Goal: Answer question/provide support: Share knowledge or assist other users

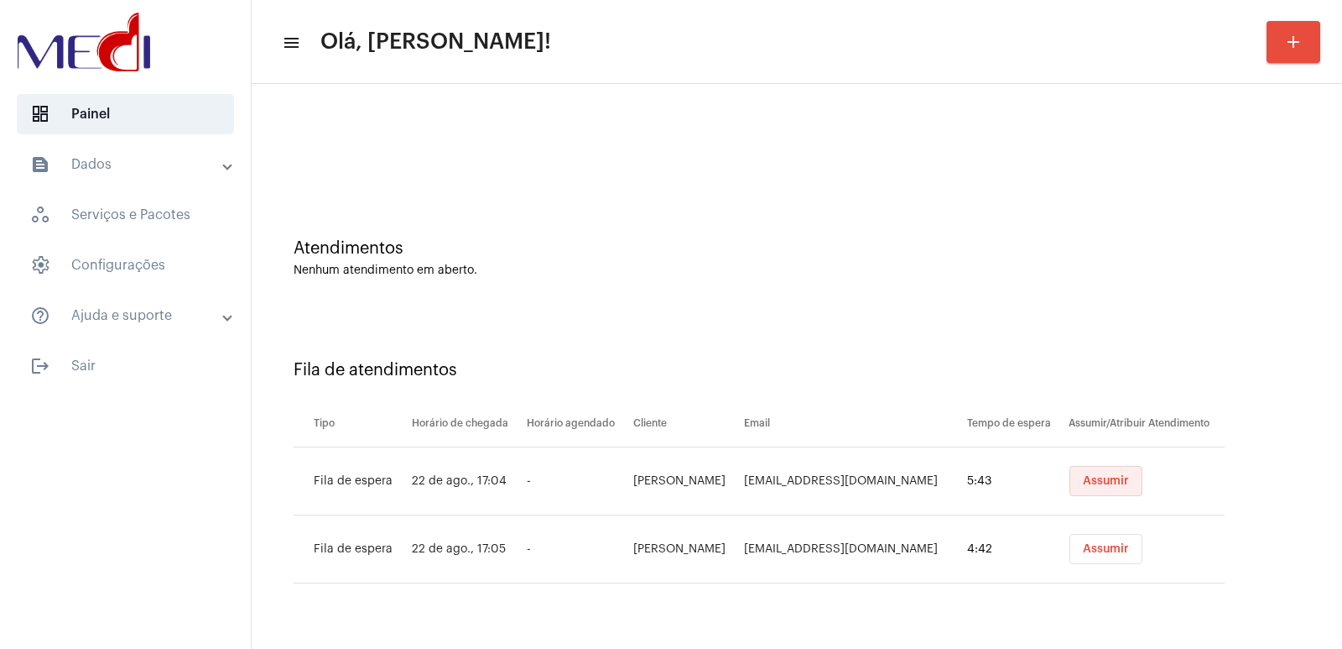
click at [1112, 487] on button "Assumir" at bounding box center [1106, 481] width 73 height 30
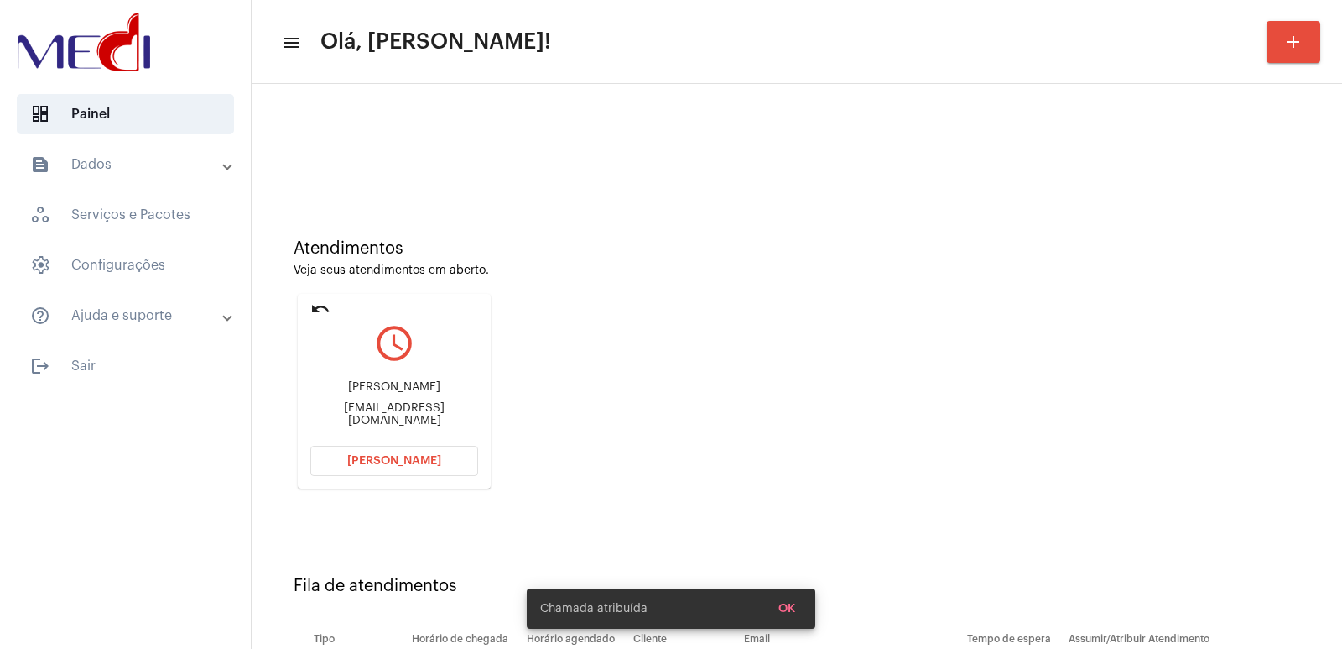
click at [420, 385] on div "[PERSON_NAME] [EMAIL_ADDRESS][DOMAIN_NAME]" at bounding box center [394, 404] width 168 height 76
copy div "[PERSON_NAME]"
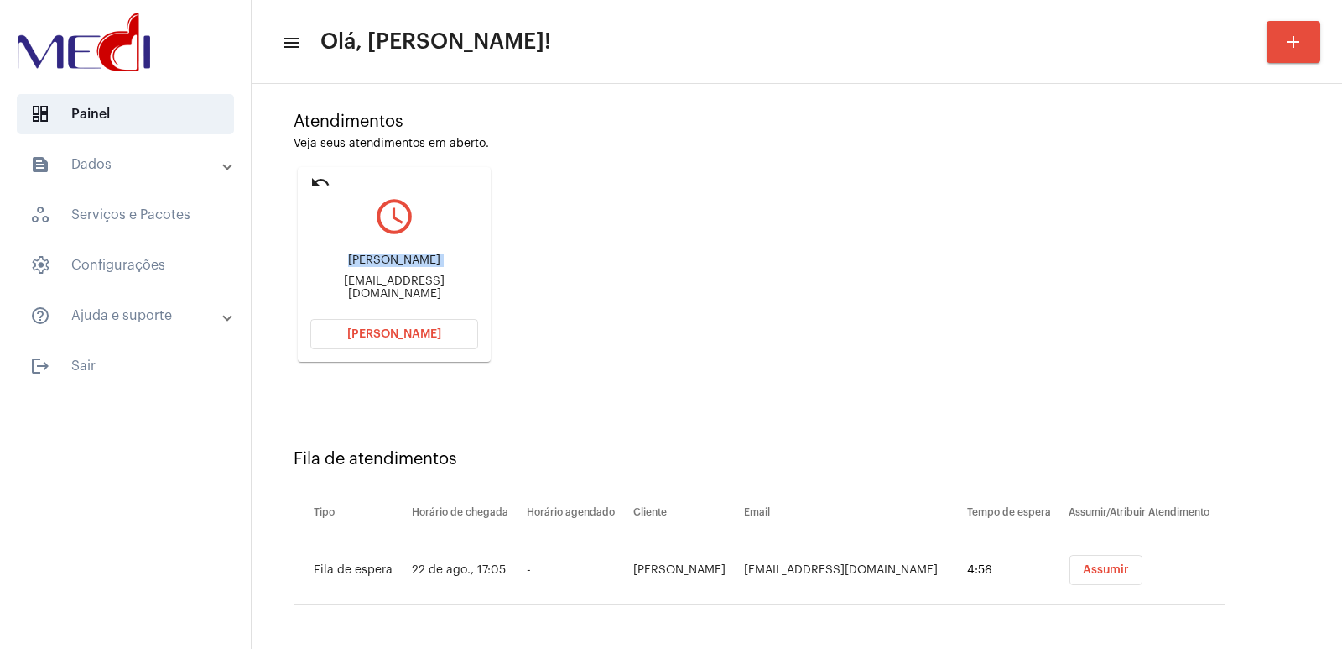
scroll to position [128, 0]
click at [414, 323] on button "[PERSON_NAME]" at bounding box center [394, 333] width 168 height 30
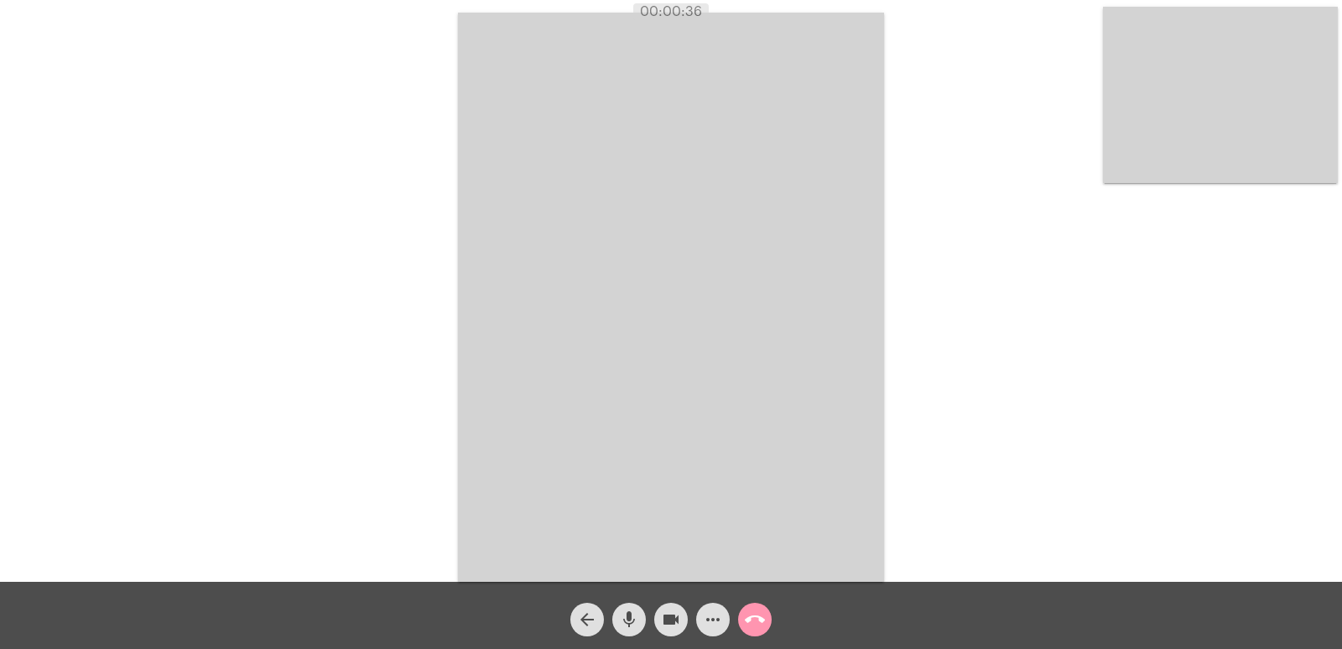
click at [748, 624] on mat-icon "call_end" at bounding box center [755, 619] width 20 height 20
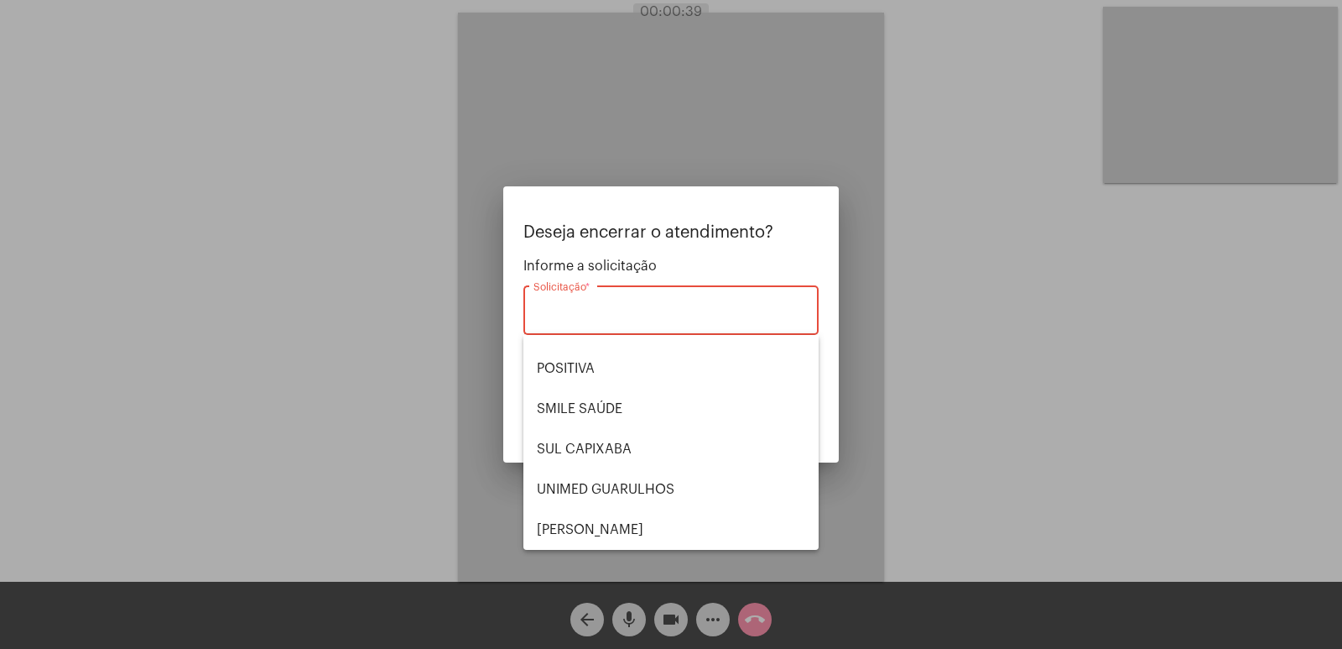
scroll to position [20, 0]
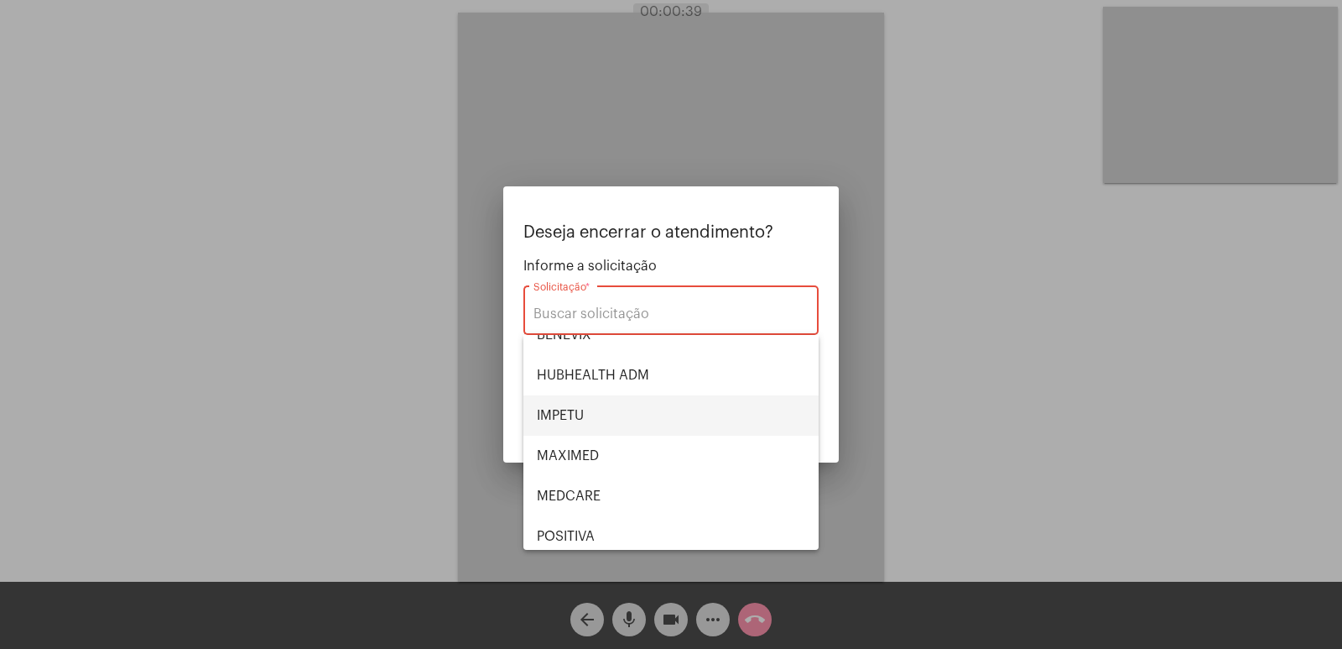
click at [585, 412] on span "IMPETU" at bounding box center [671, 415] width 268 height 40
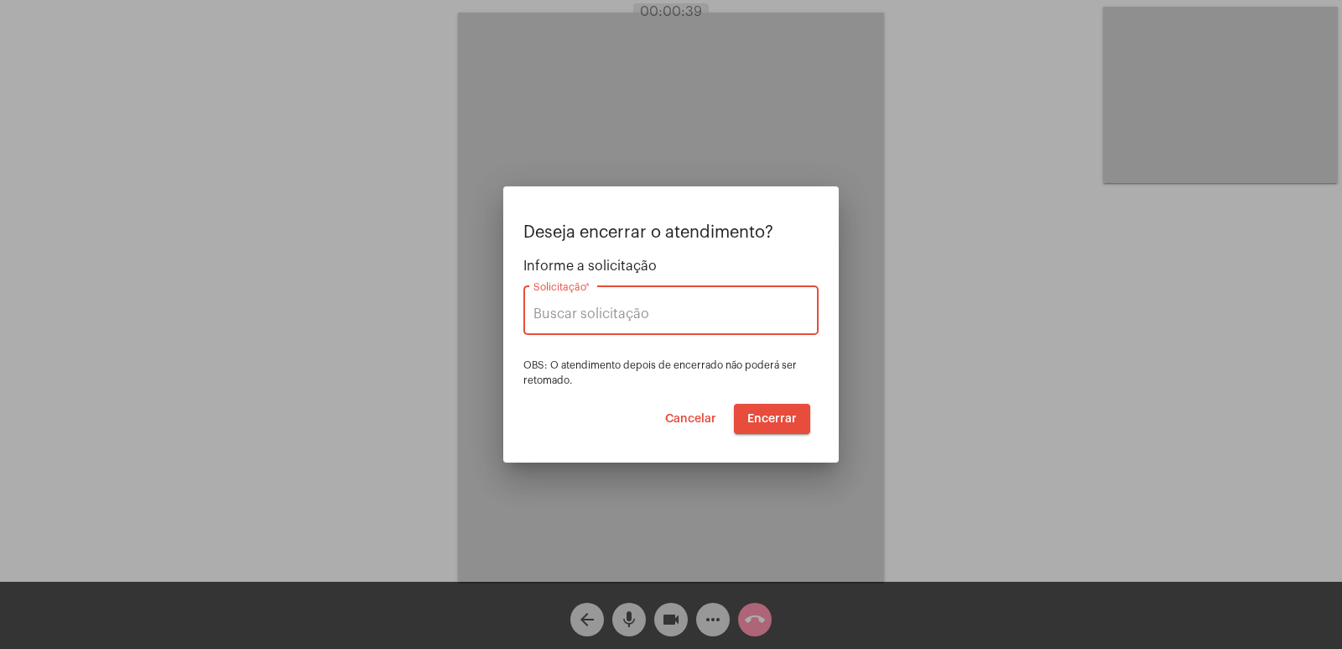
type input "IMPETU"
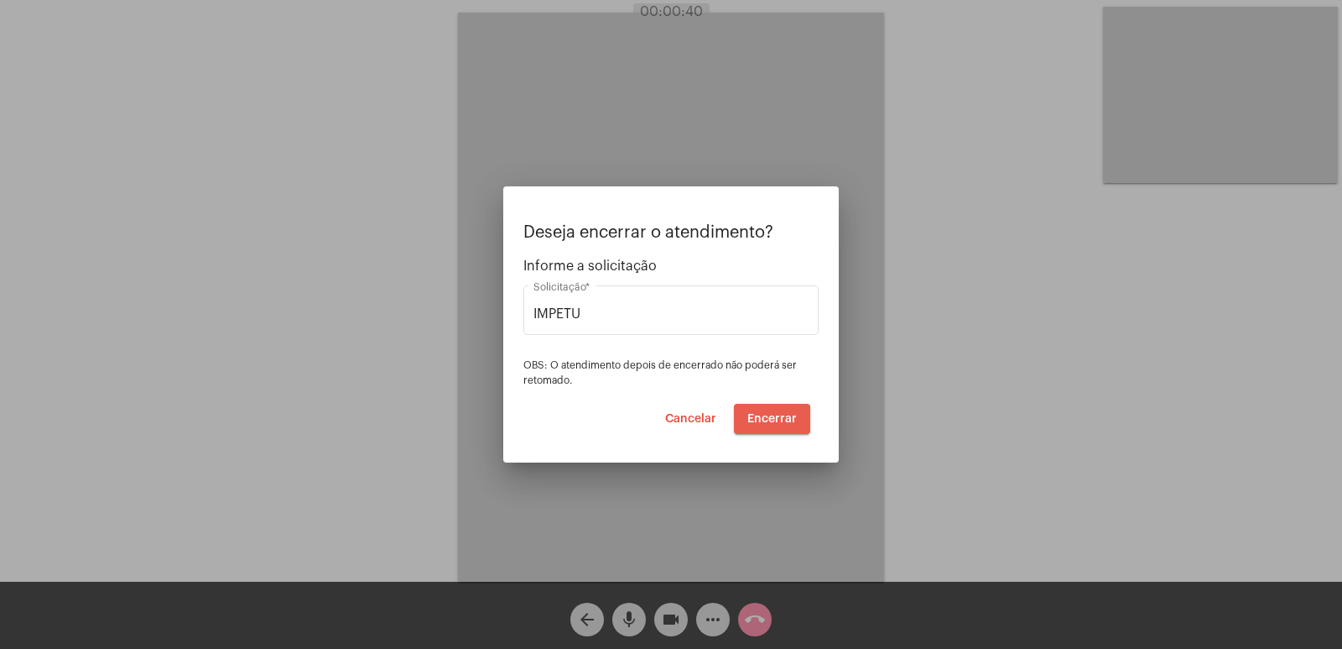
click at [757, 421] on span "Encerrar" at bounding box center [773, 419] width 50 height 12
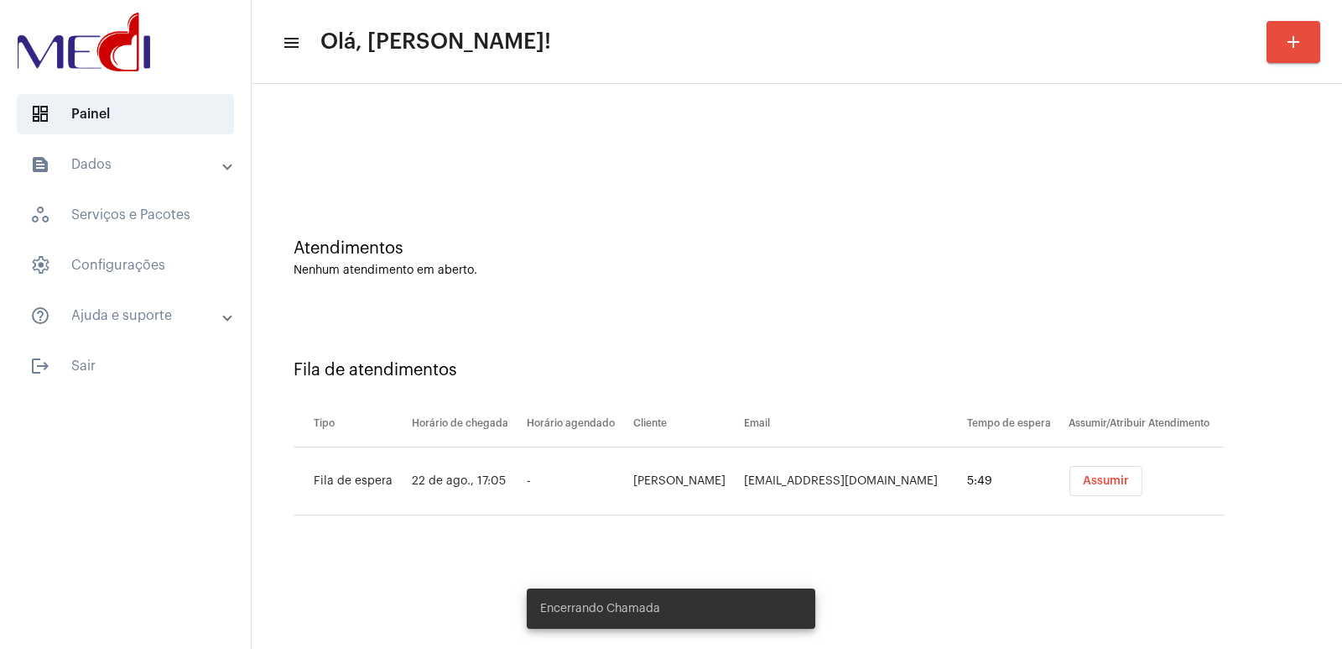
click at [1080, 480] on button "Assumir" at bounding box center [1106, 481] width 73 height 30
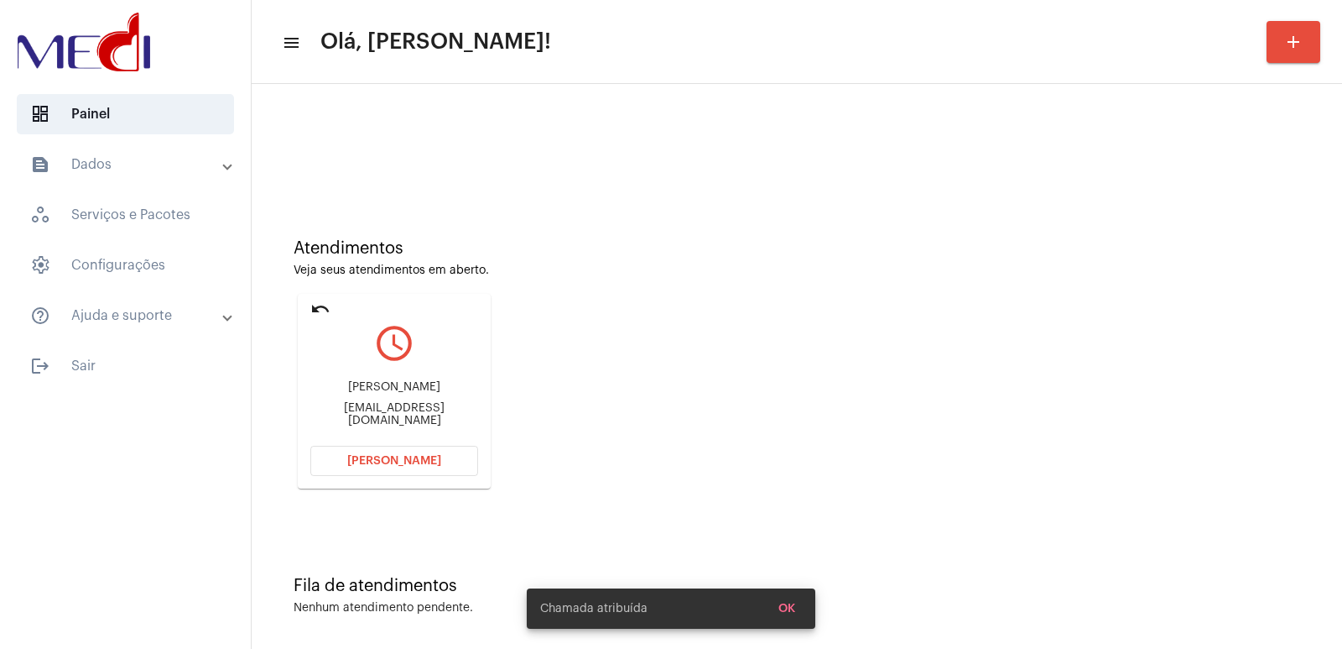
click at [398, 378] on div "Mariana da Cunha Lima Jácome marianajacome.adm@gmail.com" at bounding box center [394, 404] width 168 height 76
click at [390, 385] on div "Mariana da Cunha Lima Jácome" at bounding box center [394, 387] width 168 height 13
click at [390, 387] on div "Mariana da Cunha Lima Jácome" at bounding box center [394, 387] width 168 height 13
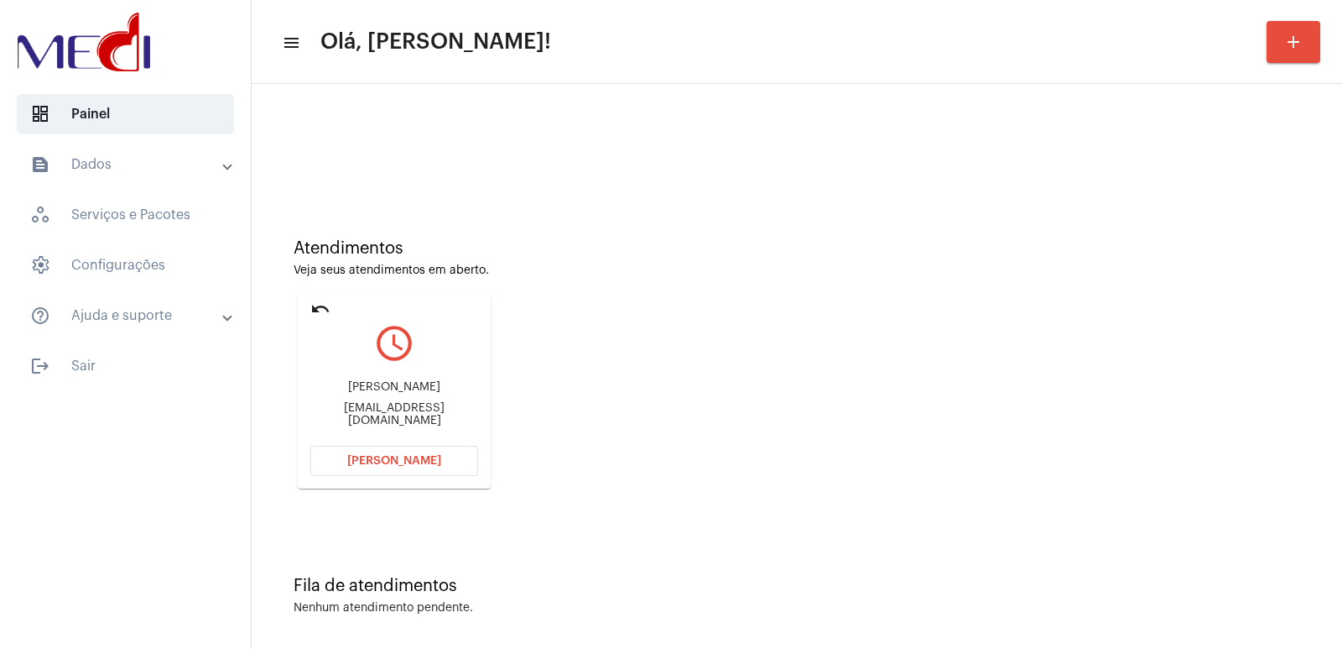
copy div "Mariana da Cunha Lima Jácome"
click at [404, 463] on span "Abrir Chamada" at bounding box center [394, 461] width 94 height 12
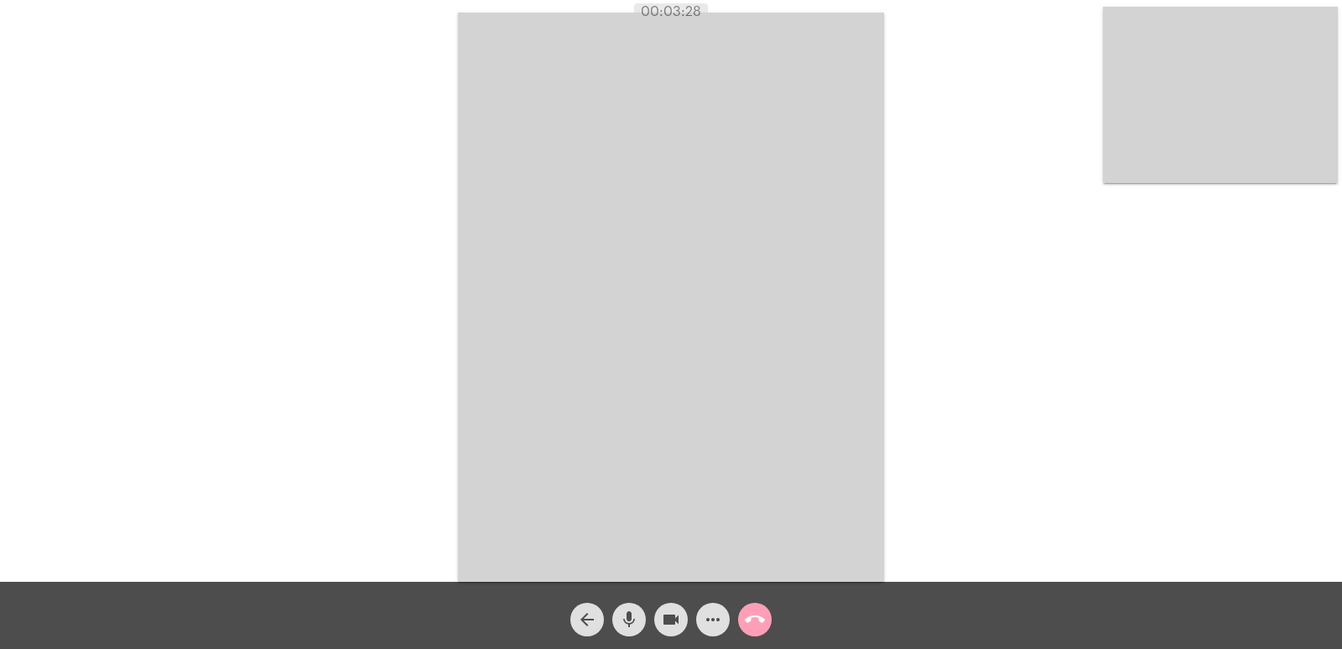
click at [766, 616] on button "call_end" at bounding box center [755, 619] width 34 height 34
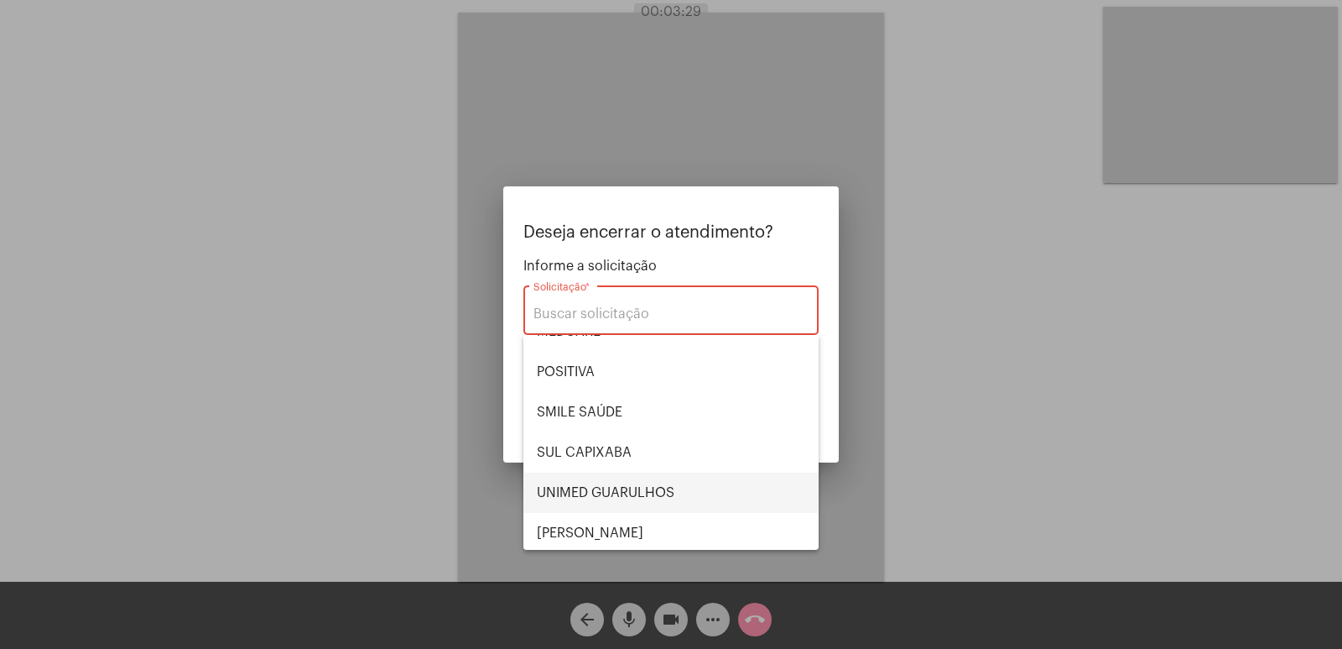
scroll to position [188, 0]
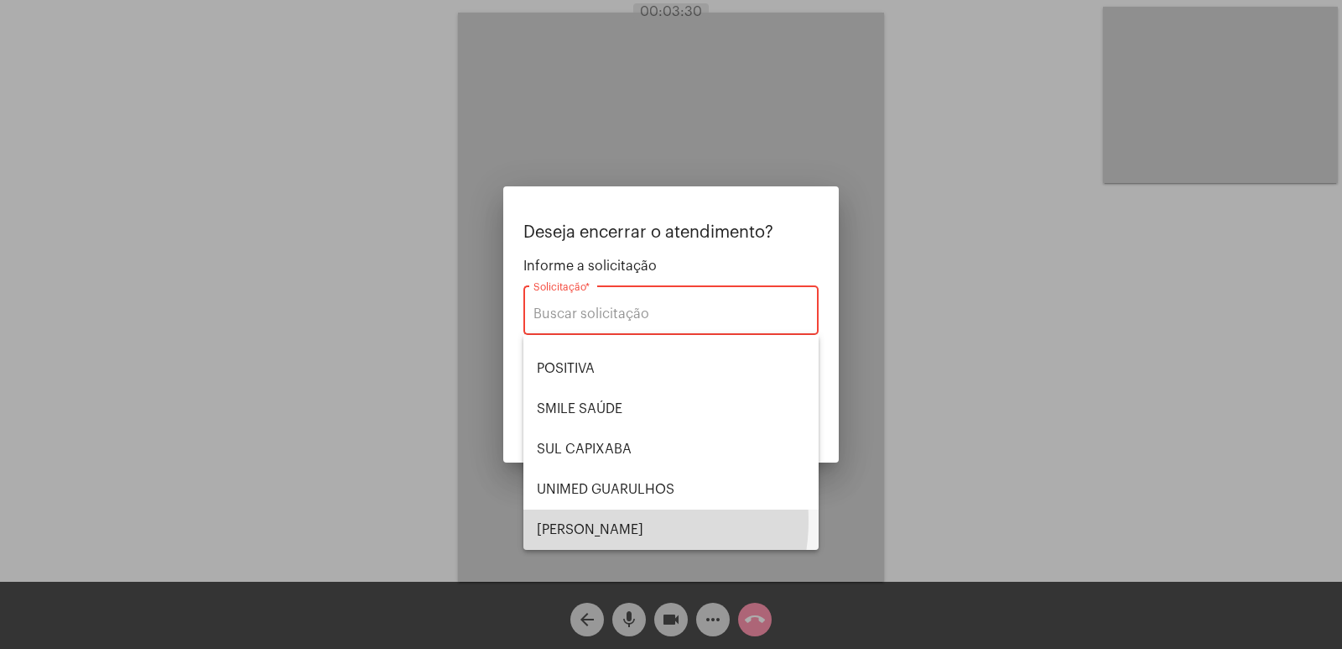
click at [608, 520] on span "VERA CRUZ" at bounding box center [671, 529] width 268 height 40
type input "VERA CRUZ"
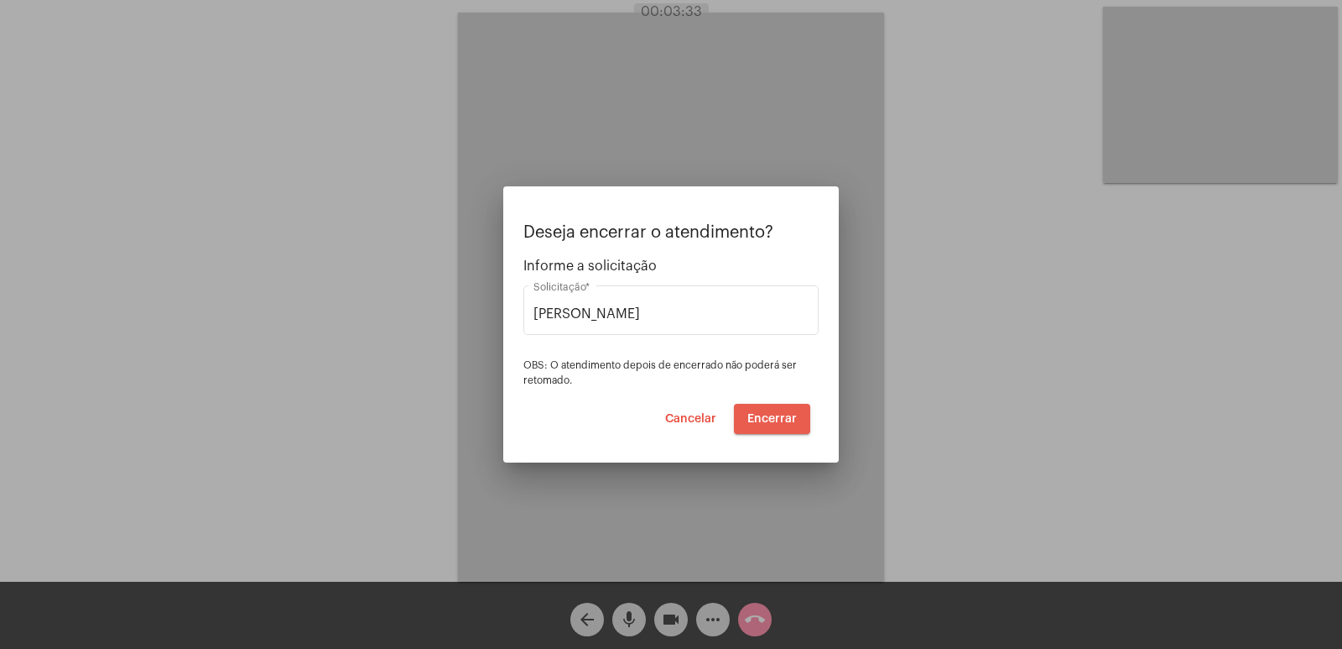
click at [769, 418] on span "Encerrar" at bounding box center [773, 419] width 50 height 12
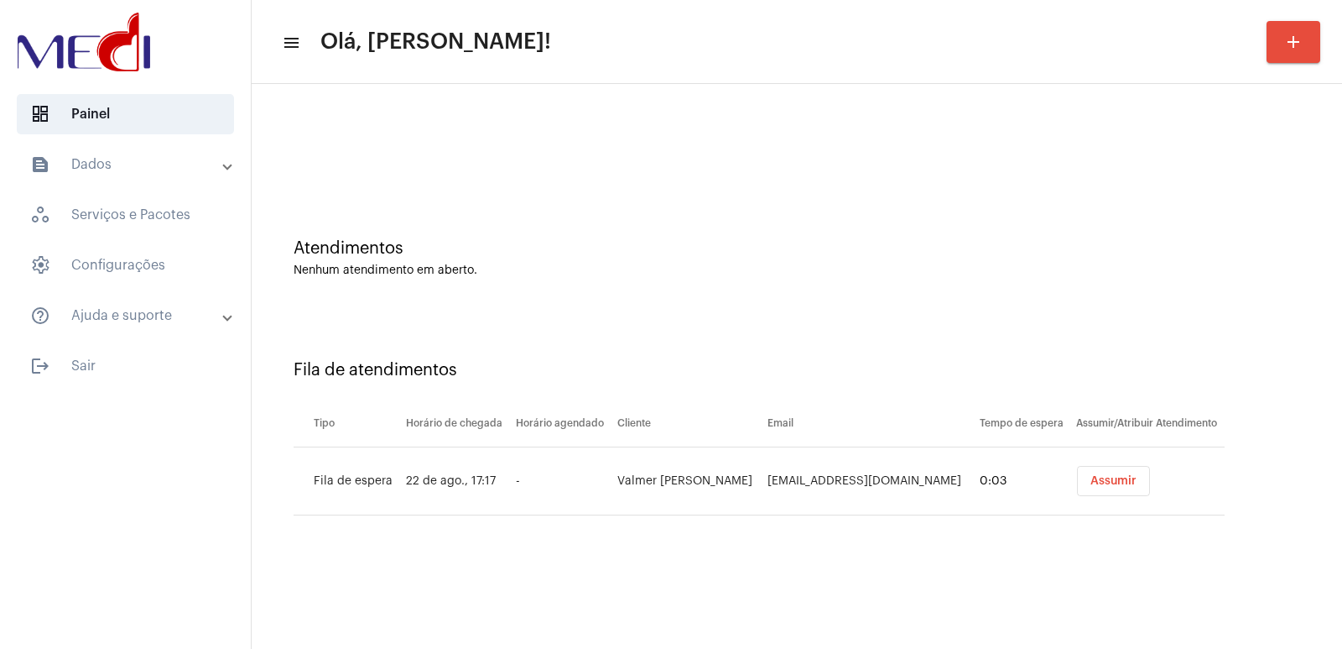
click at [1119, 483] on span "Assumir" at bounding box center [1114, 481] width 46 height 12
click at [1092, 548] on div "Fila de atendimentos Tipo Horário de chegada Horário agendado Cliente Email Tem…" at bounding box center [797, 431] width 1074 height 242
click at [1087, 487] on button "Assumir" at bounding box center [1113, 481] width 73 height 30
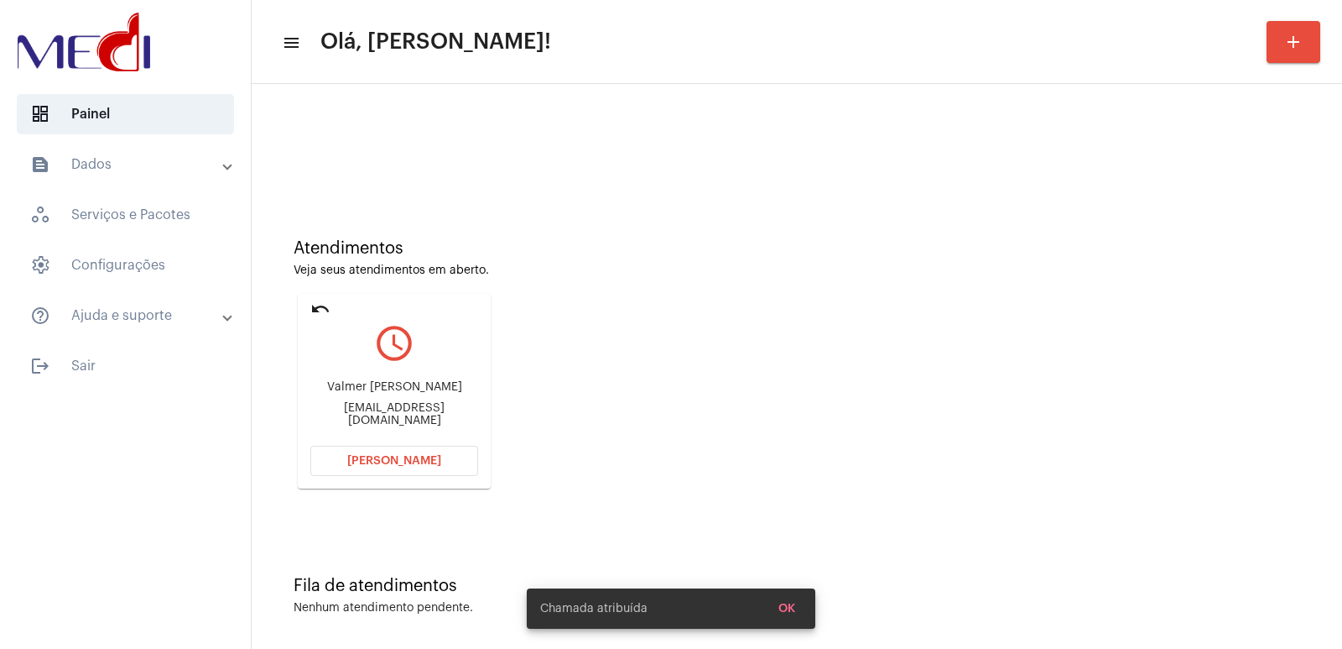
click at [388, 391] on div "Valmer Adriano Furlan Alves" at bounding box center [394, 387] width 168 height 13
copy div "Valmer Adriano Furlan Alves"
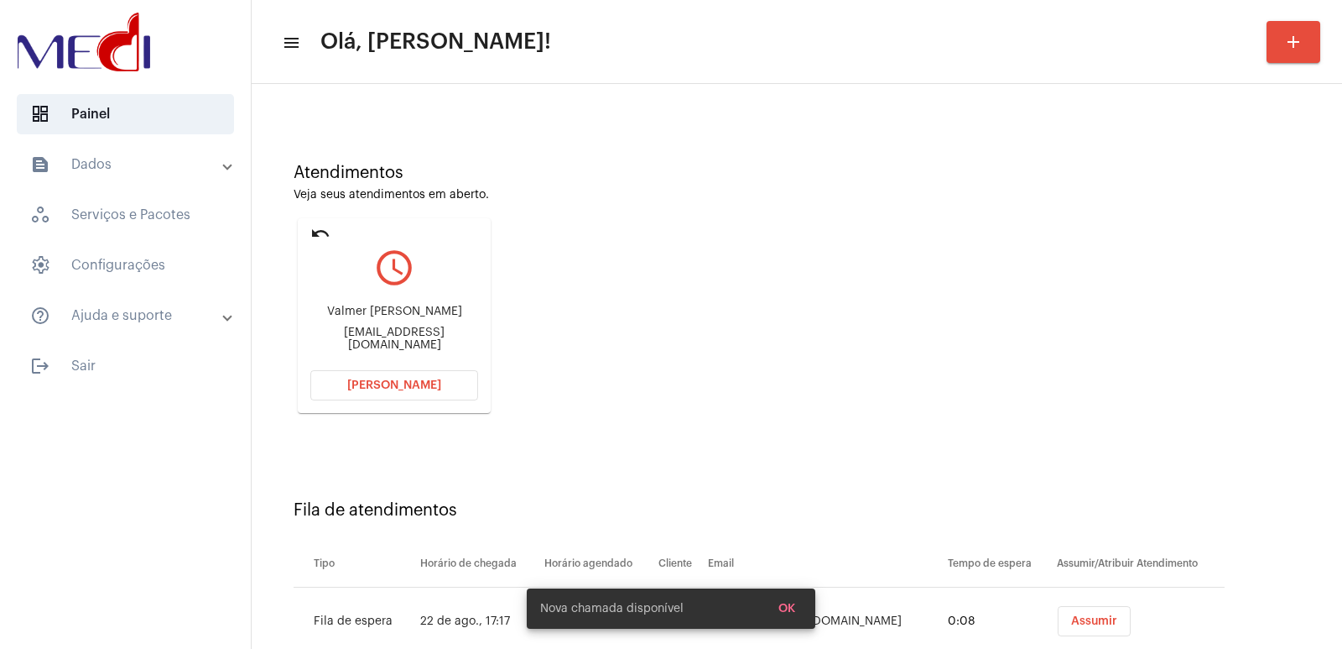
scroll to position [128, 0]
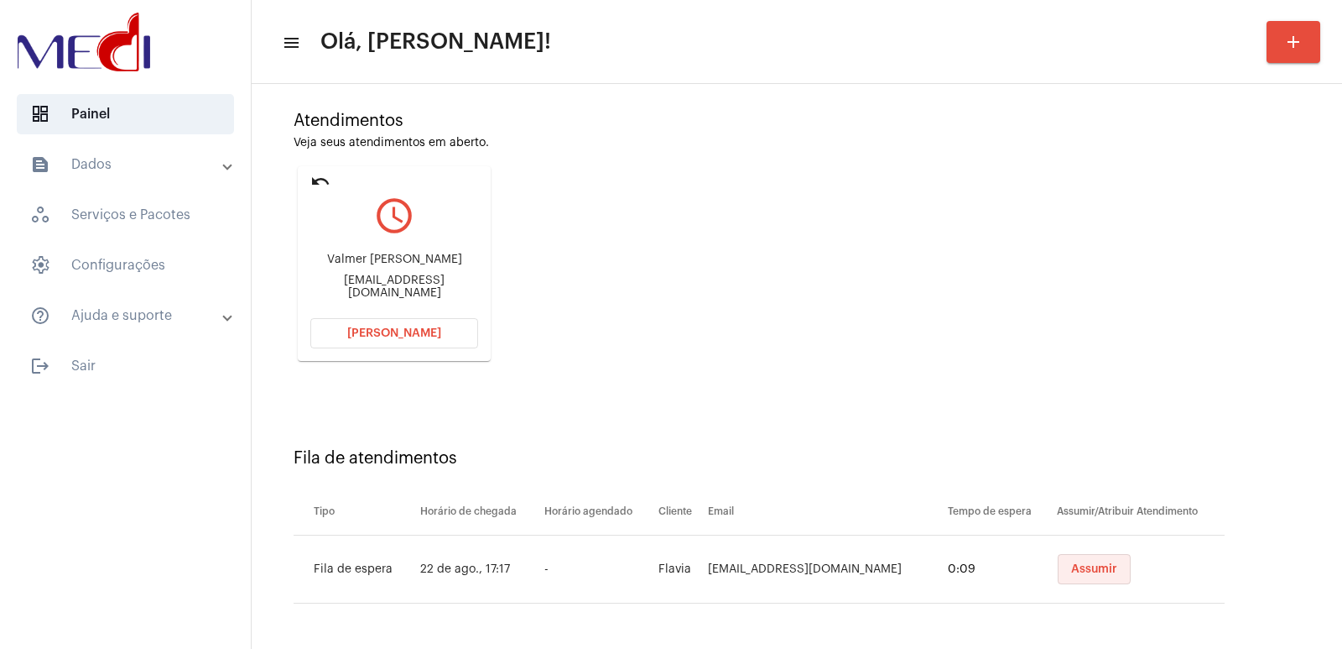
click at [1071, 568] on span "Assumir" at bounding box center [1094, 569] width 46 height 12
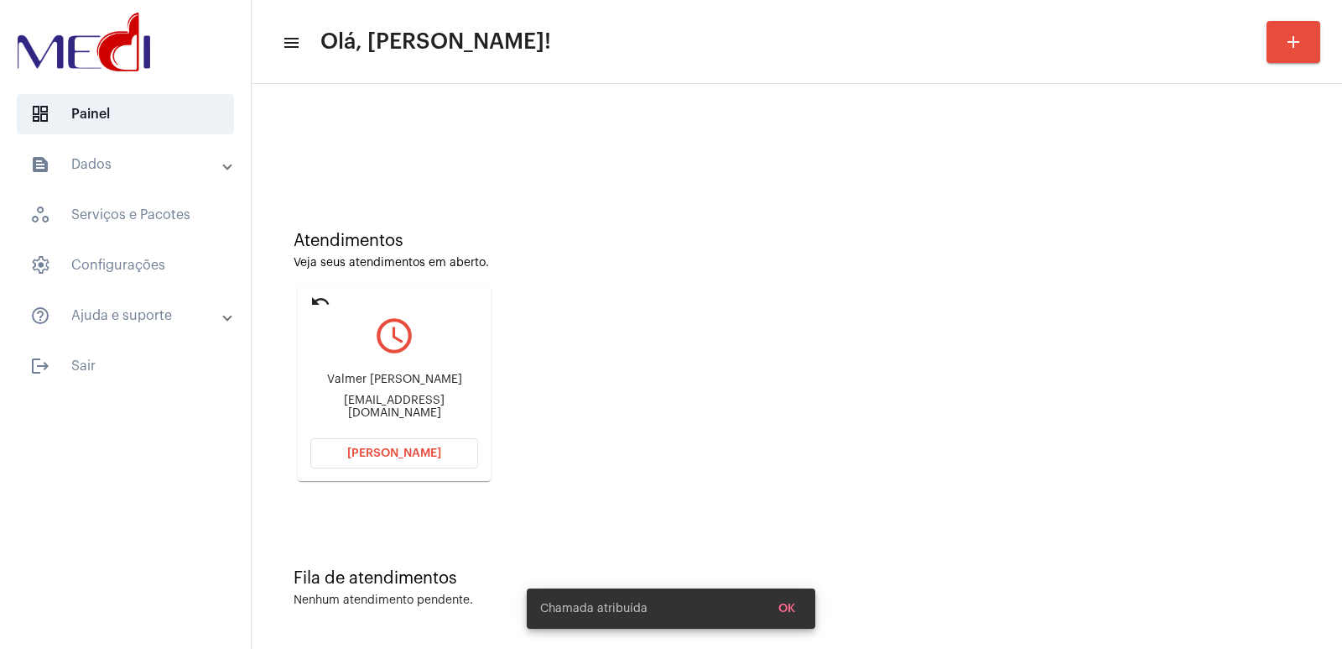
scroll to position [0, 0]
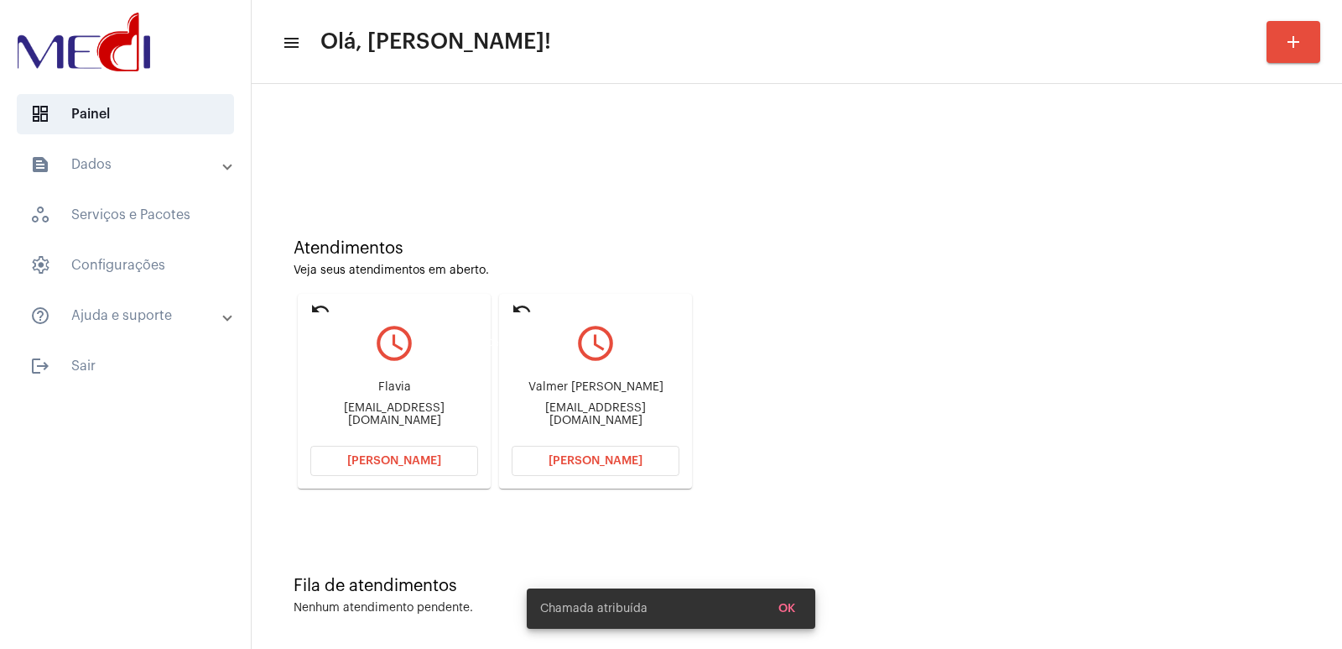
click at [529, 307] on mat-icon "undo" at bounding box center [522, 309] width 20 height 20
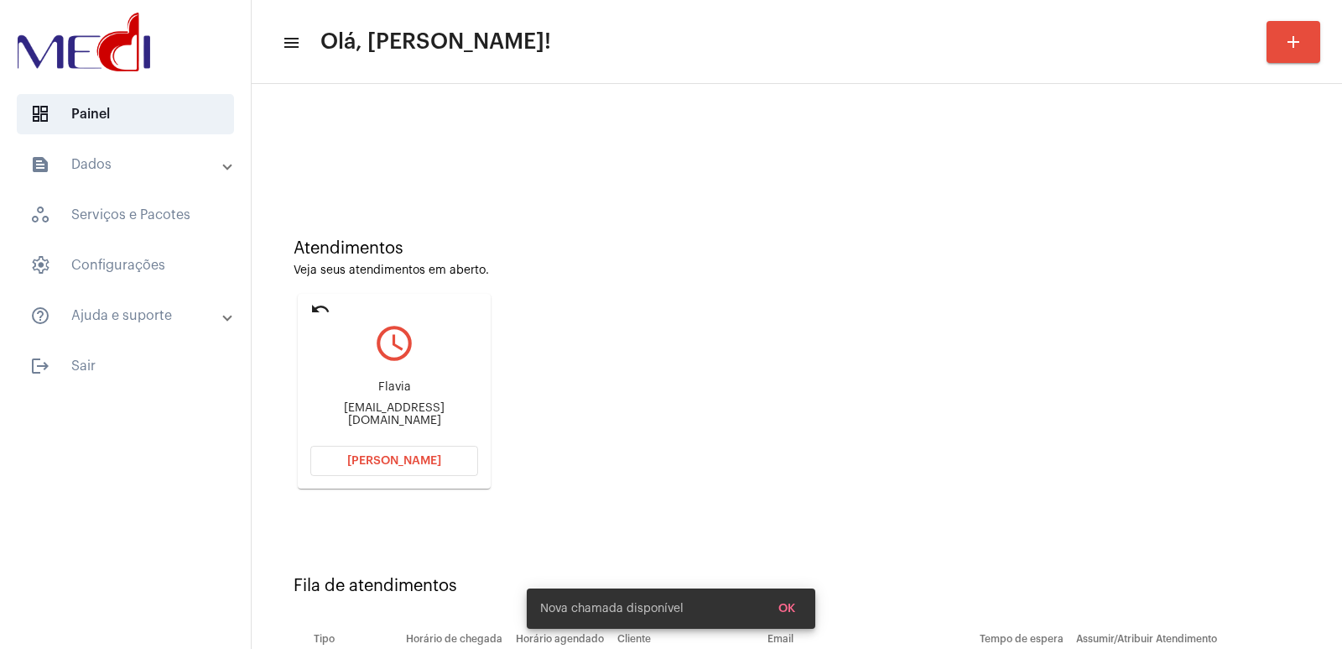
click at [397, 378] on div "Flavia flavialacerdahr@gmail.com" at bounding box center [394, 404] width 168 height 76
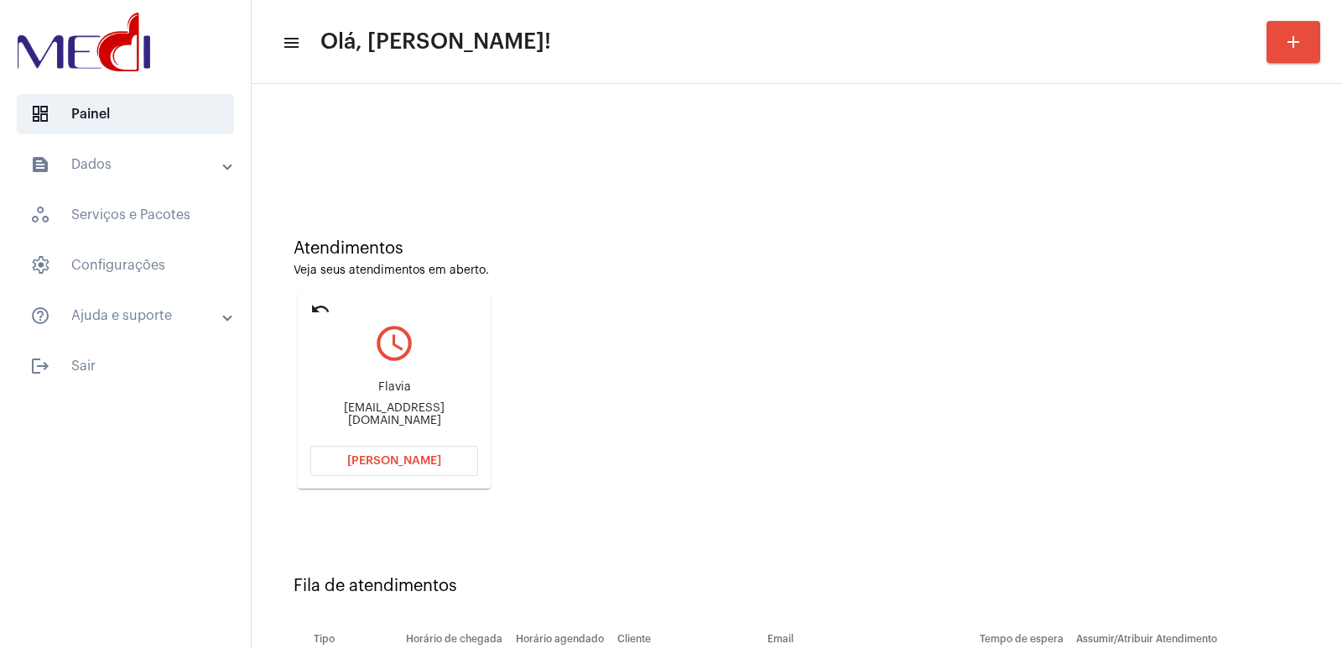
click at [392, 412] on div "flavialacerdahr@gmail.com" at bounding box center [394, 414] width 168 height 25
copy mat-card-content "flavialacerdahr@gmail.com Abrir Chamada"
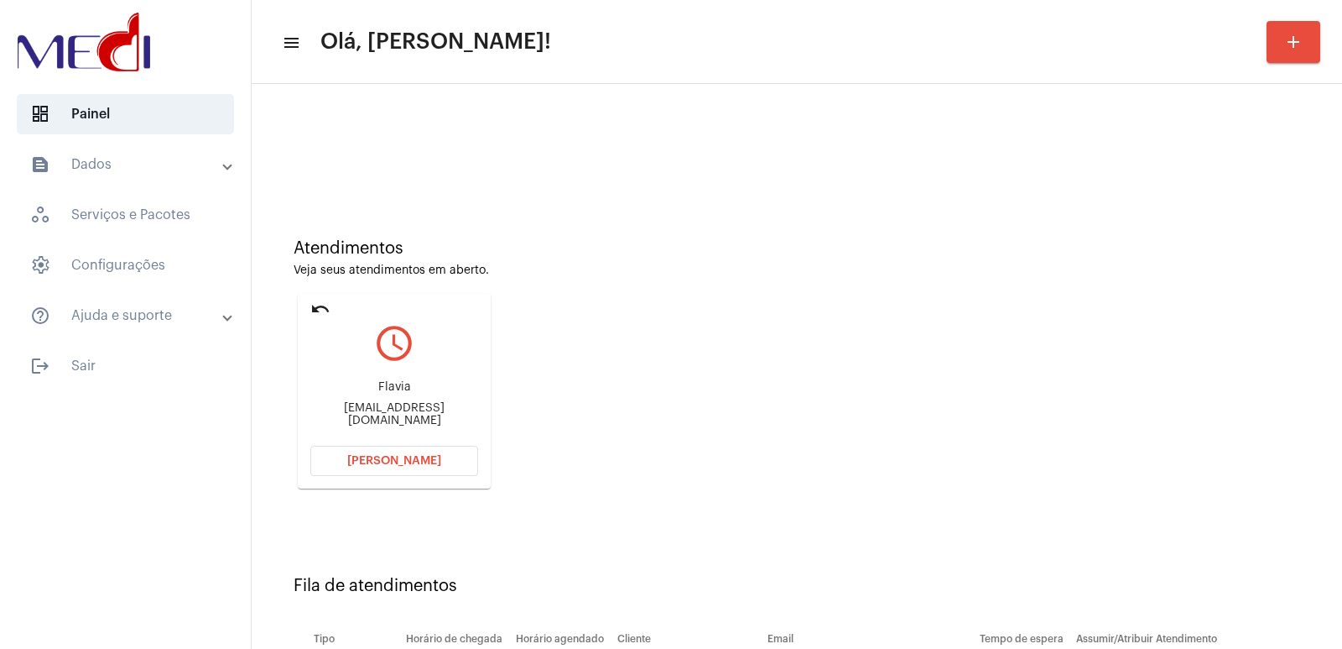
click at [379, 445] on mat-card "undo query_builder Flavia flavialacerdahr@gmail.com Abrir Chamada" at bounding box center [394, 391] width 193 height 195
click at [379, 447] on button "Abrir Chamada" at bounding box center [394, 461] width 168 height 30
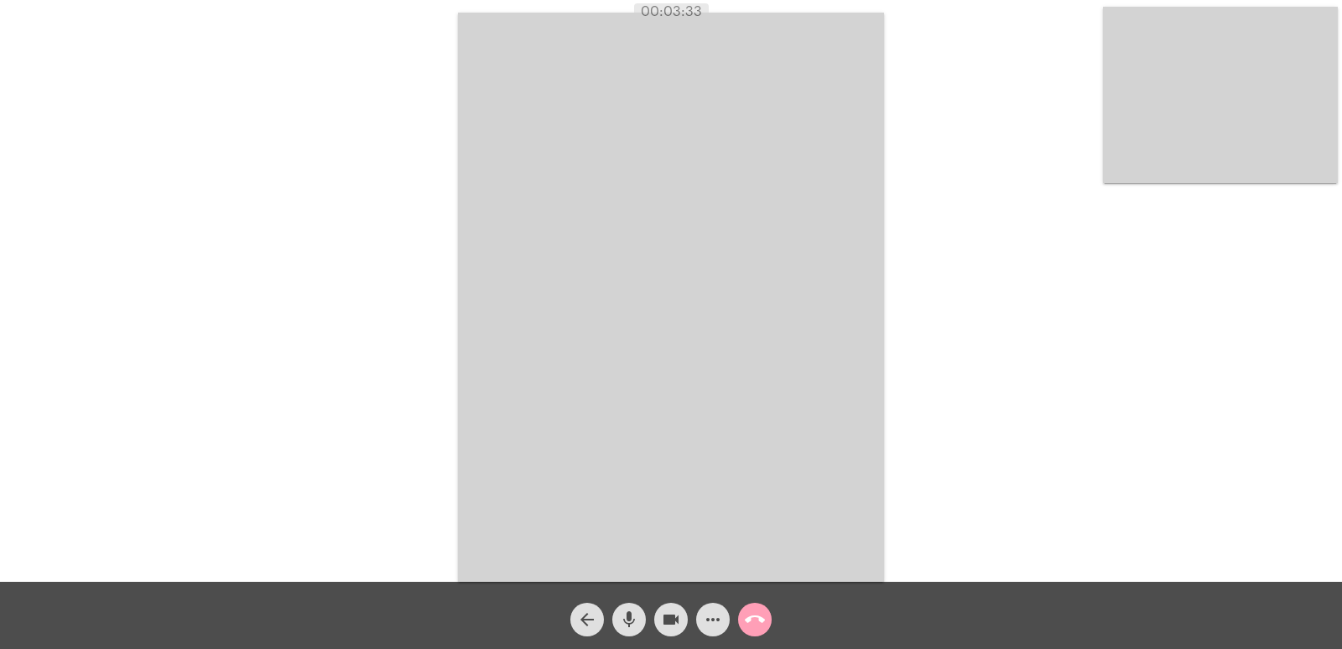
click at [759, 622] on mat-icon "call_end" at bounding box center [755, 619] width 20 height 20
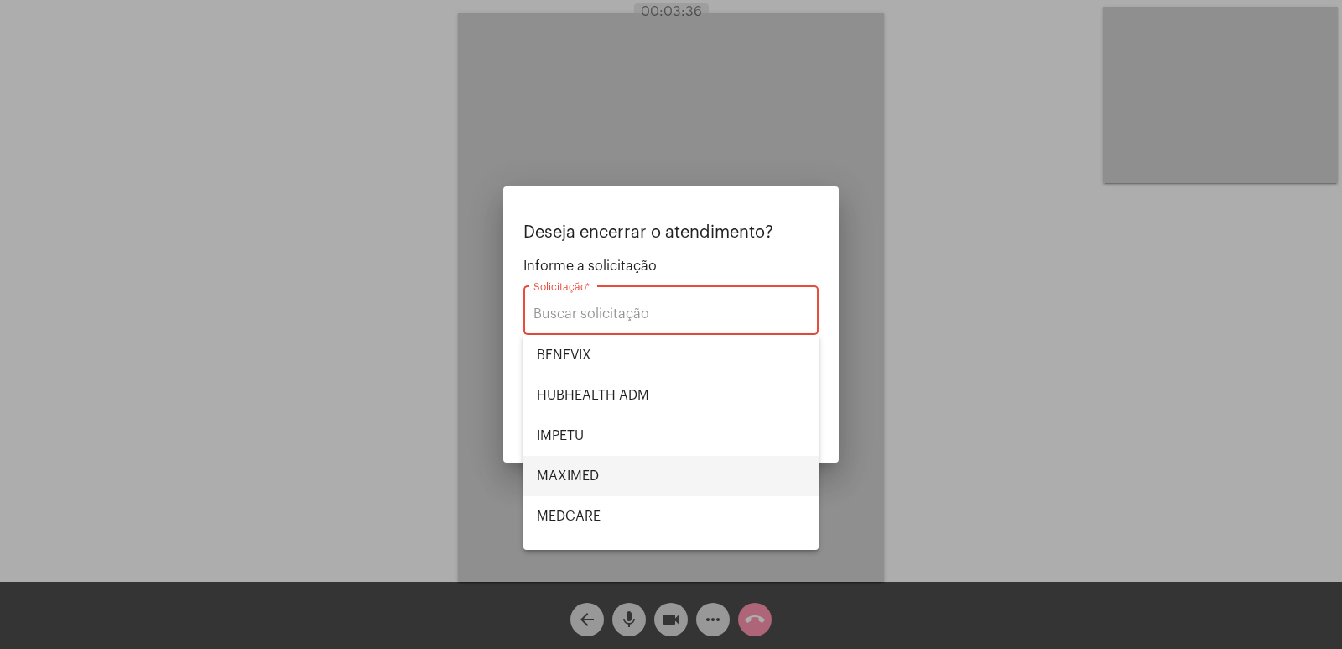
click at [576, 472] on span "MAXIMED" at bounding box center [671, 476] width 268 height 40
type input "MAXIMED"
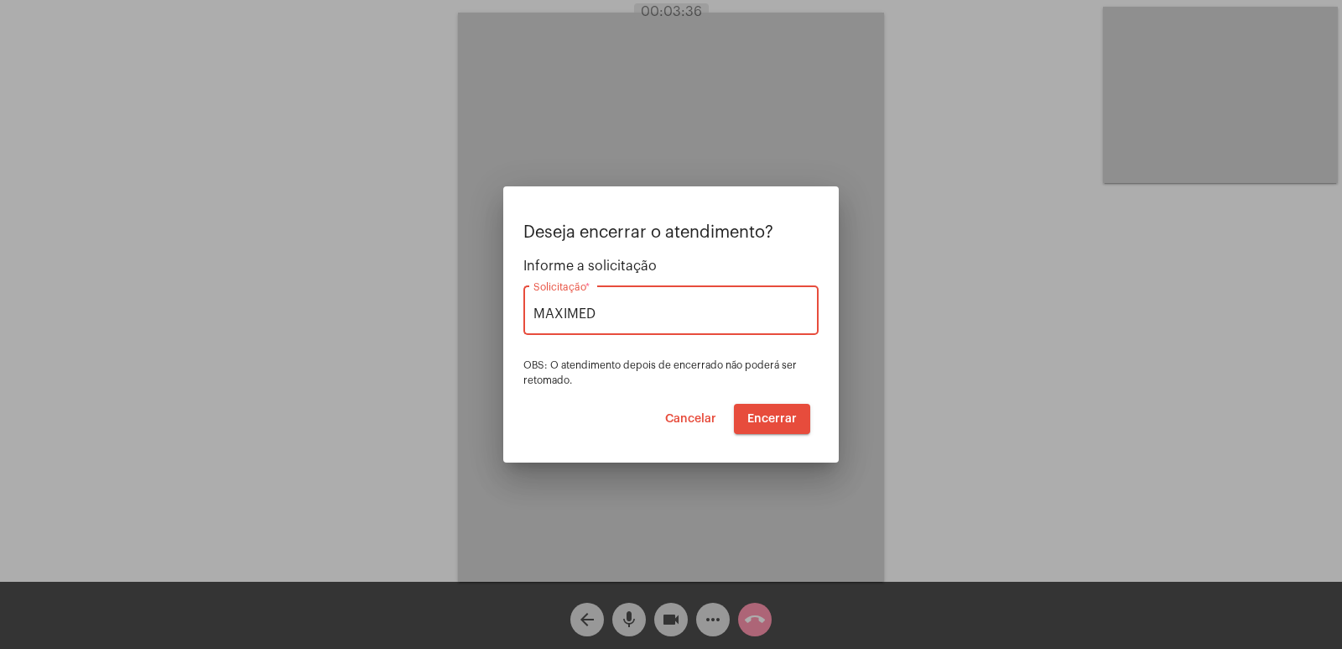
click at [770, 424] on span "Encerrar" at bounding box center [773, 419] width 50 height 12
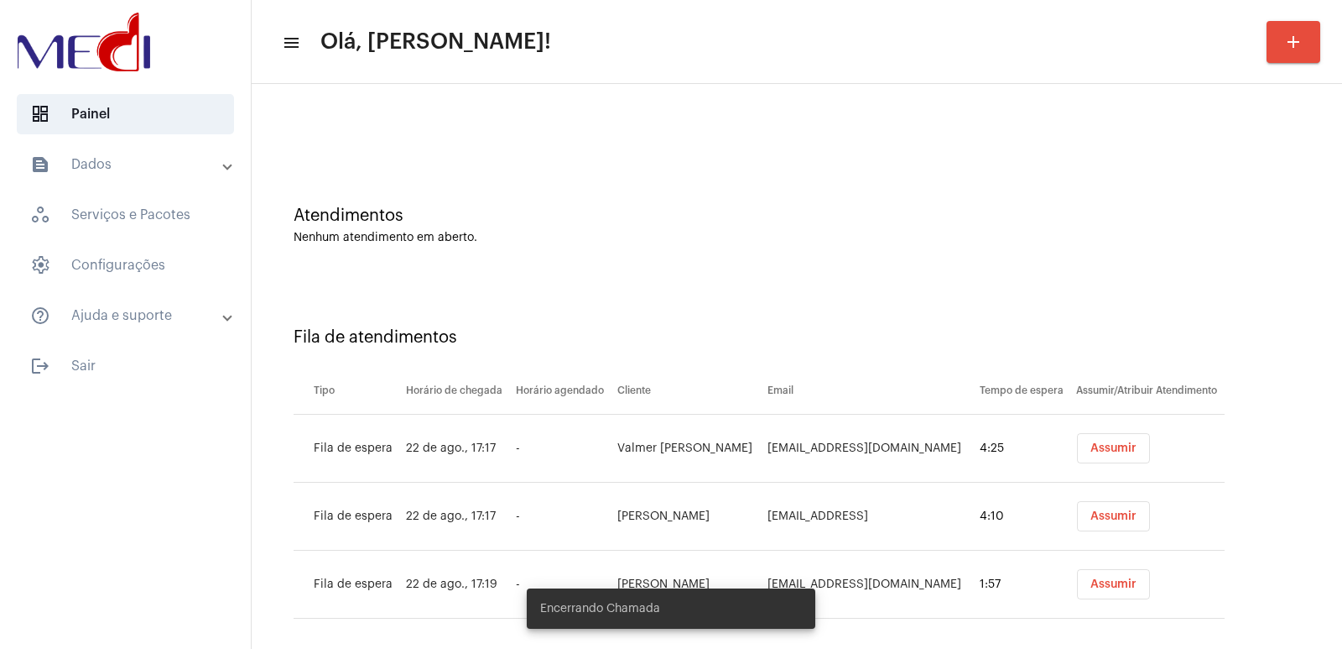
scroll to position [48, 0]
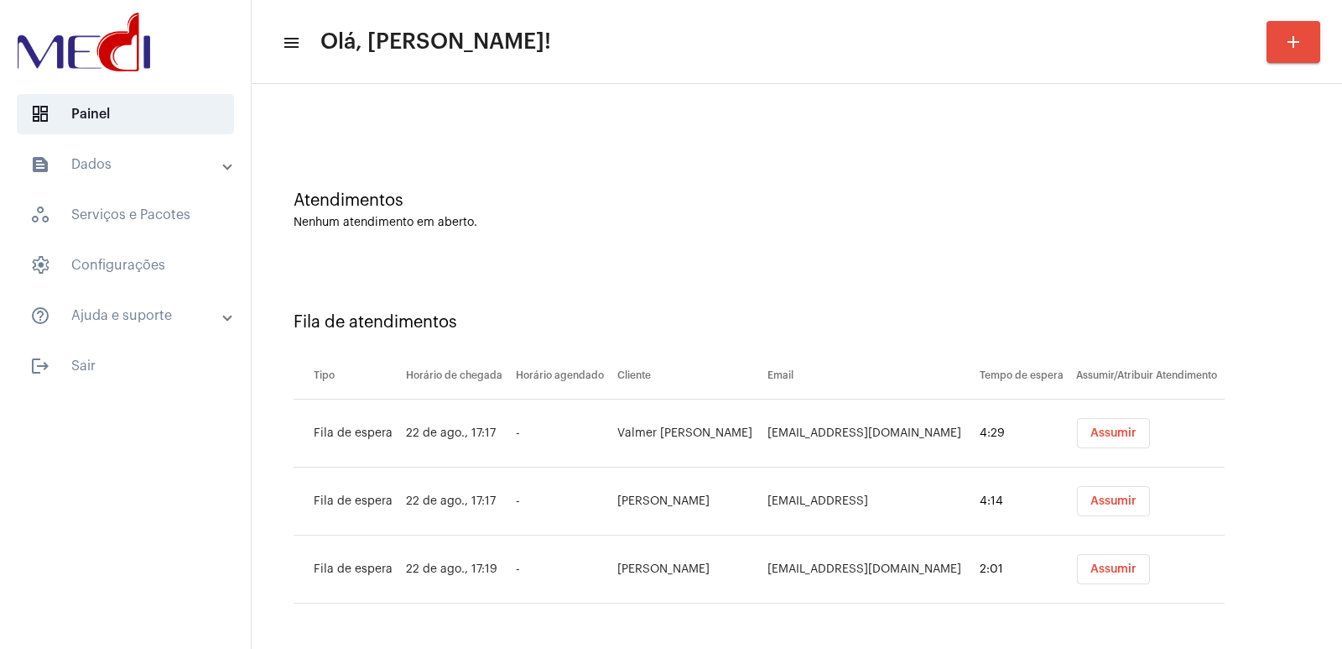
click at [1105, 442] on button "Assumir" at bounding box center [1113, 433] width 73 height 30
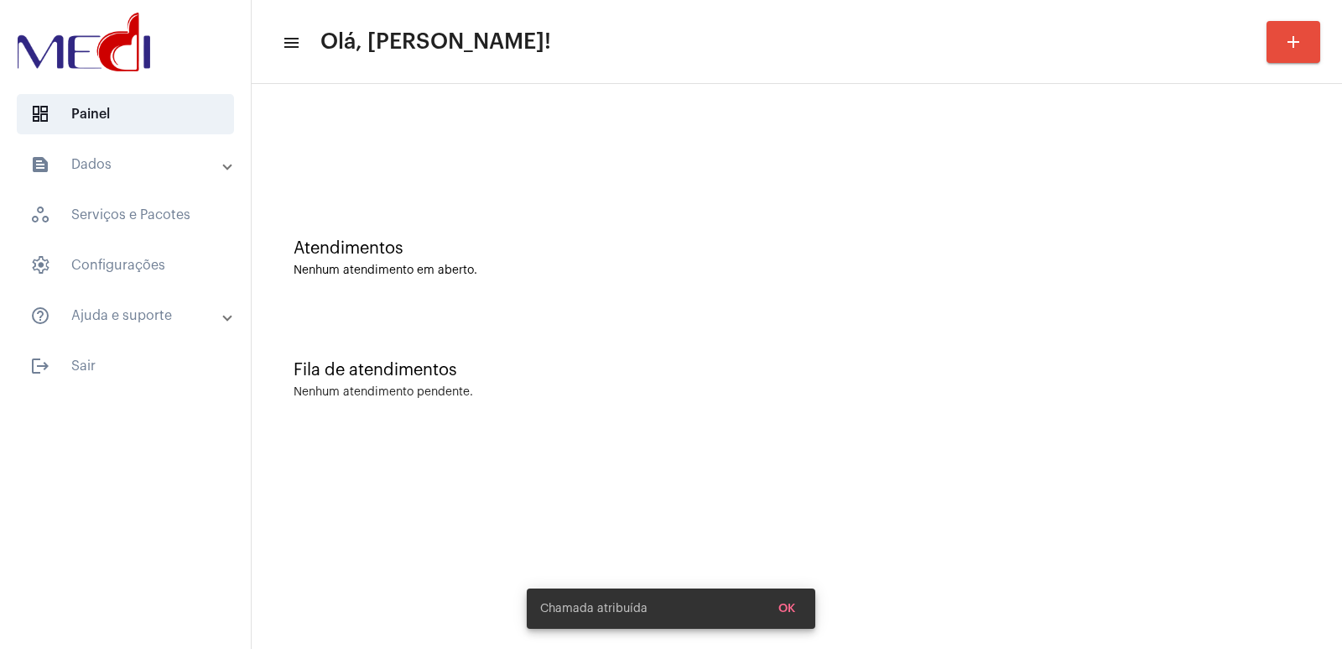
scroll to position [0, 0]
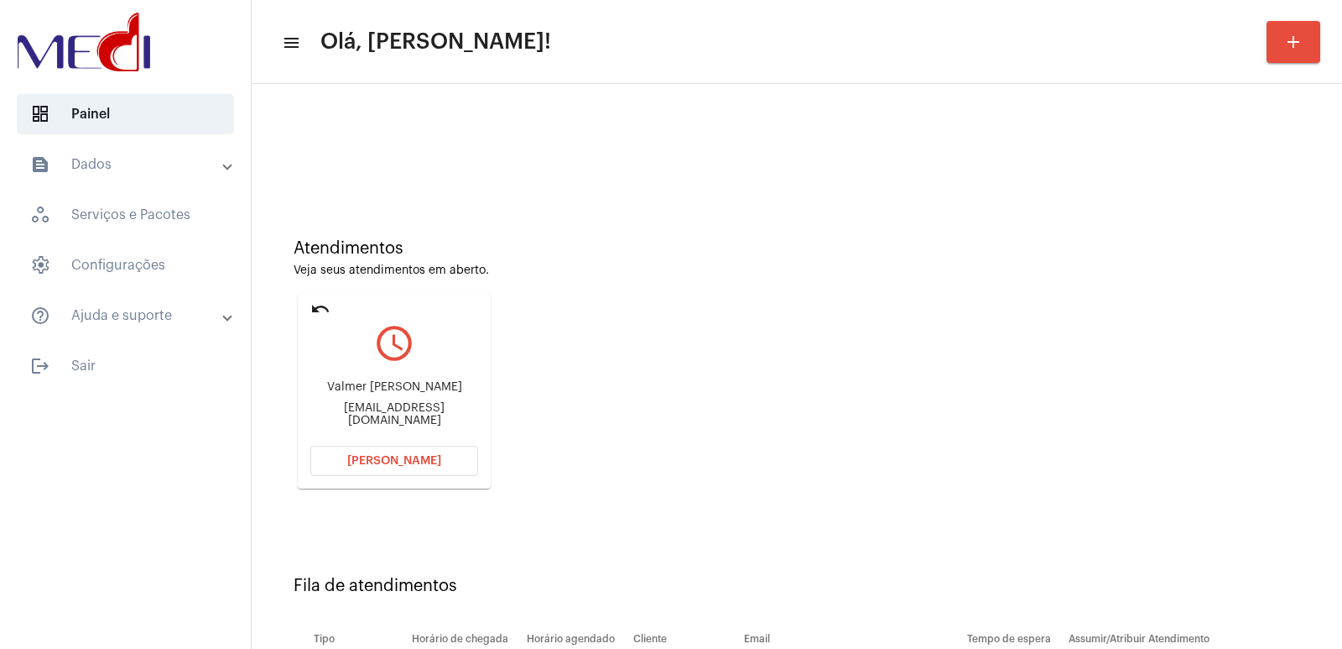
click at [371, 394] on div "Valmer Adriano Furlan Alves" at bounding box center [394, 387] width 168 height 13
copy div "Valmer Adriano Furlan Alves"
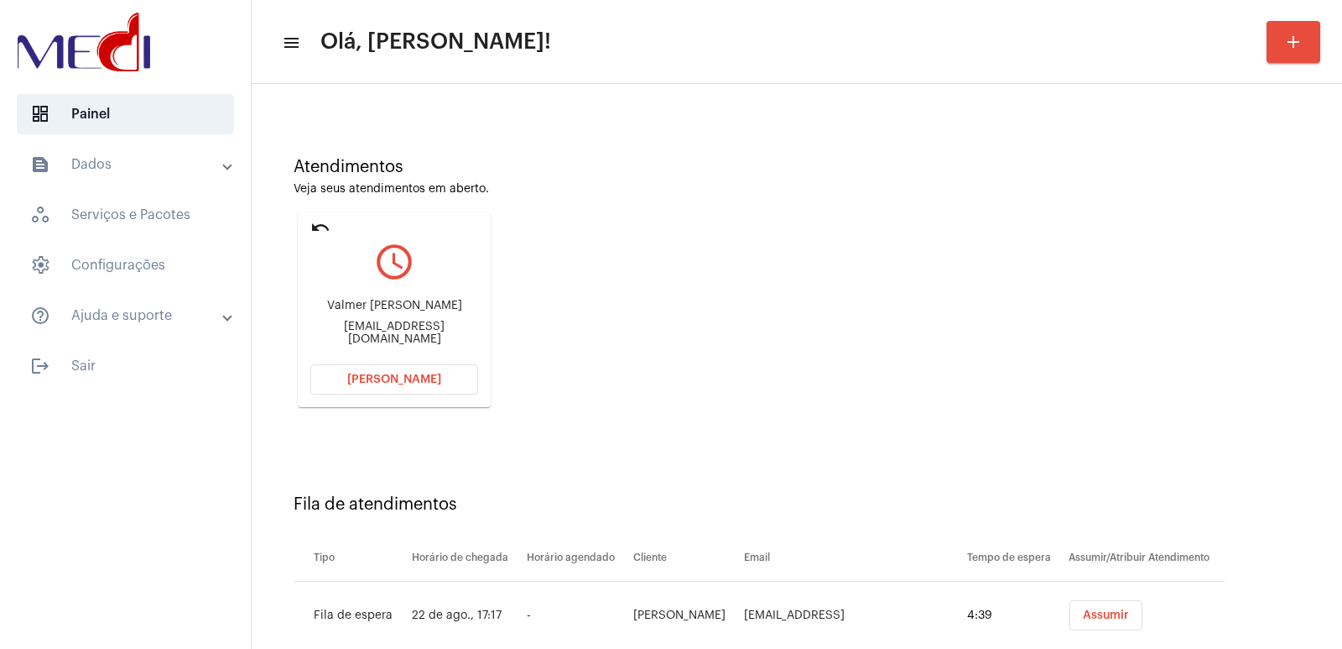
scroll to position [195, 0]
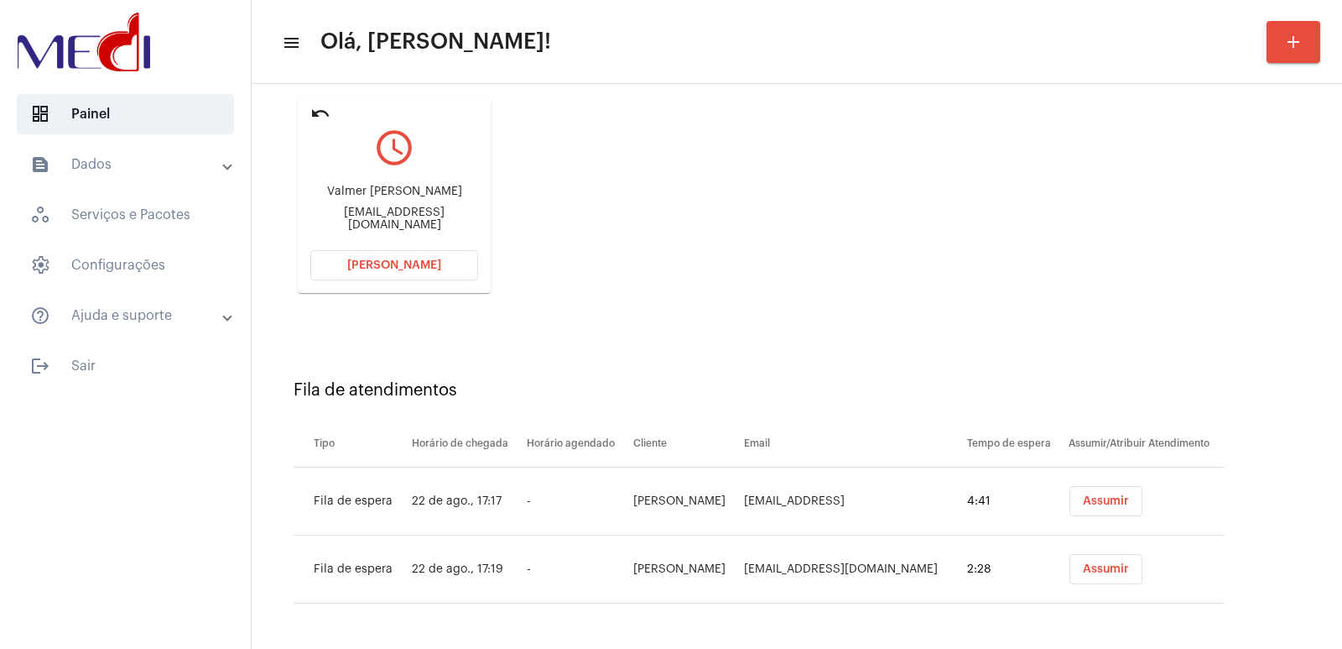
click at [452, 280] on mat-card "undo query_builder Valmer Adriano Furlan Alves alvesvalmer@gmail.com Abrir Cham…" at bounding box center [394, 195] width 193 height 195
click at [415, 245] on div "Valmer Adriano Furlan Alves alvesvalmer@gmail.com" at bounding box center [394, 208] width 168 height 76
click at [412, 262] on span "[PERSON_NAME]" at bounding box center [394, 265] width 94 height 12
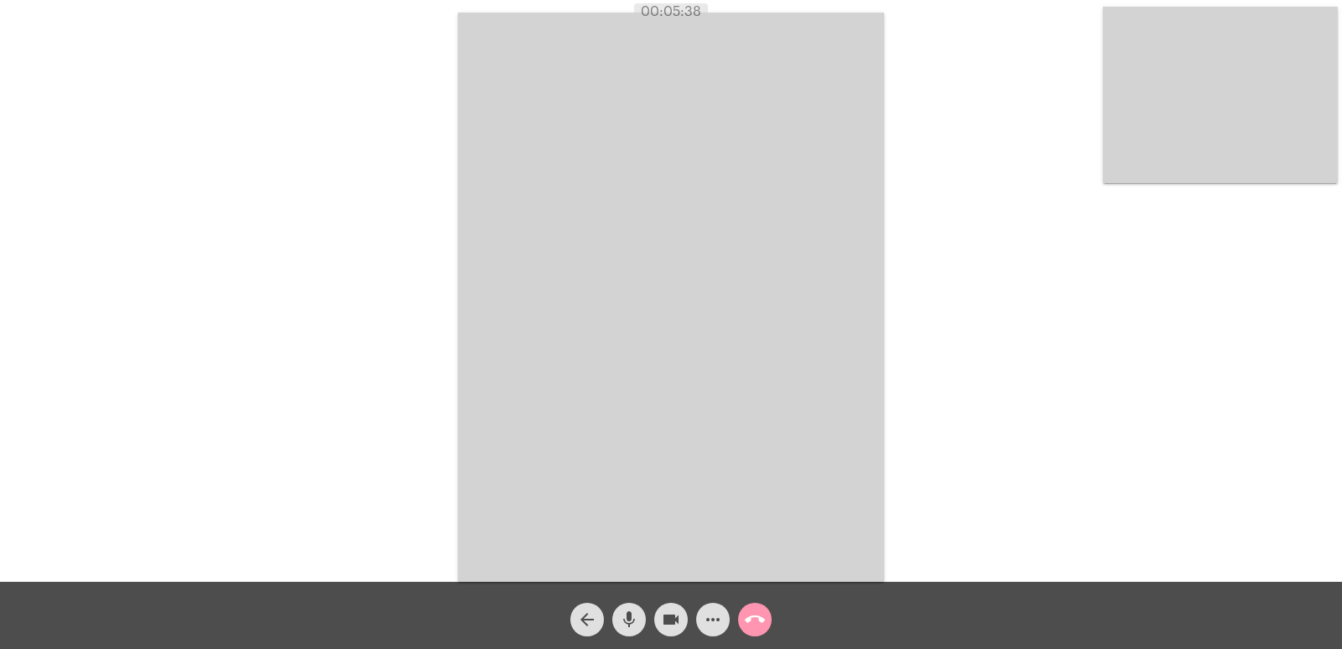
click at [1172, 137] on video at bounding box center [1220, 95] width 235 height 176
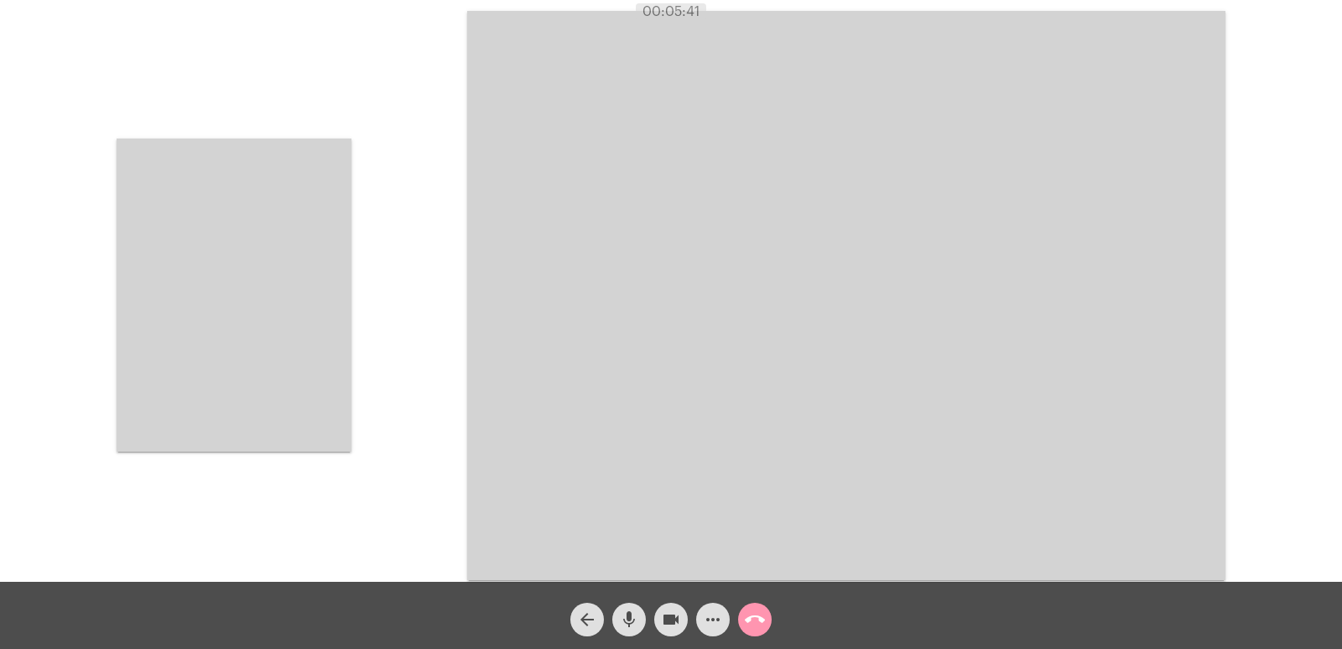
click at [230, 257] on video at bounding box center [234, 294] width 235 height 313
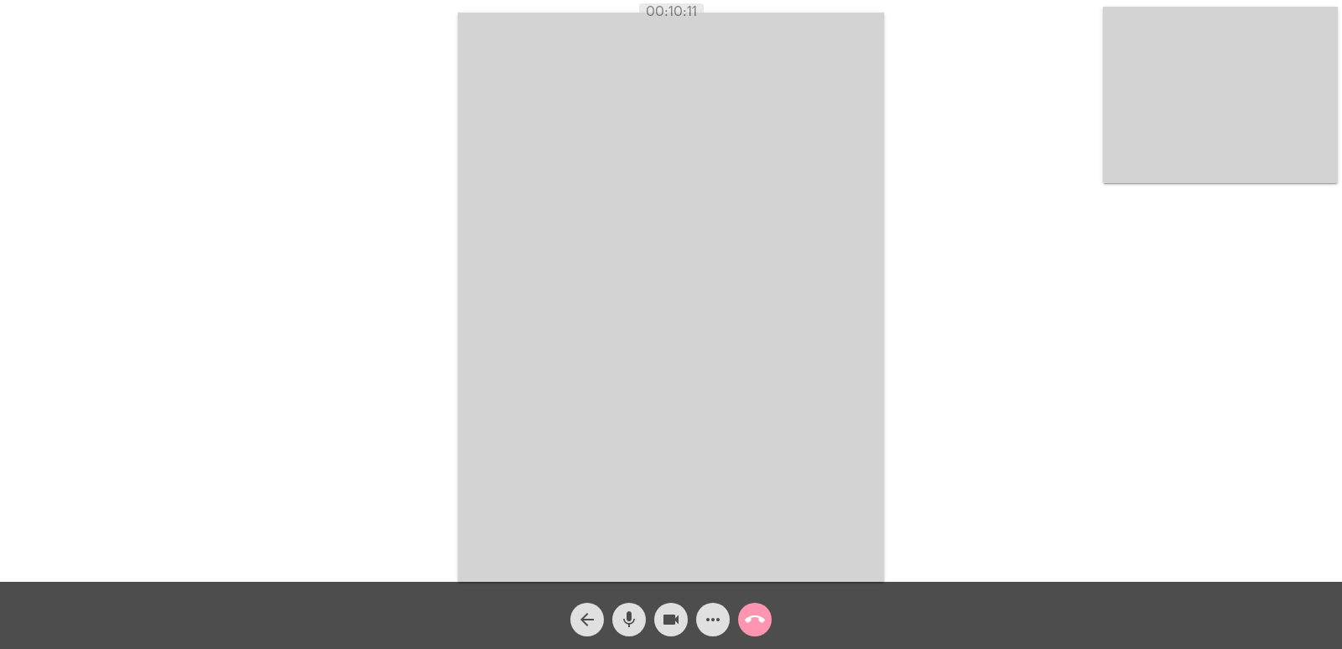
click at [758, 618] on mat-icon "call_end" at bounding box center [755, 619] width 20 height 20
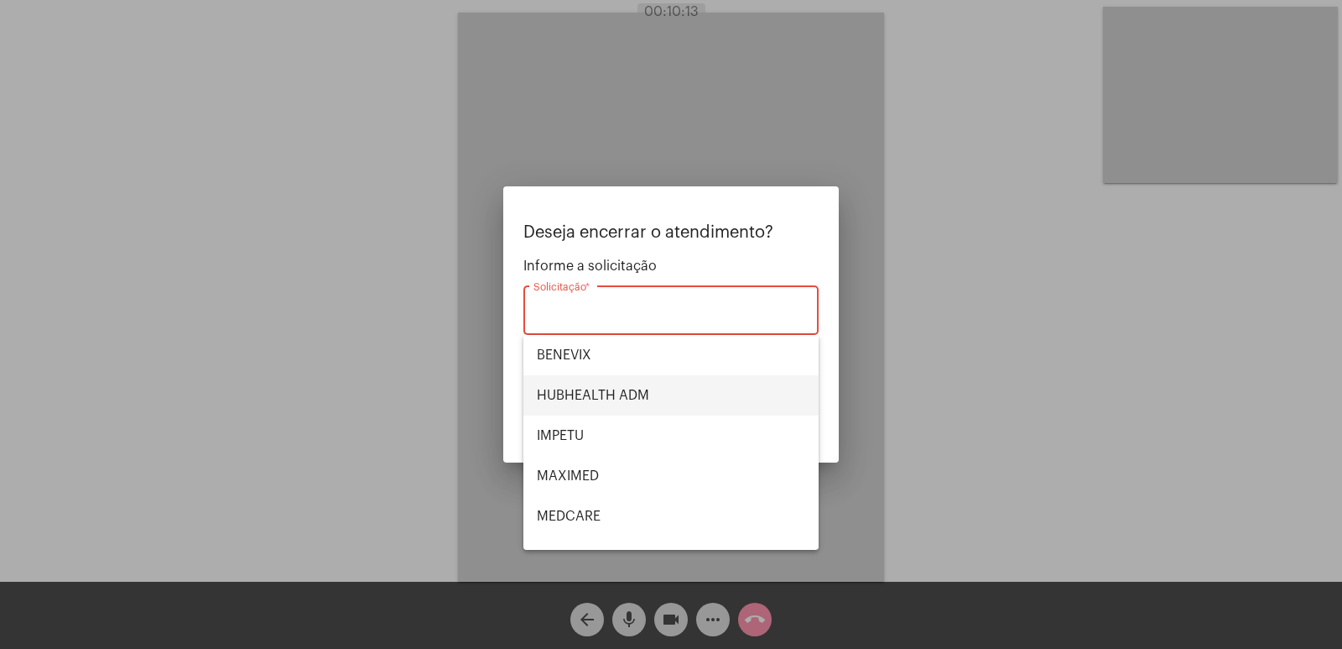
scroll to position [188, 0]
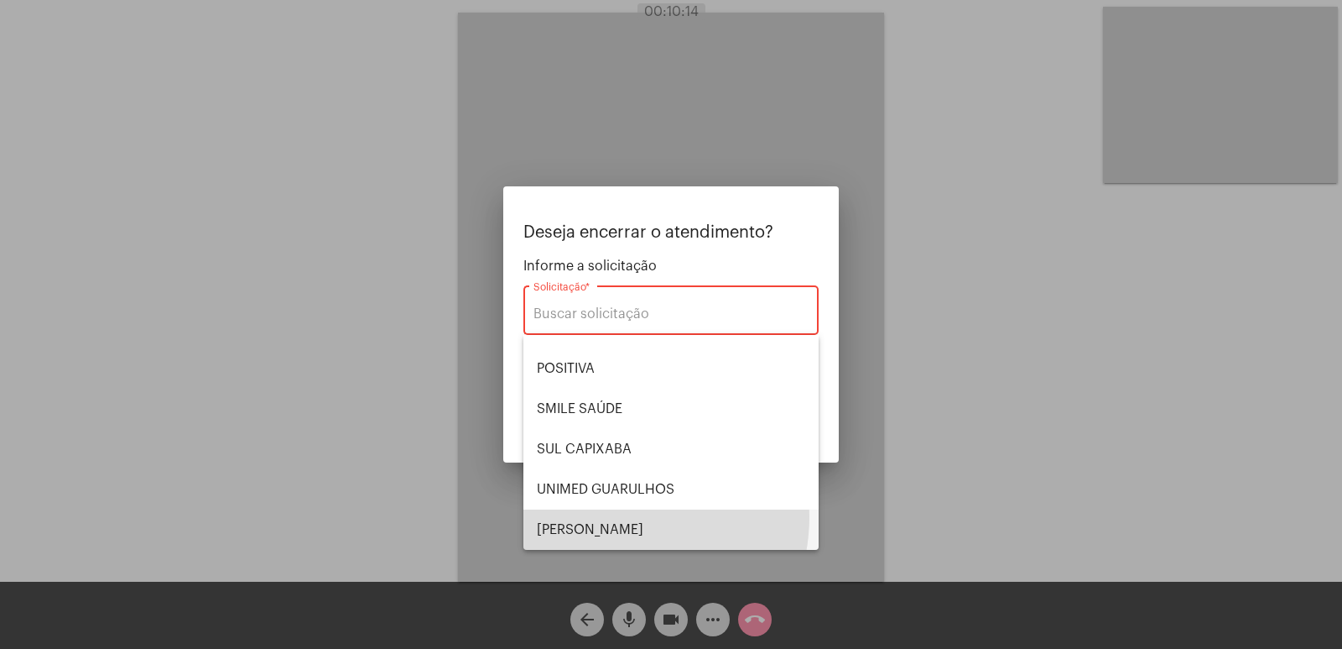
click at [614, 516] on span "[PERSON_NAME]" at bounding box center [671, 529] width 268 height 40
type input "[PERSON_NAME]"
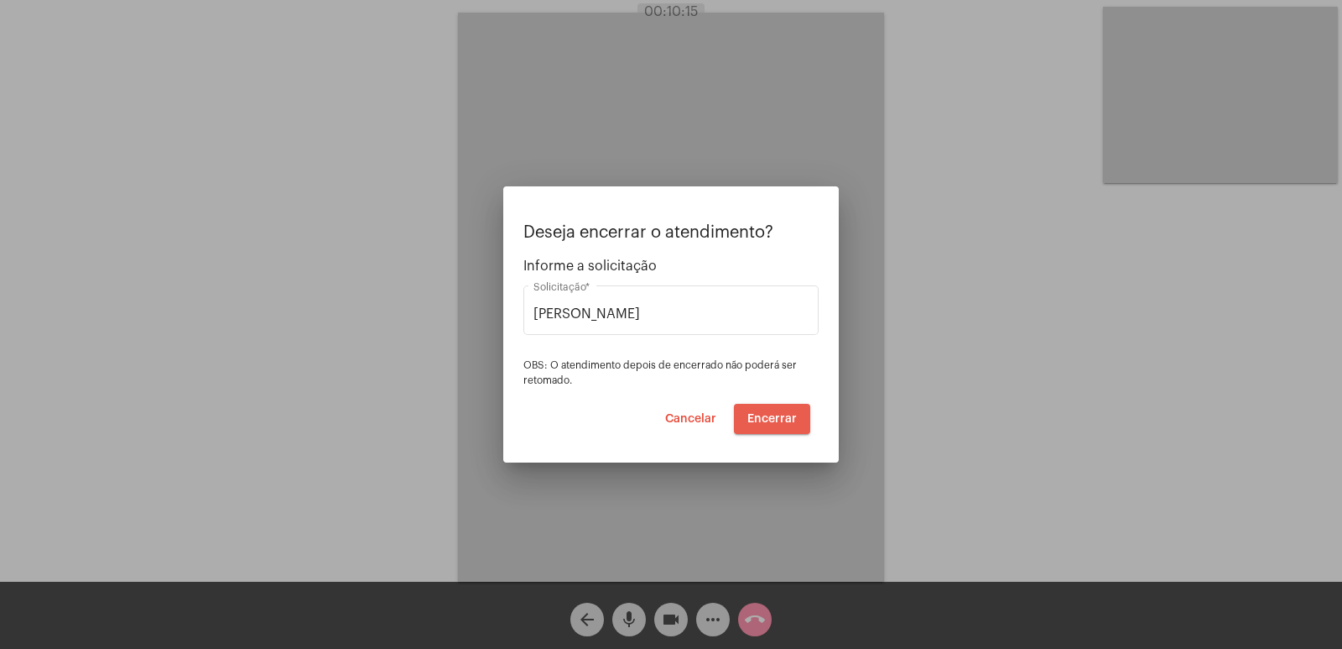
click at [796, 425] on button "Encerrar" at bounding box center [772, 419] width 76 height 30
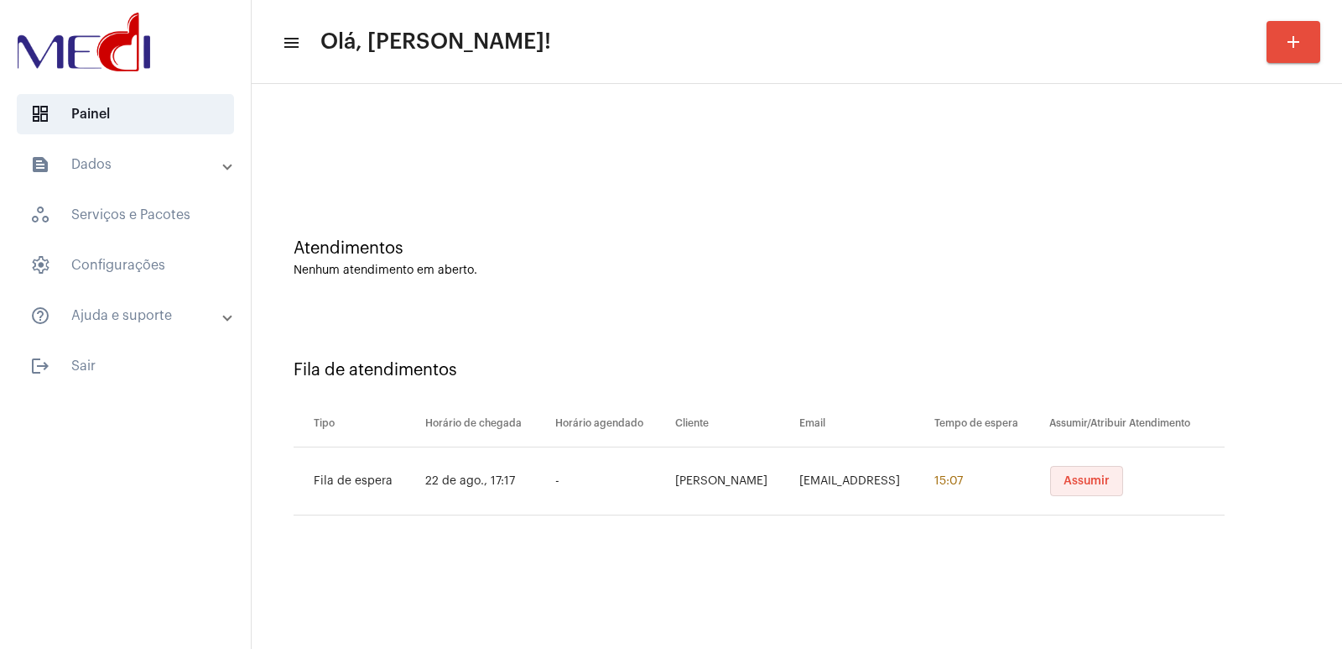
click at [1071, 476] on span "Assumir" at bounding box center [1087, 481] width 46 height 12
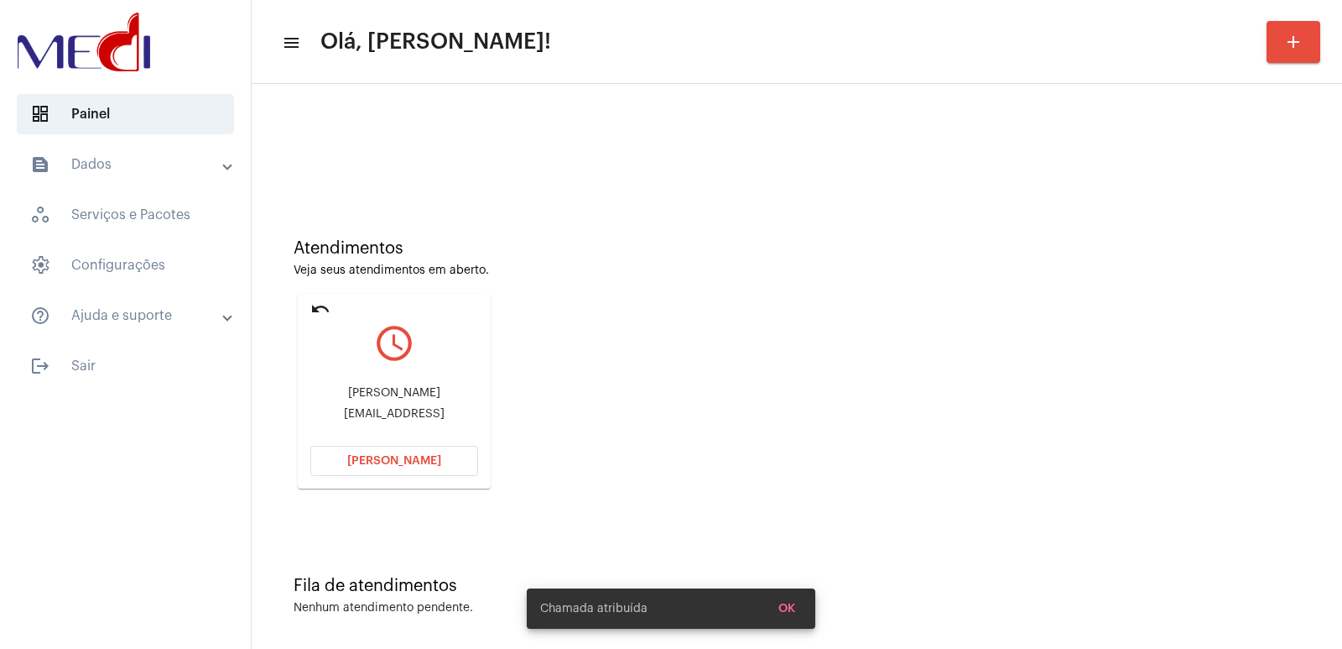
click at [394, 388] on div "Rosa Mariette" at bounding box center [394, 393] width 168 height 13
copy div "Rosa Mariette"
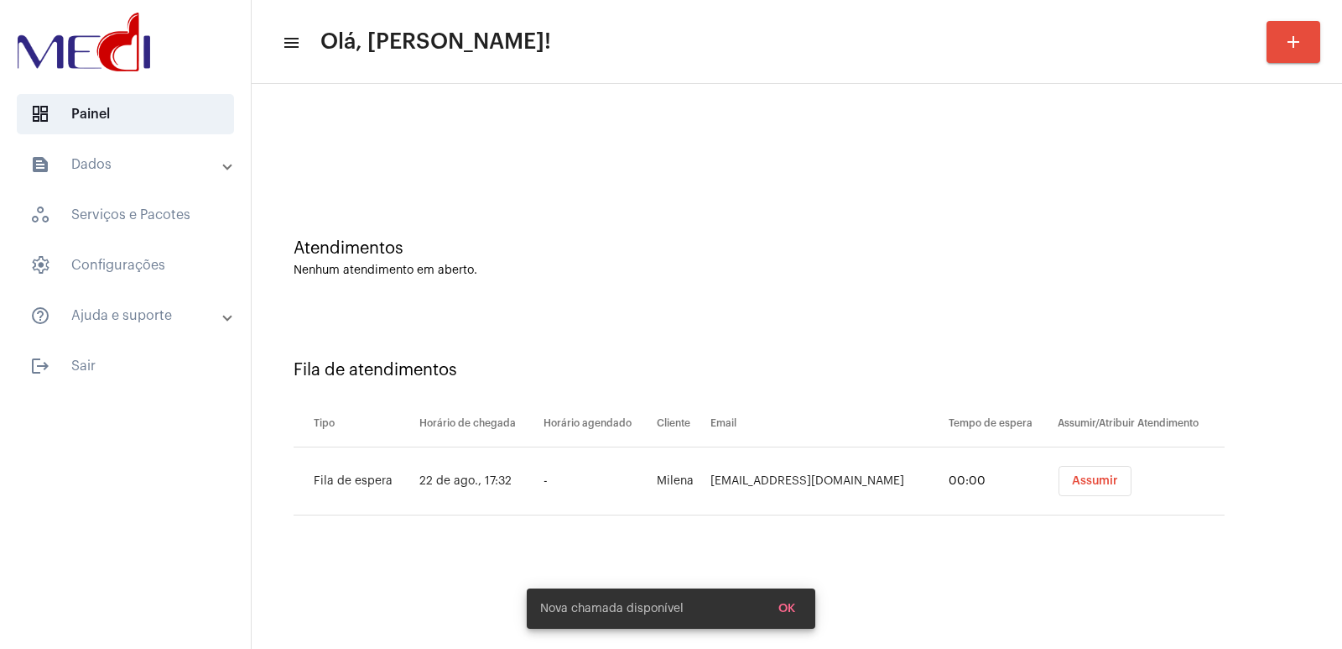
click at [393, 405] on div "Atendimentos Nenhum atendimento em aberto. Fila de atendimentos Tipo Horário de…" at bounding box center [797, 322] width 1074 height 460
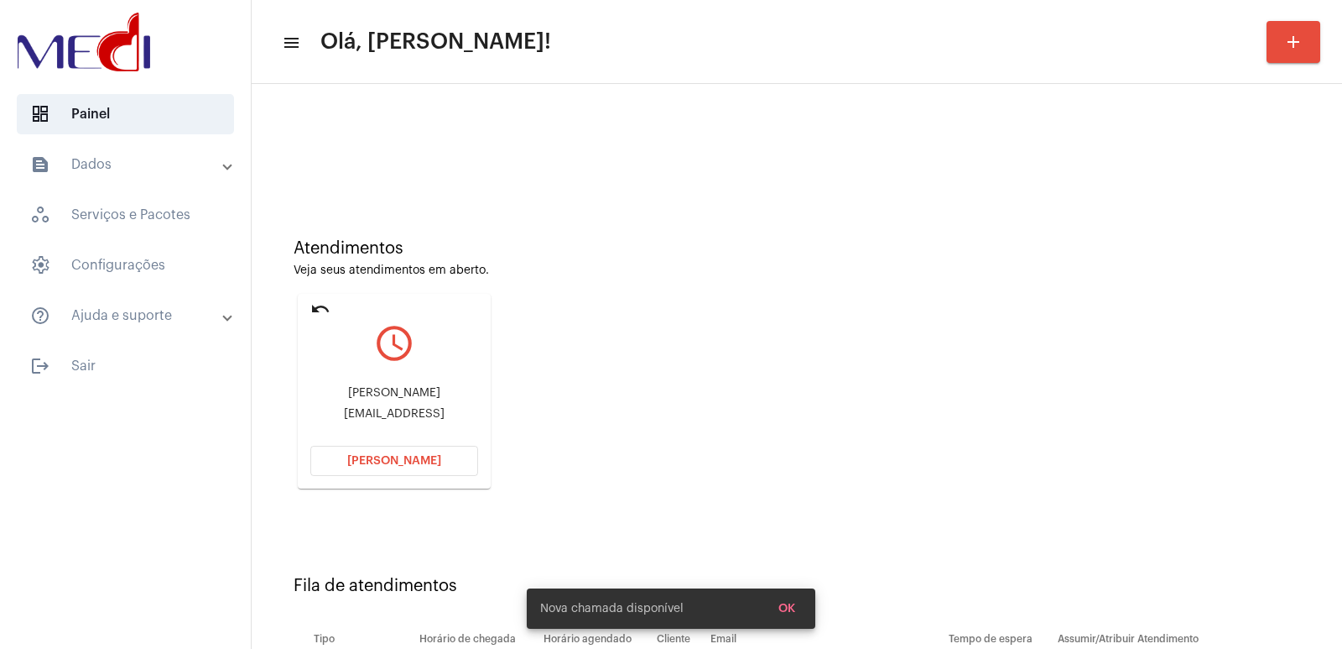
click at [420, 471] on button "Abrir Chamada" at bounding box center [394, 461] width 168 height 30
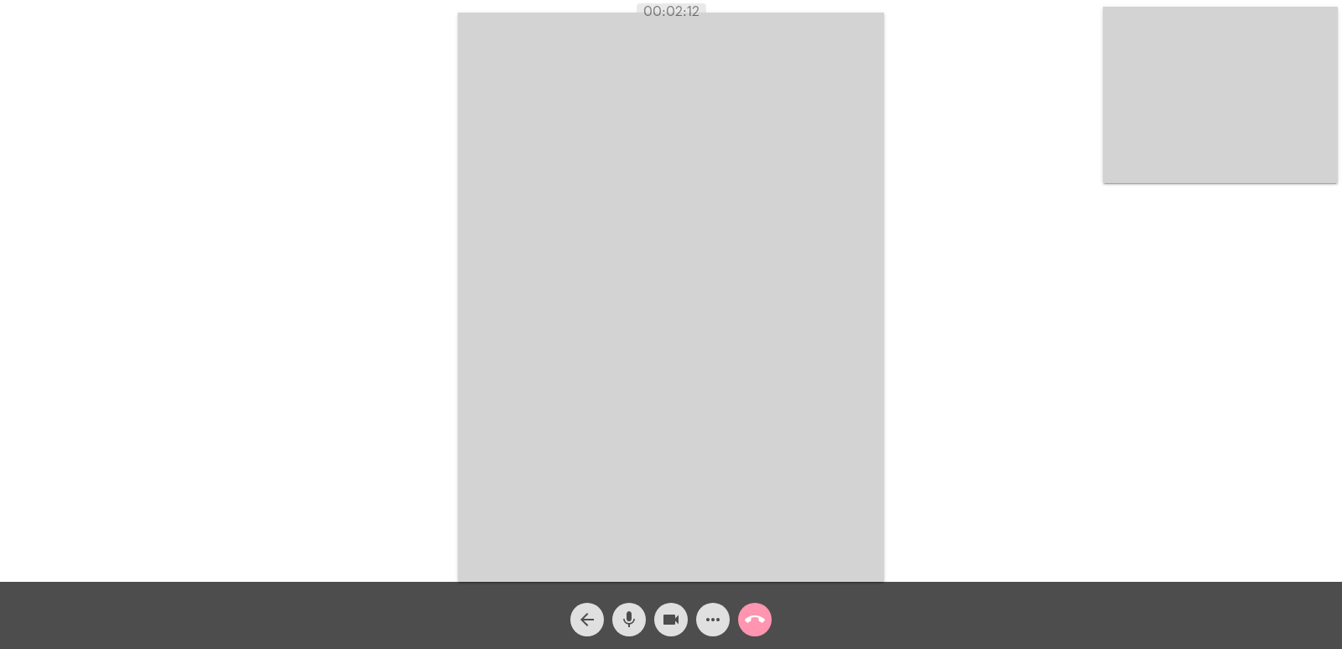
click at [763, 611] on mat-icon "call_end" at bounding box center [755, 619] width 20 height 20
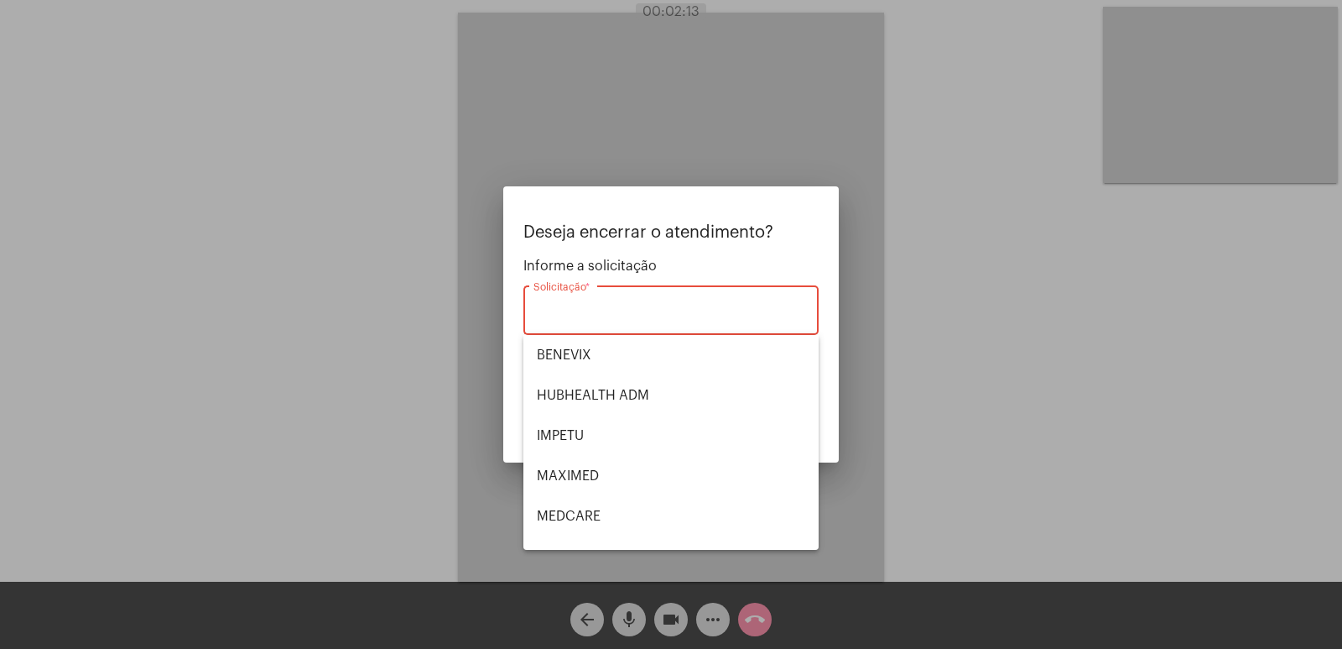
scroll to position [188, 0]
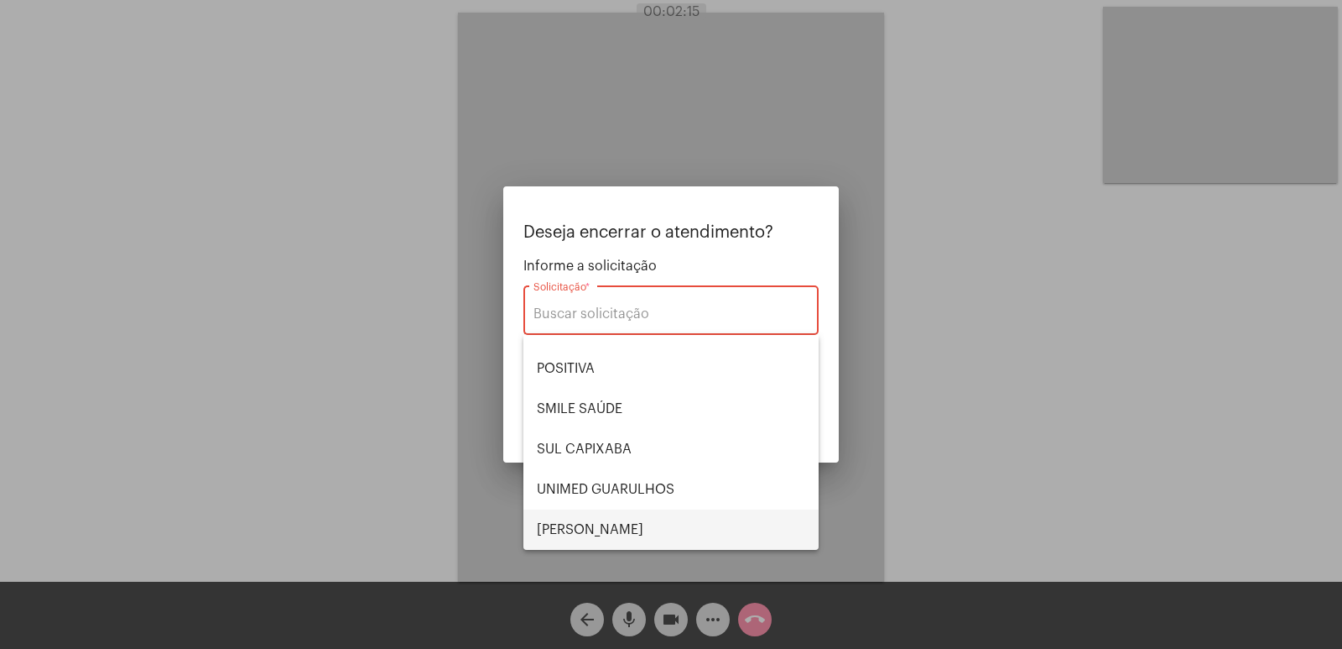
click at [609, 536] on span "[PERSON_NAME] [PERSON_NAME]" at bounding box center [671, 529] width 268 height 40
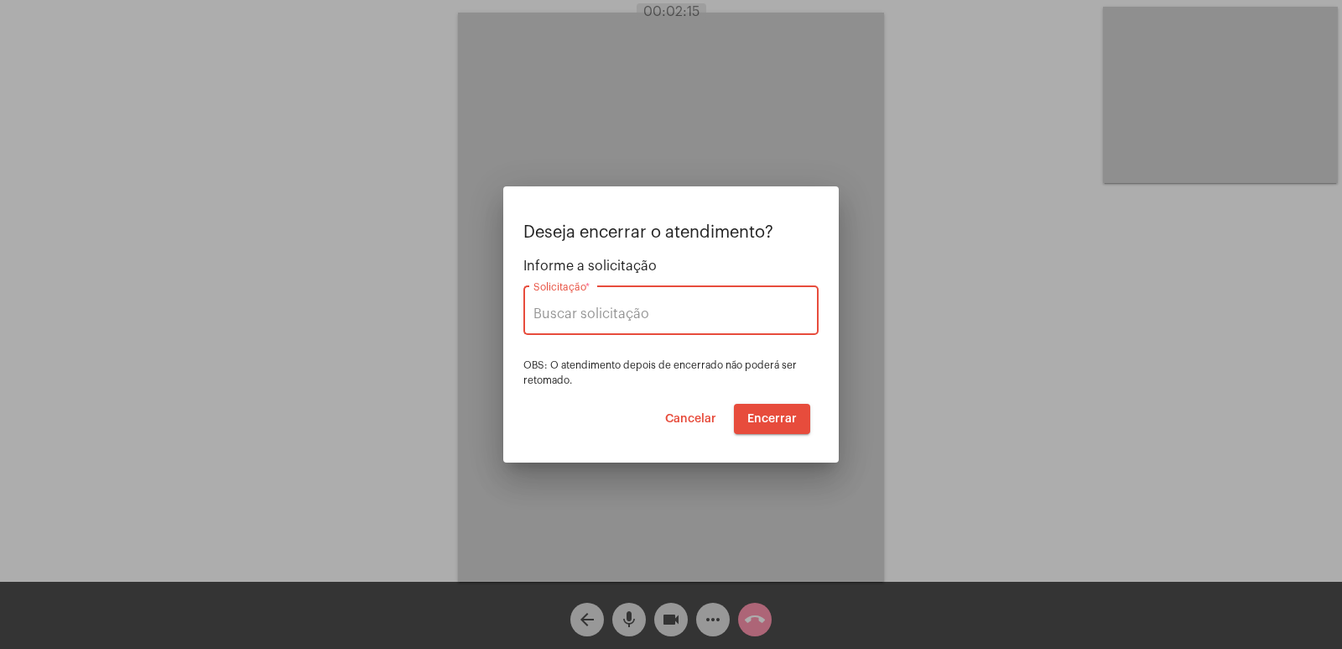
type input "VERA CRUZ"
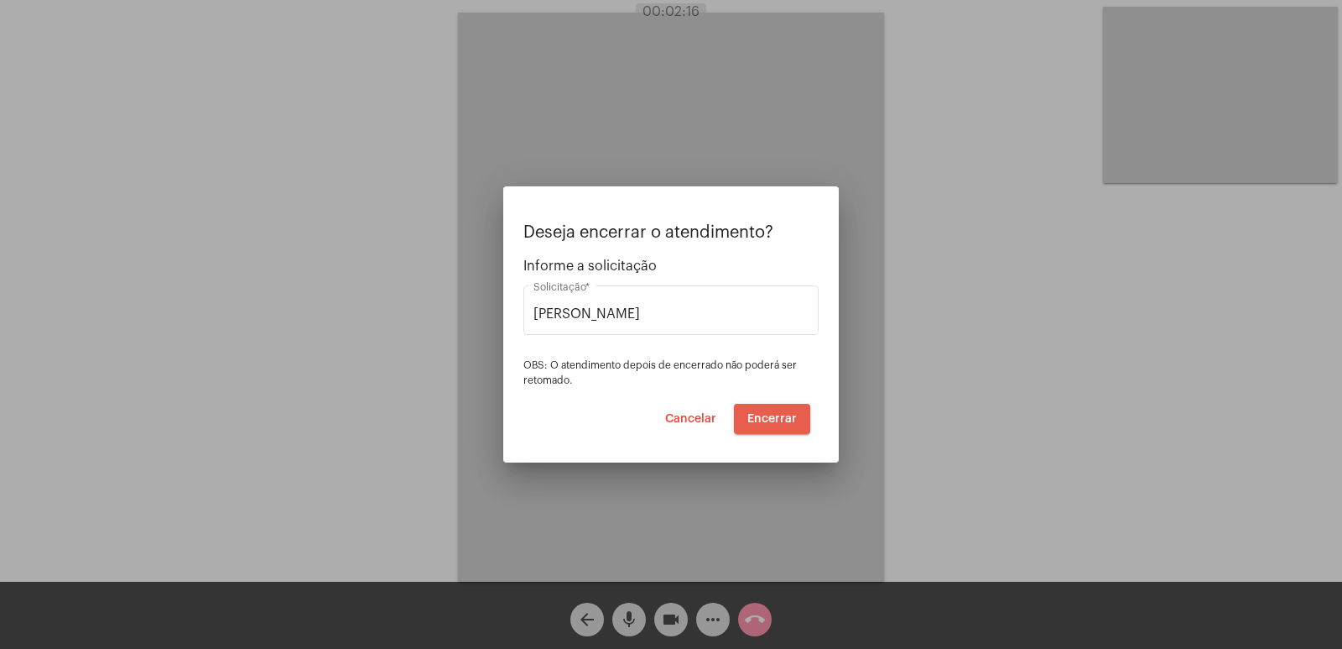
click at [771, 425] on button "Encerrar" at bounding box center [772, 419] width 76 height 30
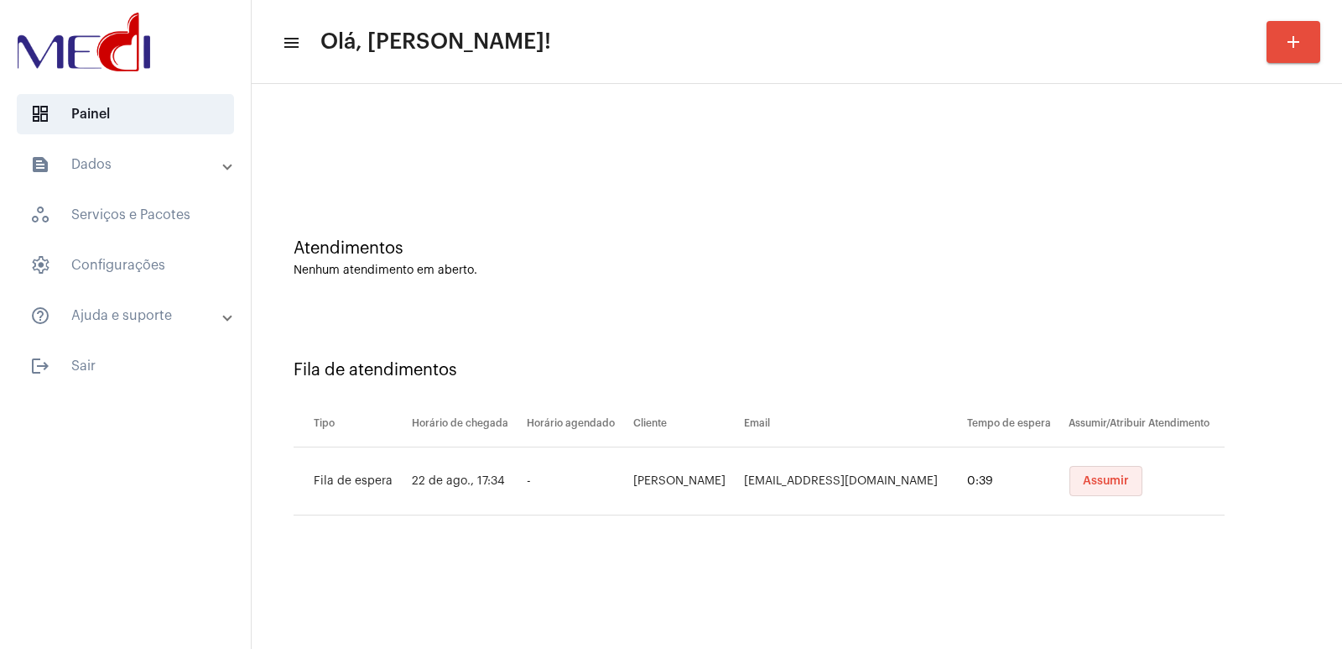
click at [1101, 472] on button "Assumir" at bounding box center [1106, 481] width 73 height 30
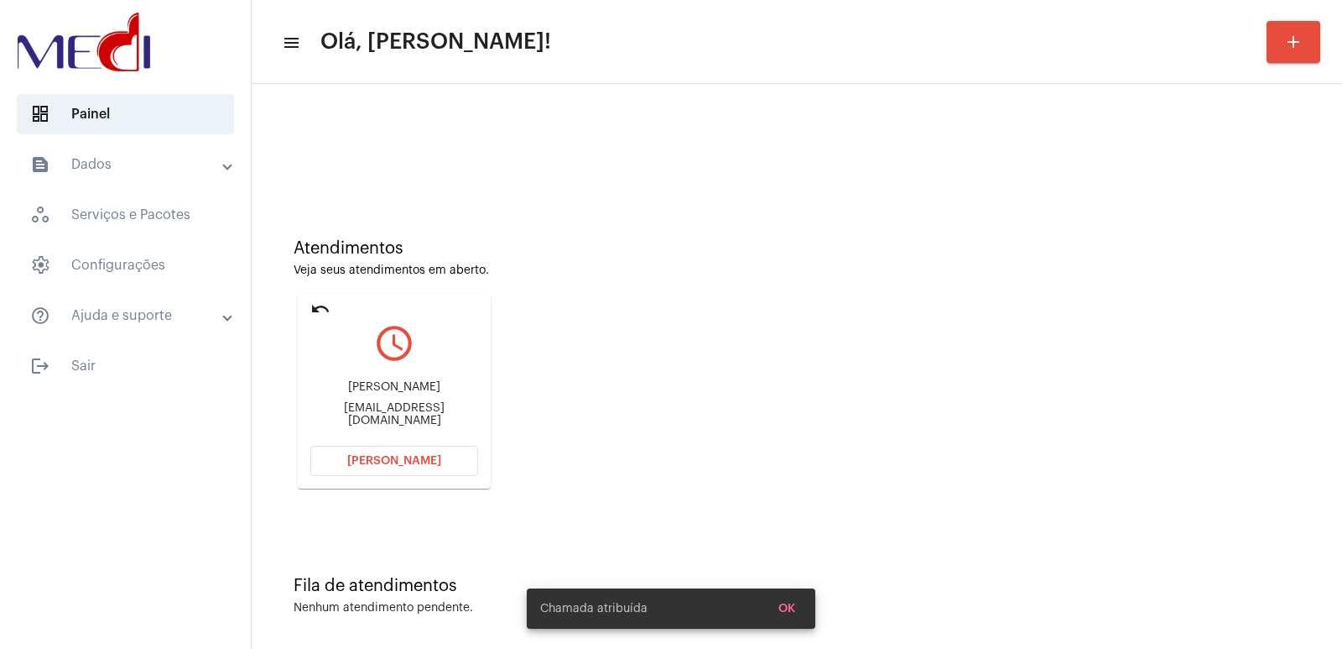
click at [380, 386] on div "Aline Késsia Pinto Araújo alinearauj5@gmail.com" at bounding box center [394, 404] width 168 height 76
copy div "Aline Késsia Pinto Araújo"
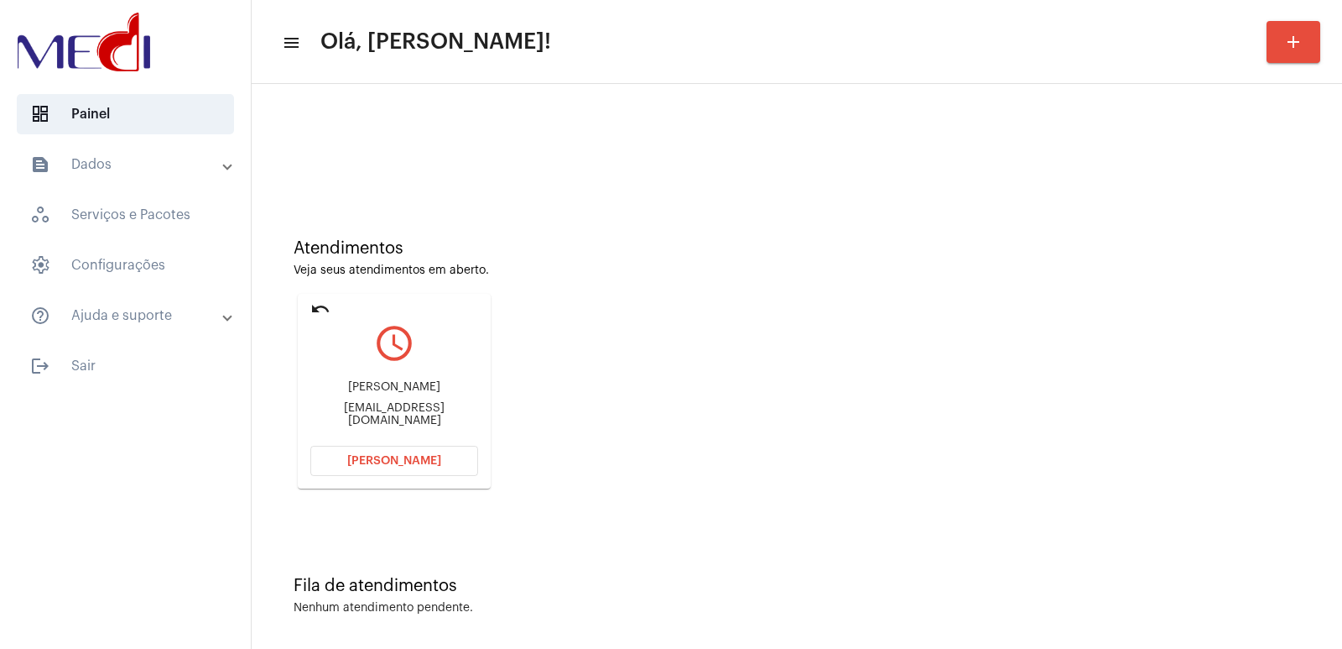
click at [432, 446] on button "Abrir Chamada" at bounding box center [394, 461] width 168 height 30
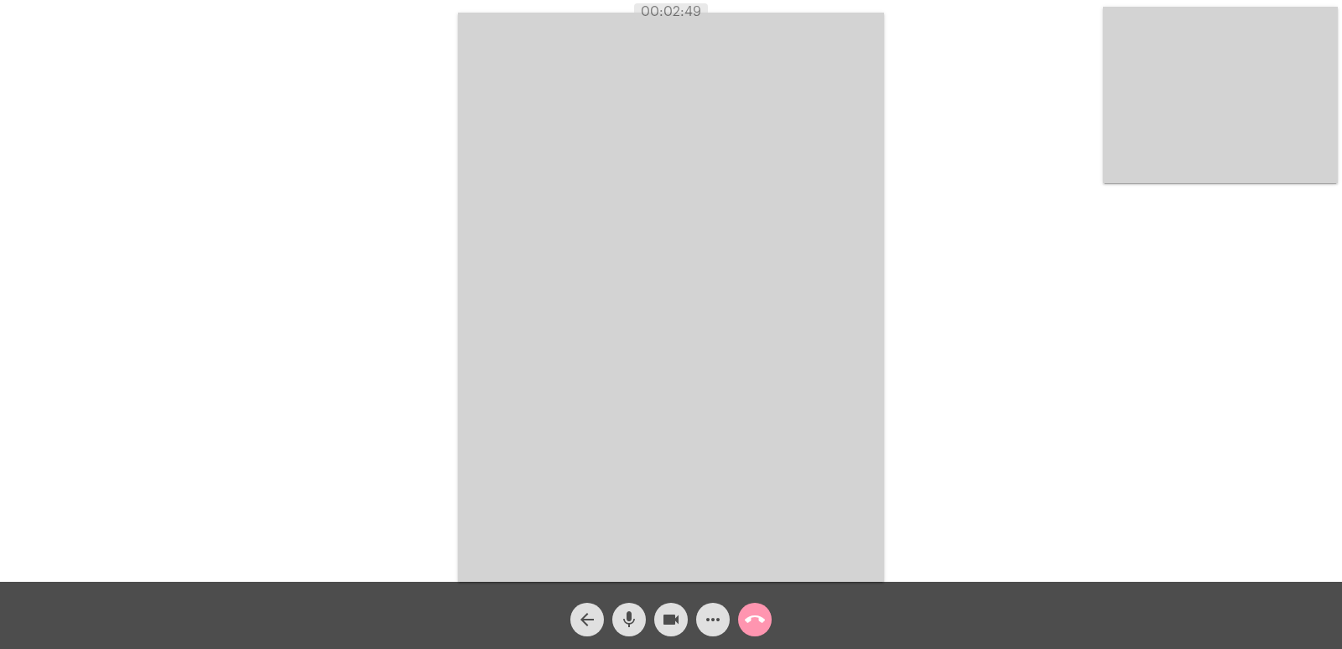
click at [752, 622] on mat-icon "call_end" at bounding box center [755, 619] width 20 height 20
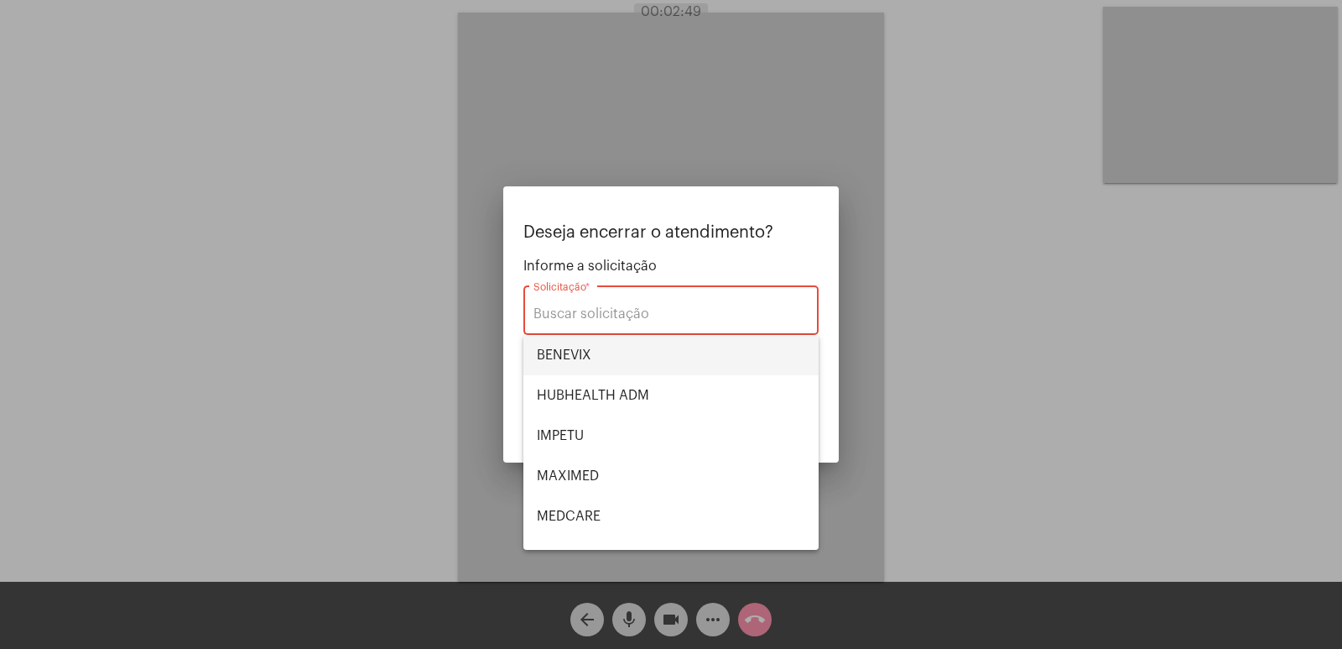
click at [644, 358] on span "BENEVIX" at bounding box center [671, 355] width 268 height 40
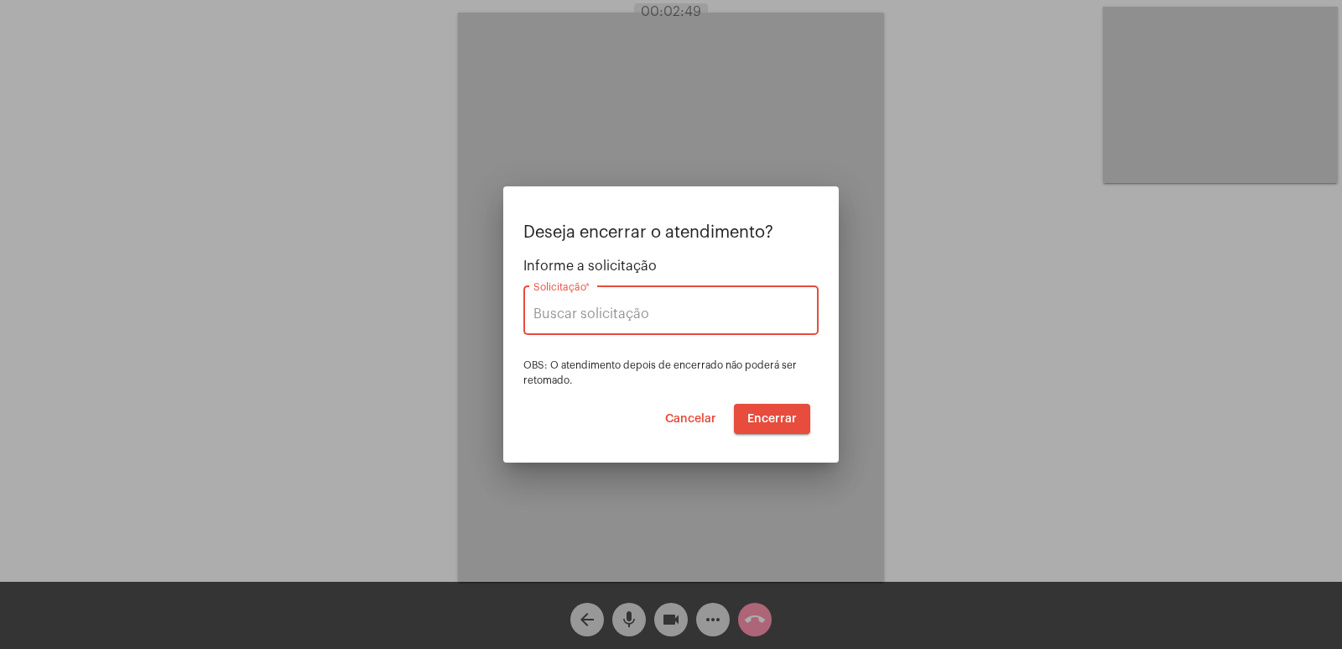
type input "BENEVIX"
click at [779, 422] on span "Encerrar" at bounding box center [773, 419] width 50 height 12
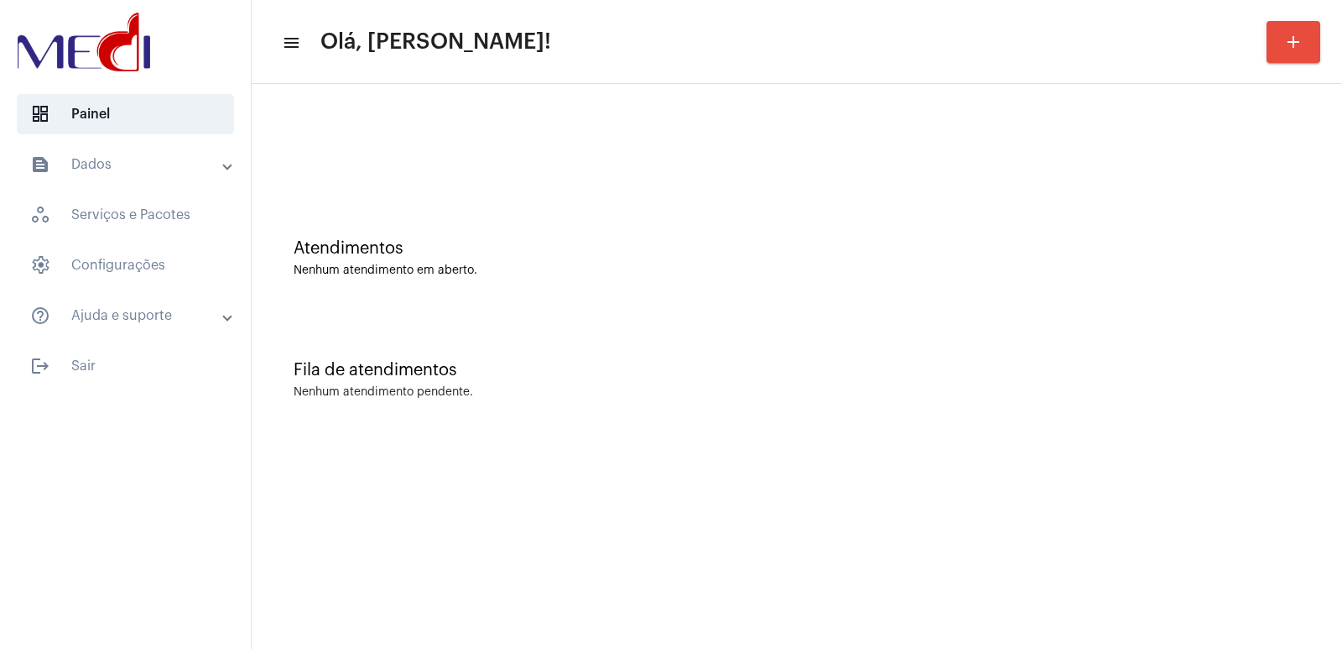
drag, startPoint x: 466, startPoint y: 29, endPoint x: 694, endPoint y: 261, distance: 324.5
click at [694, 261] on div "Atendimentos Nenhum atendimento em aberto." at bounding box center [797, 258] width 1007 height 38
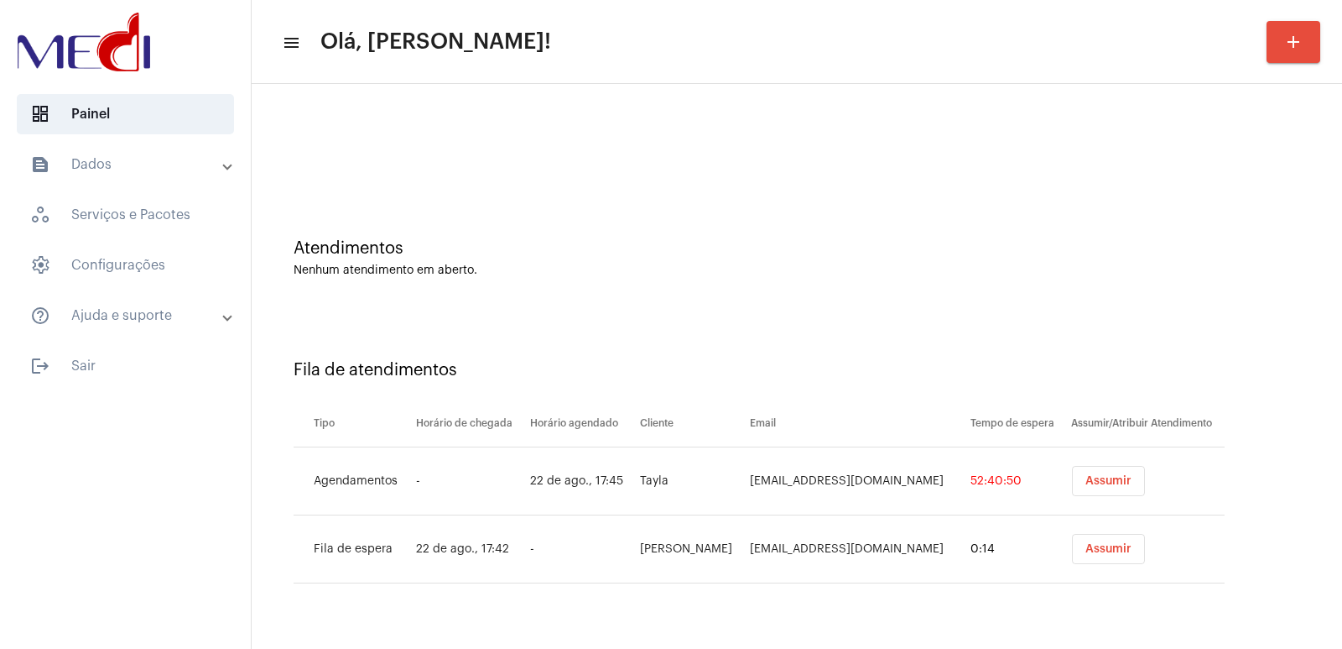
click at [1130, 487] on button "Assumir" at bounding box center [1108, 481] width 73 height 30
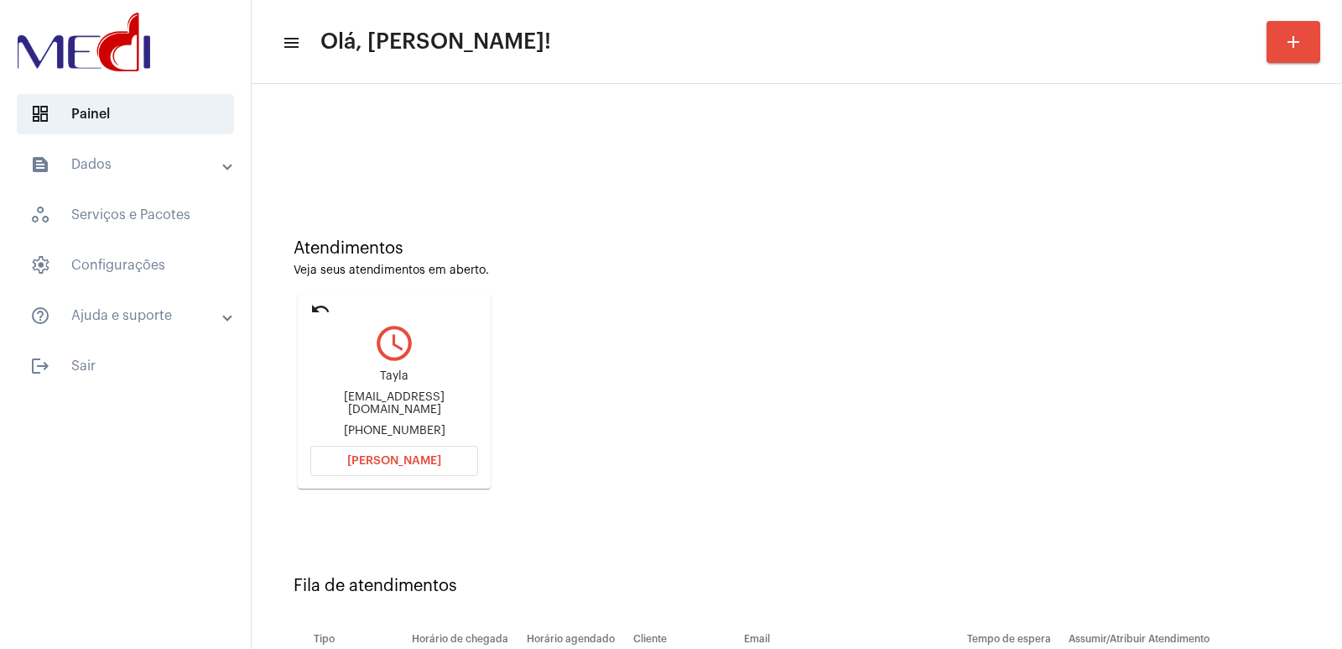
click at [375, 383] on div "Tayla" at bounding box center [394, 376] width 168 height 13
click at [399, 380] on div "Tayla" at bounding box center [394, 376] width 168 height 13
copy div "Tayla"
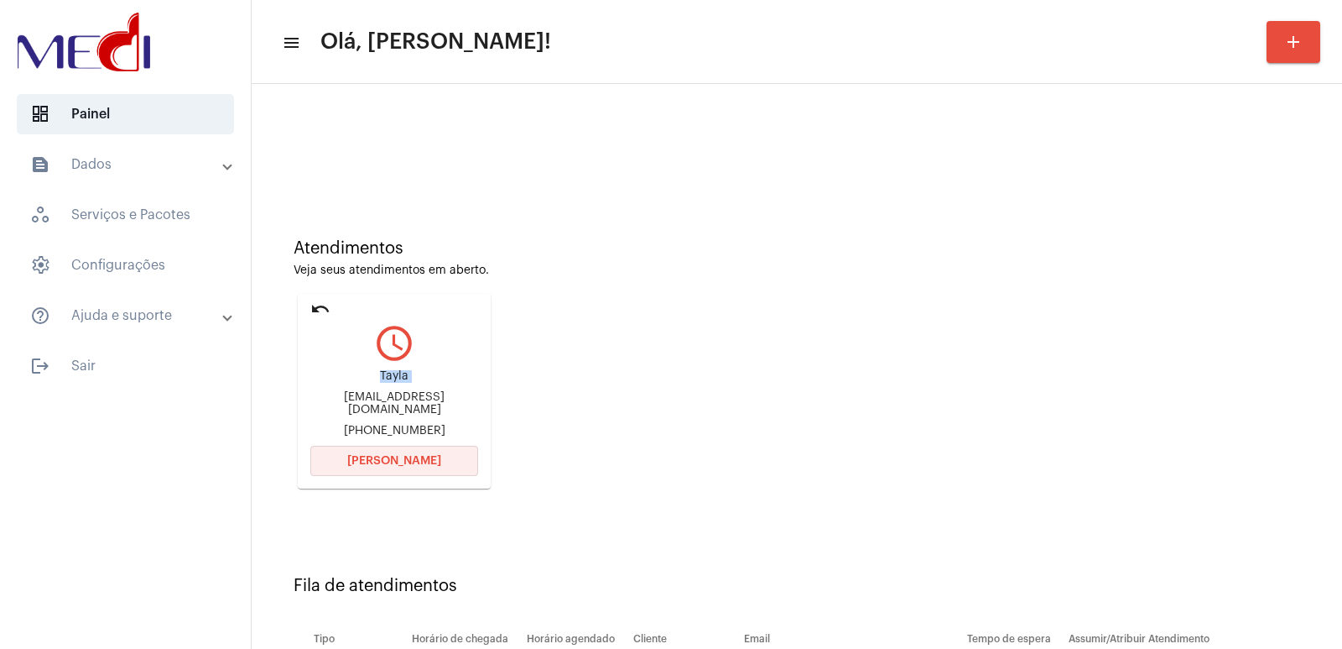
click at [403, 449] on button "[PERSON_NAME]" at bounding box center [394, 461] width 168 height 30
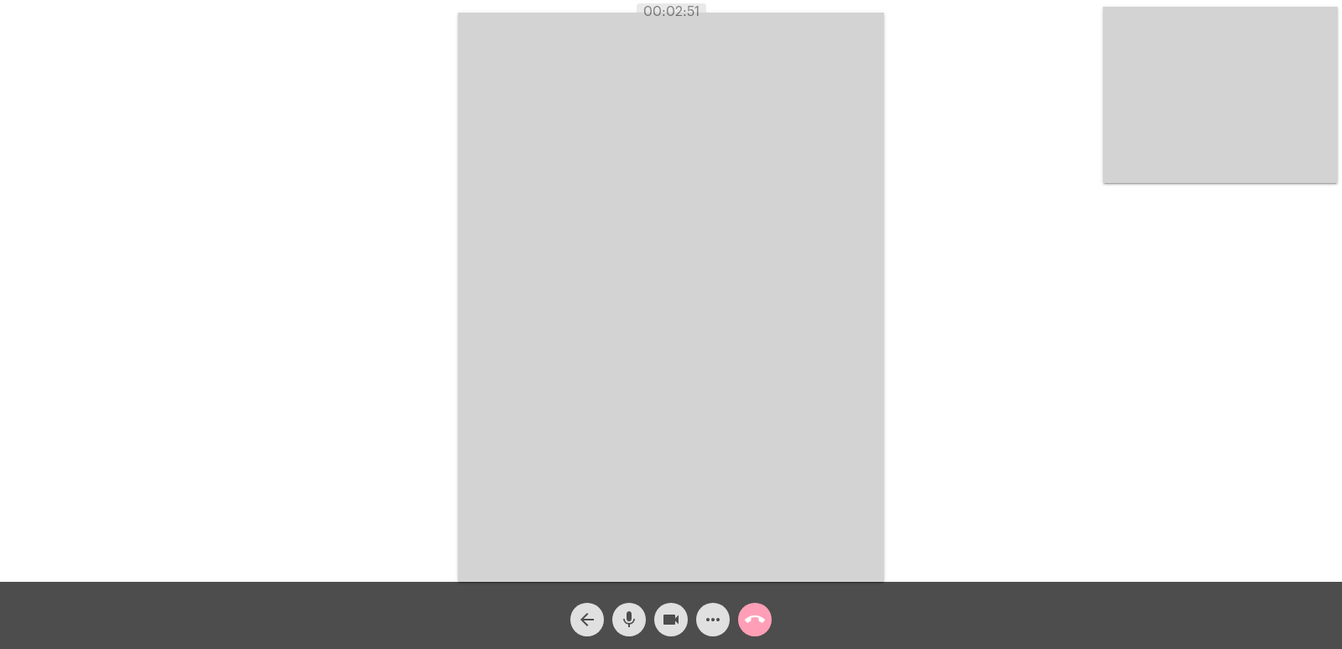
click at [745, 618] on mat-icon "call_end" at bounding box center [755, 619] width 20 height 20
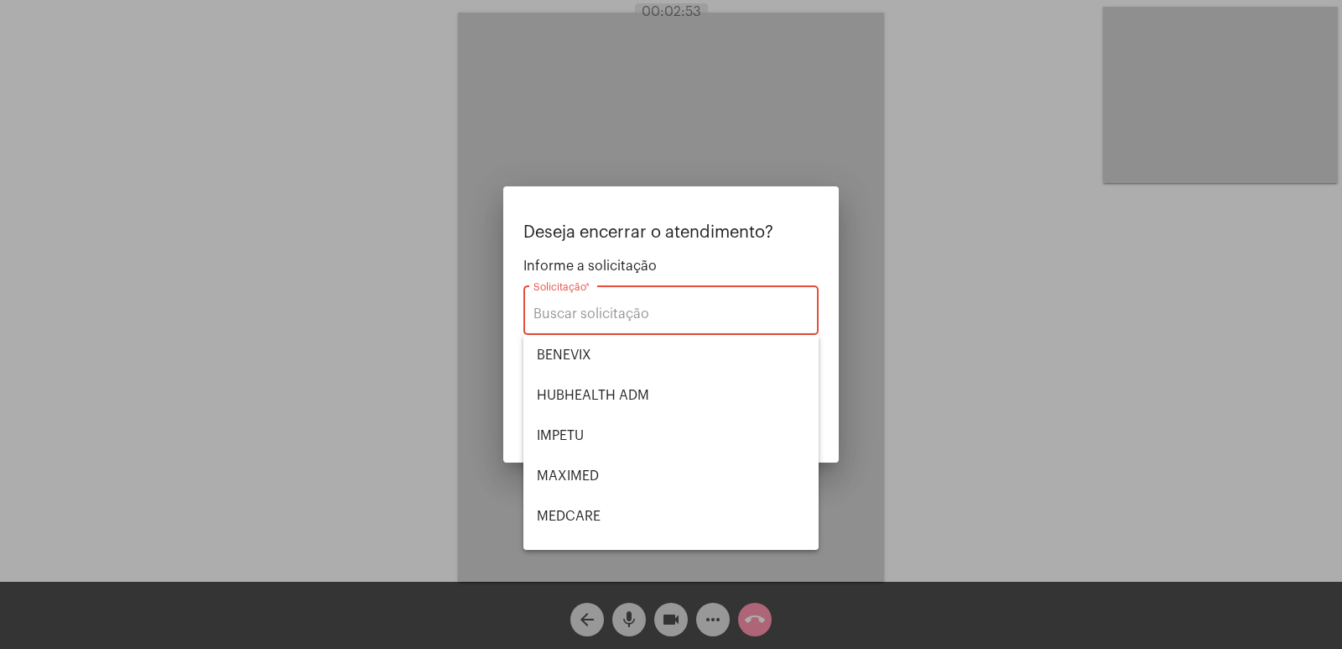
scroll to position [188, 0]
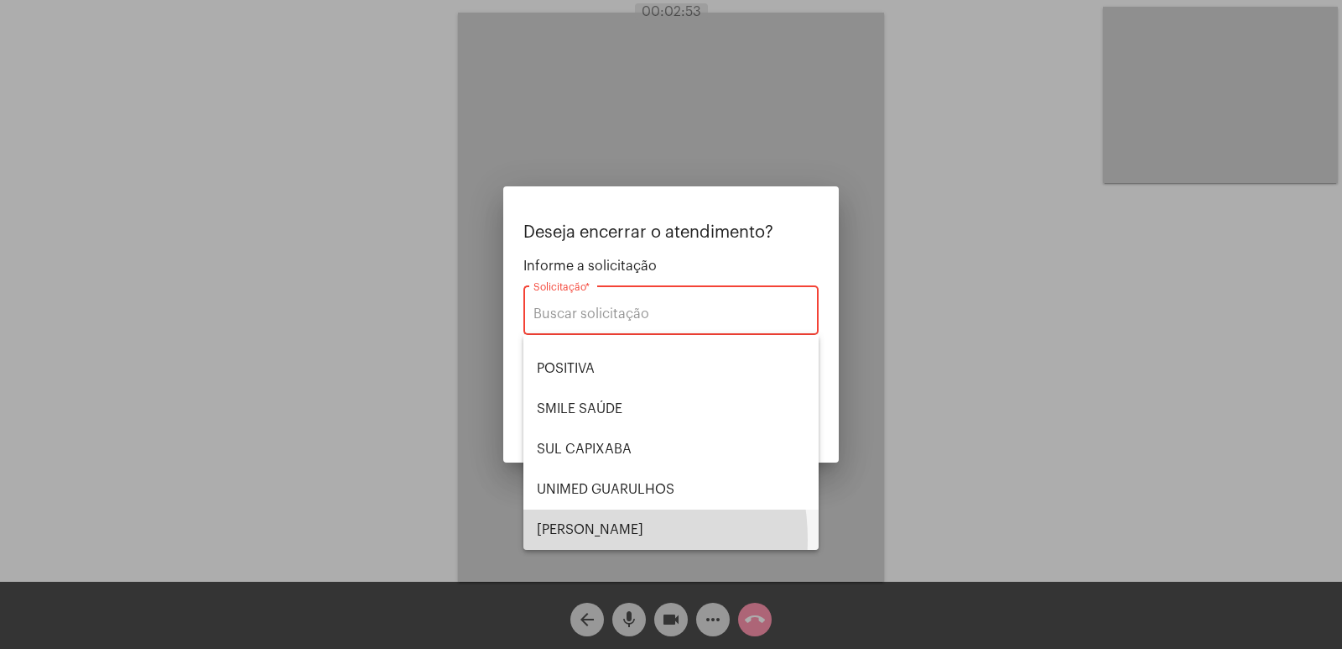
click at [571, 539] on span "[PERSON_NAME] [PERSON_NAME]" at bounding box center [671, 529] width 268 height 40
type input "[PERSON_NAME] [PERSON_NAME]"
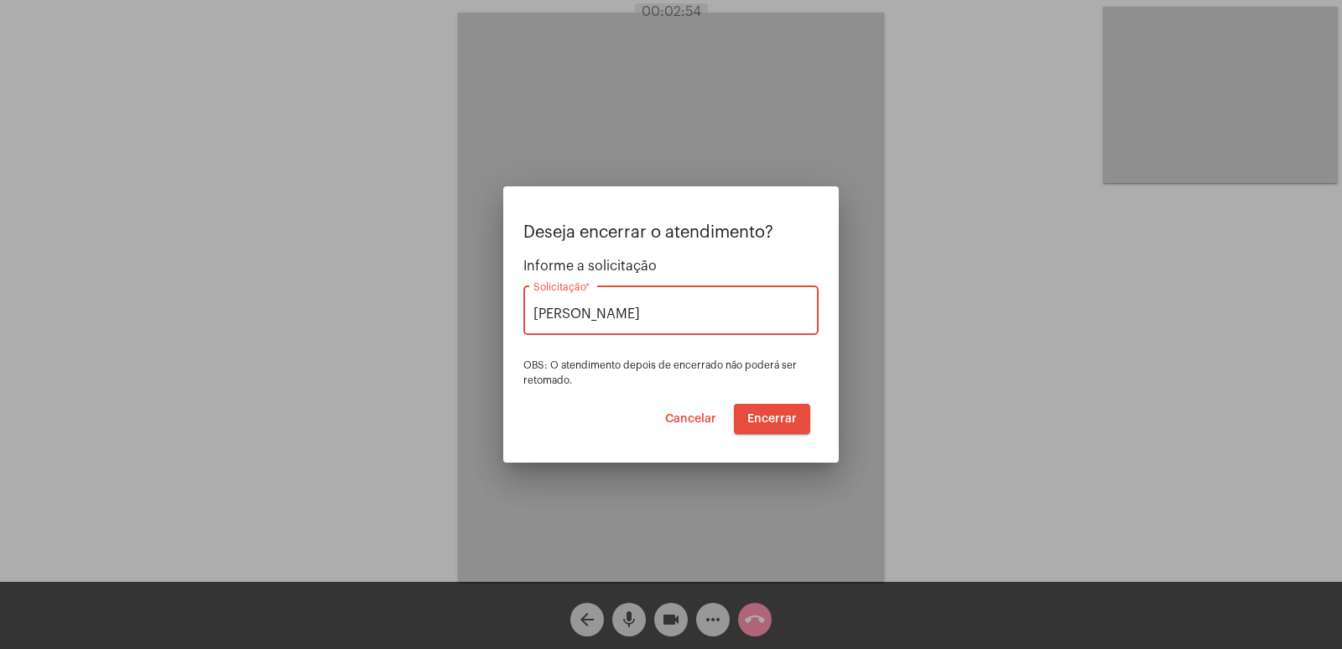
click at [763, 425] on button "Encerrar" at bounding box center [772, 419] width 76 height 30
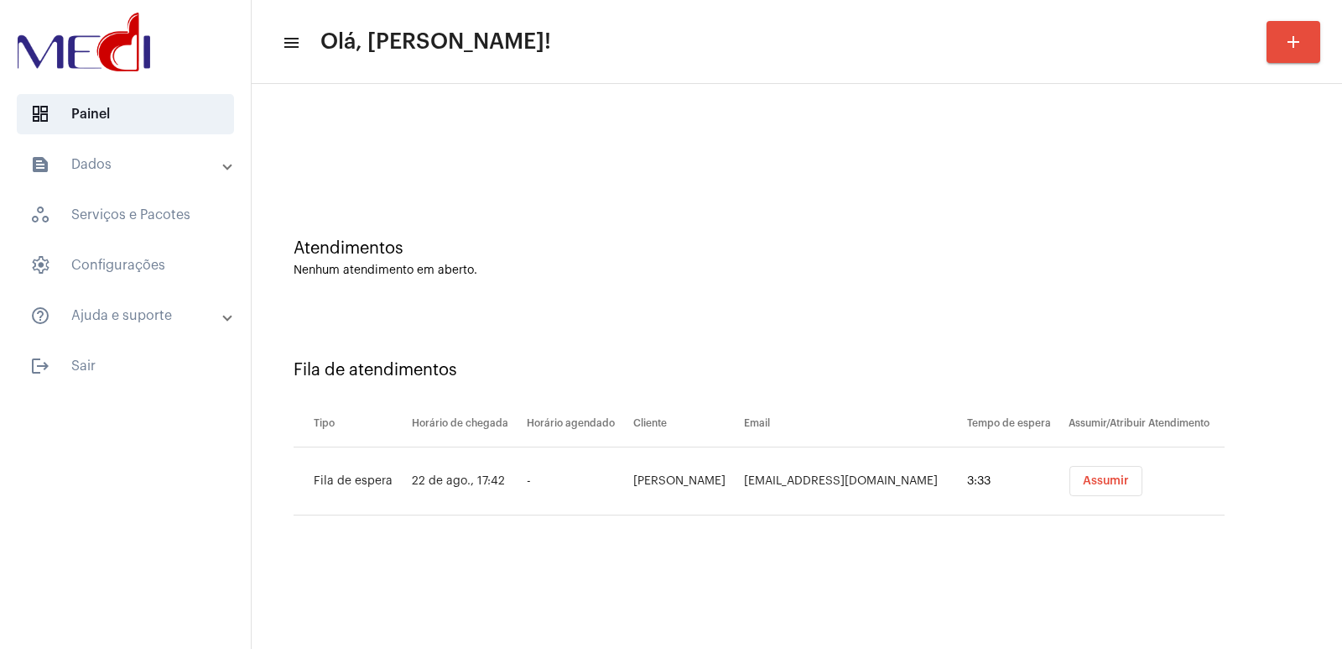
click at [1090, 482] on span "Assumir" at bounding box center [1106, 481] width 46 height 12
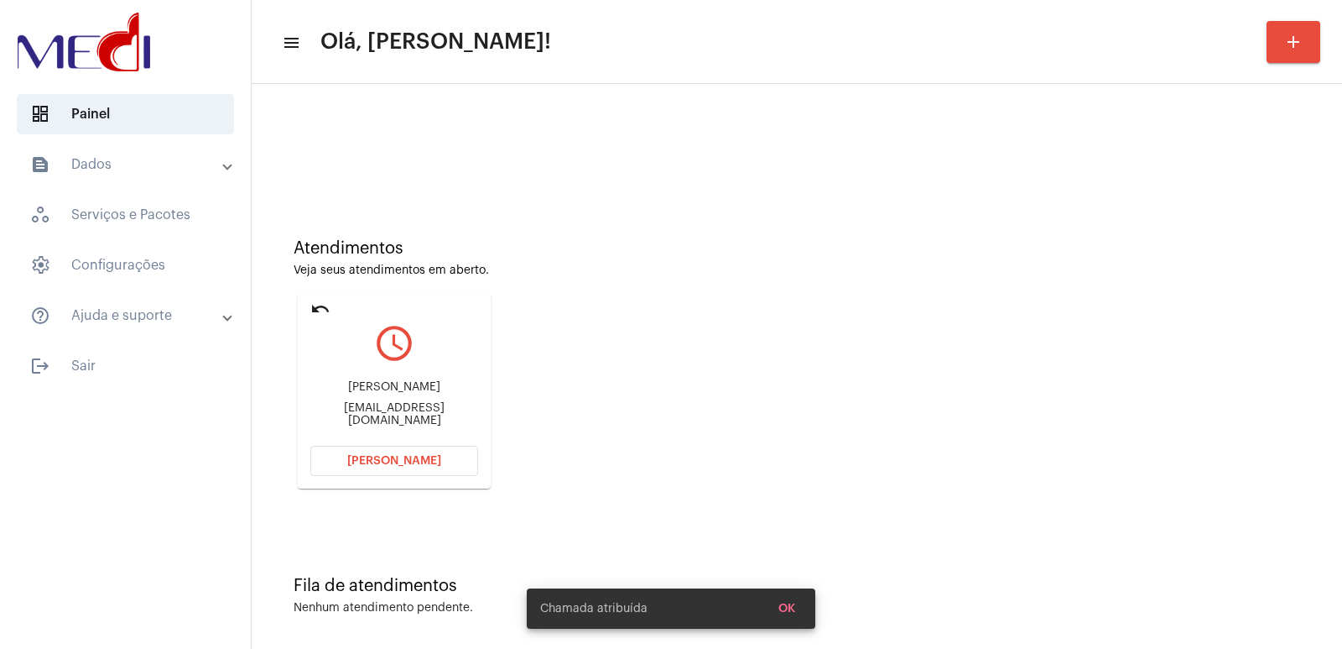
click at [389, 392] on div "Wellington Rodrigues da Silva" at bounding box center [394, 387] width 168 height 13
copy div "Wellington Rodrigues da Silva"
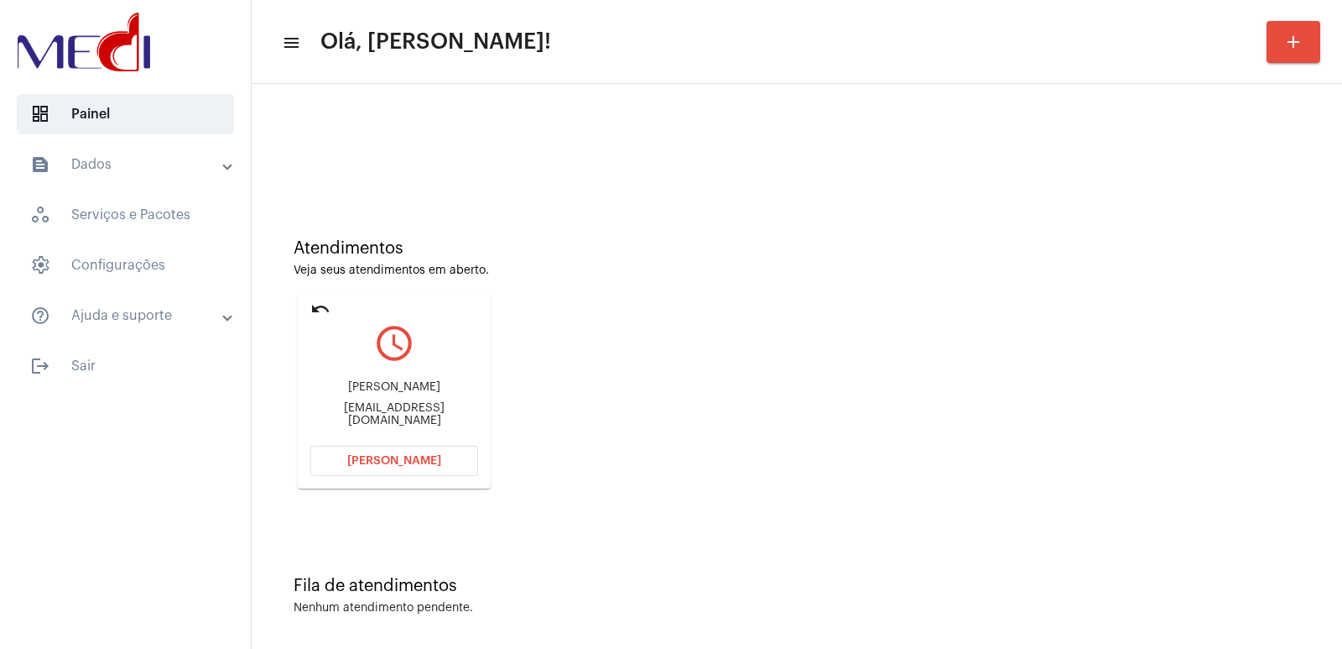
click at [362, 473] on button "Abrir Chamada" at bounding box center [394, 461] width 168 height 30
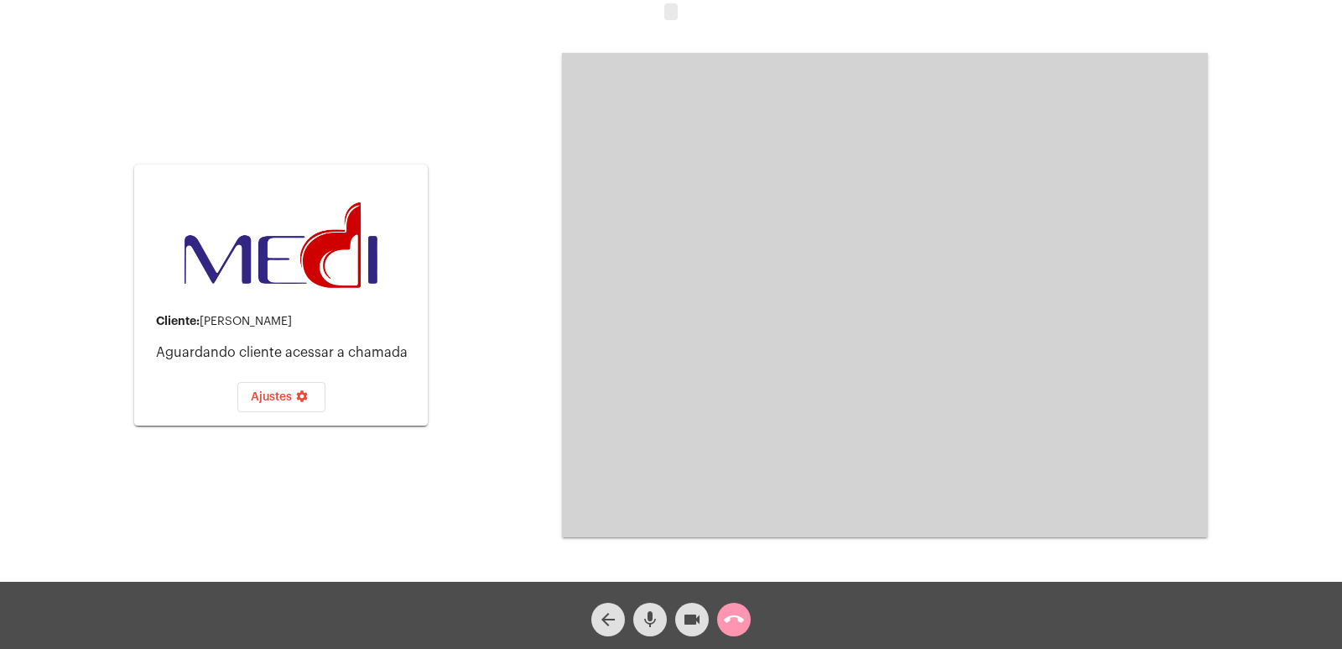
click at [737, 603] on span "call_end" at bounding box center [734, 619] width 20 height 34
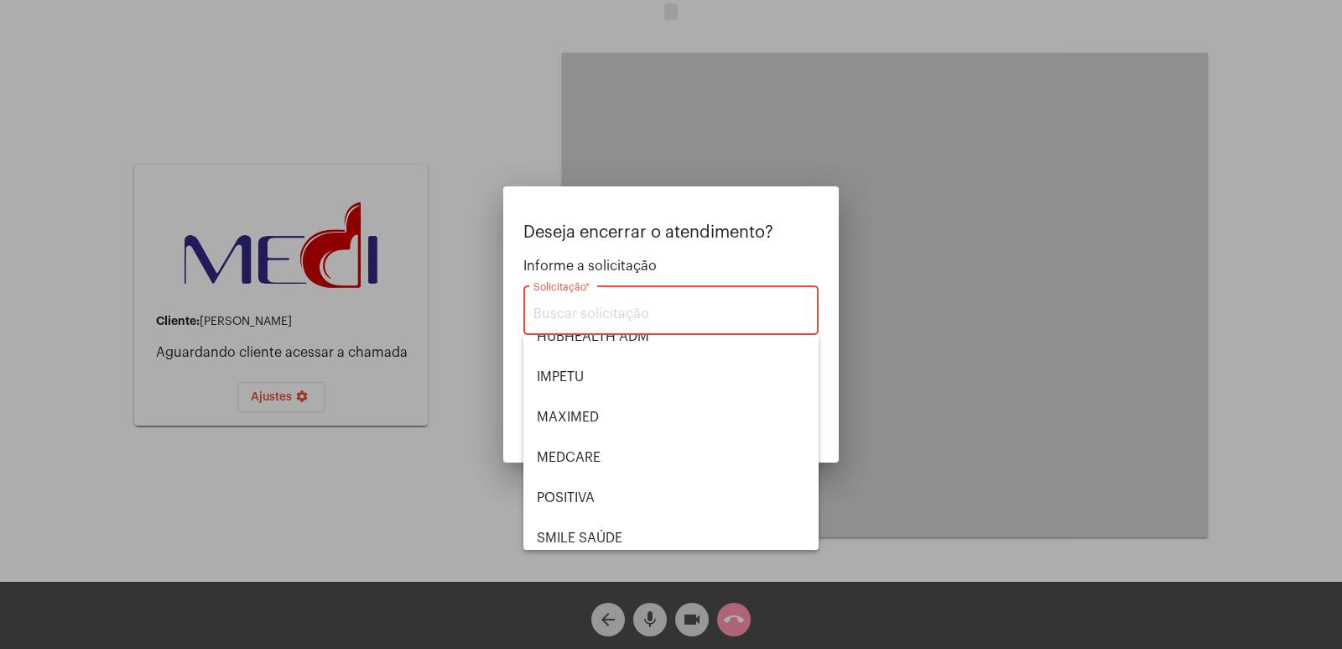
scroll to position [84, 0]
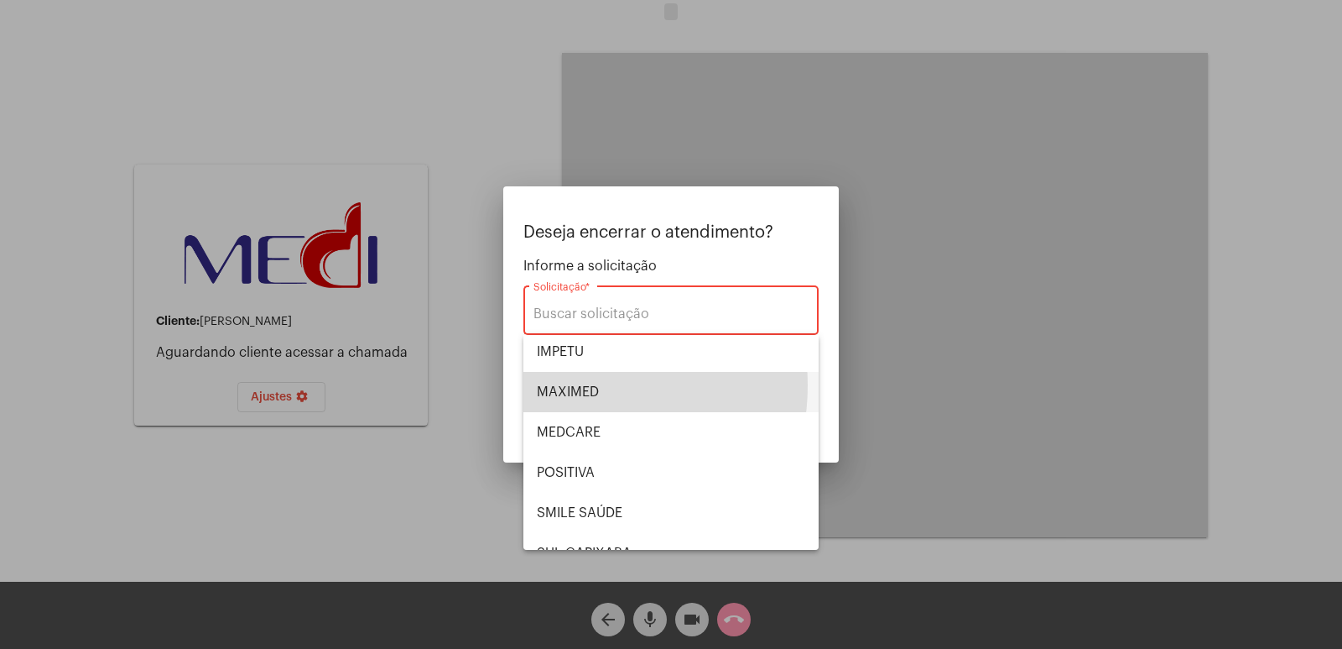
click at [571, 385] on span "MAXIMED" at bounding box center [671, 392] width 268 height 40
type input "MAXIMED"
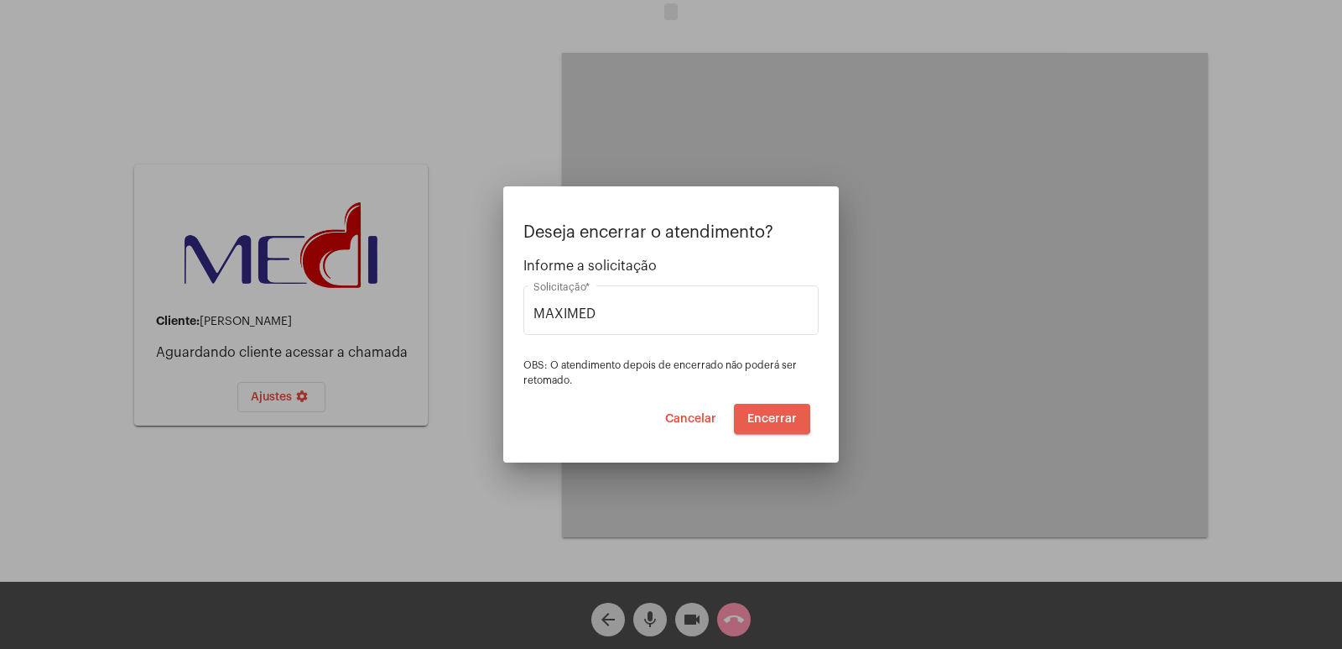
click at [749, 418] on span "Encerrar" at bounding box center [773, 419] width 50 height 12
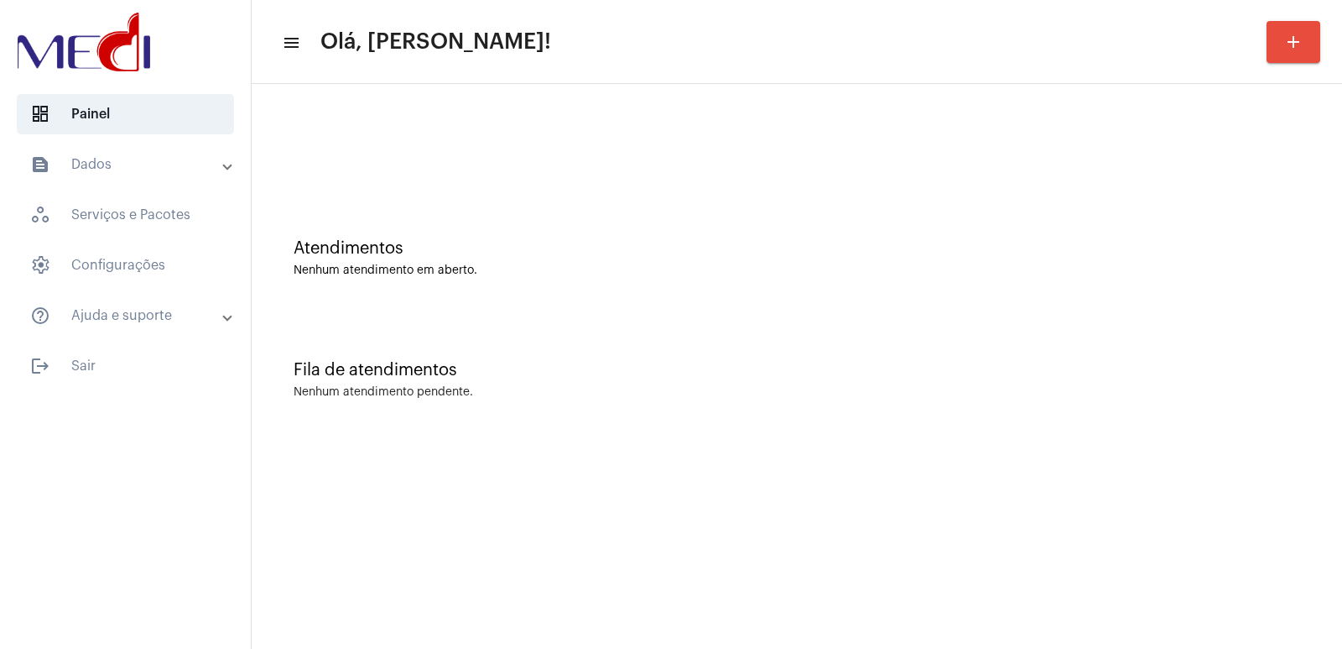
click at [398, 478] on mat-sidenav-content "menu Olá, Vivian! add Atendimentos Nenhum atendimento em aberto. Fila de atendi…" at bounding box center [797, 324] width 1091 height 649
click at [884, 475] on mat-sidenav-content "menu Olá, Vivian! add Atendimentos Nenhum atendimento em aberto. Fila de atendi…" at bounding box center [797, 324] width 1091 height 649
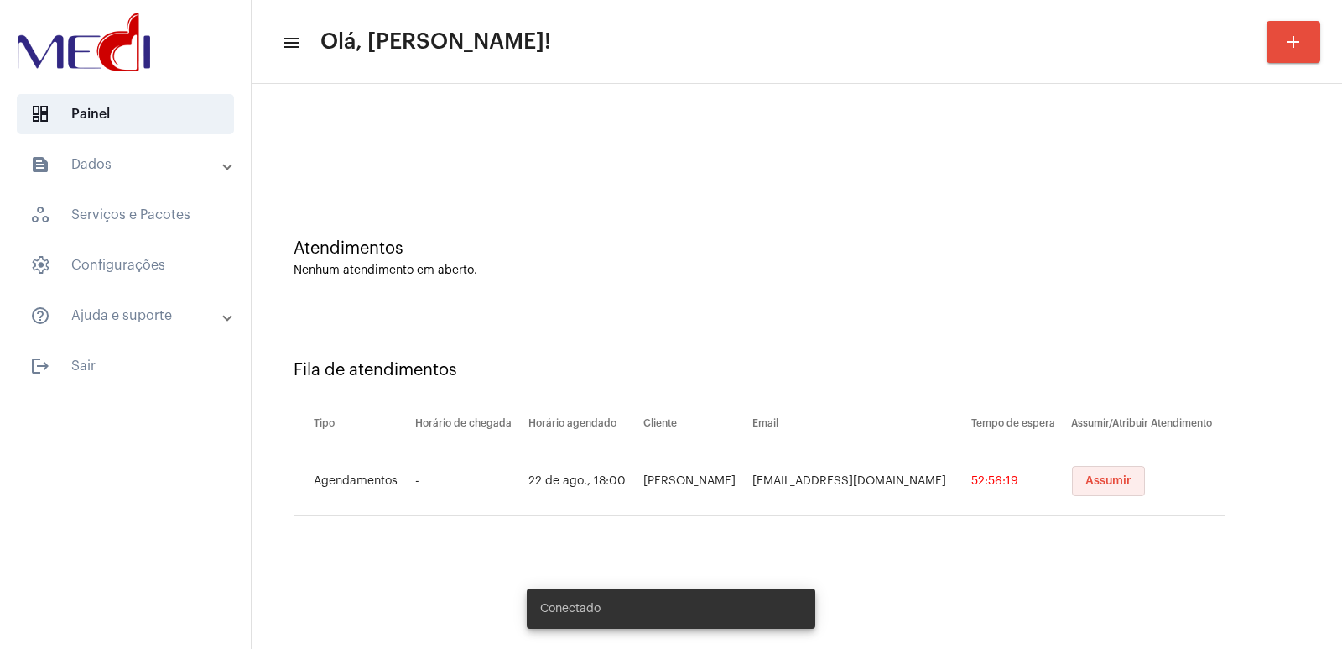
click at [1113, 474] on button "Assumir" at bounding box center [1108, 481] width 73 height 30
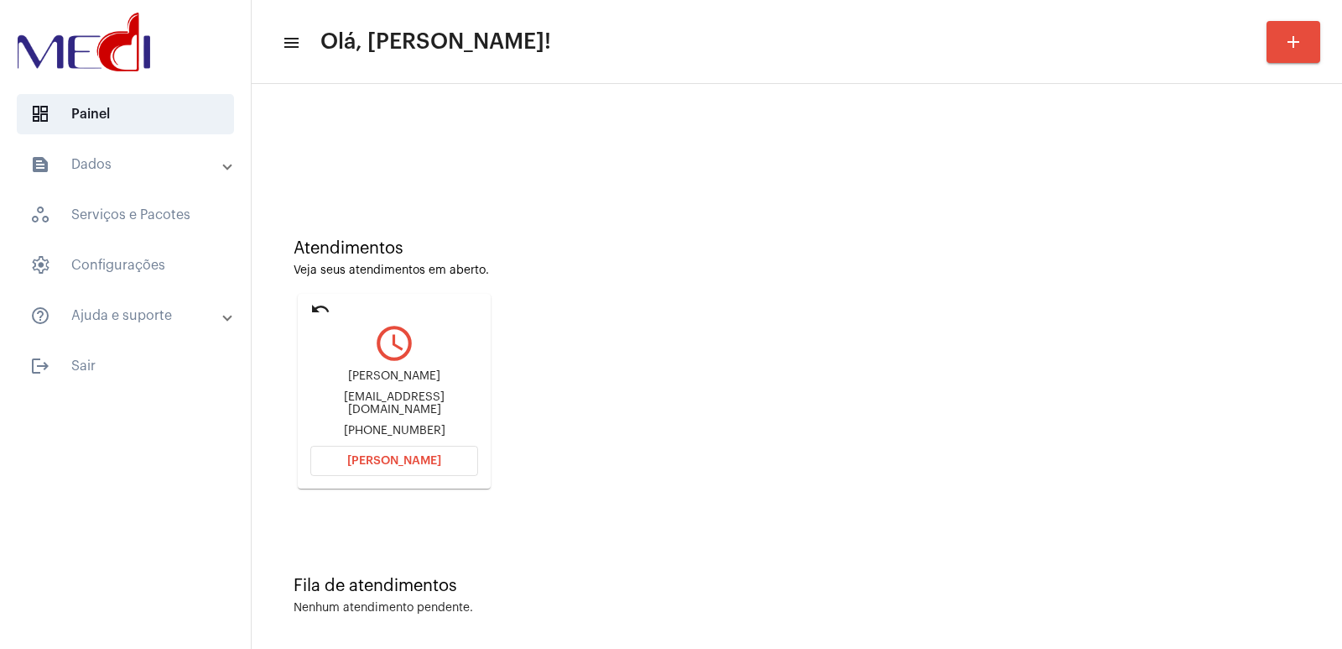
click at [1143, 363] on div "Atendimentos Veja seus atendimentos em aberto. undo query_builder Fernando fern…" at bounding box center [797, 357] width 1074 height 337
click at [395, 383] on div "Fernando" at bounding box center [394, 376] width 168 height 13
click at [379, 410] on div "Fernando fernandogaspar.eng@gmail.com +5519996759207" at bounding box center [394, 404] width 168 height 76
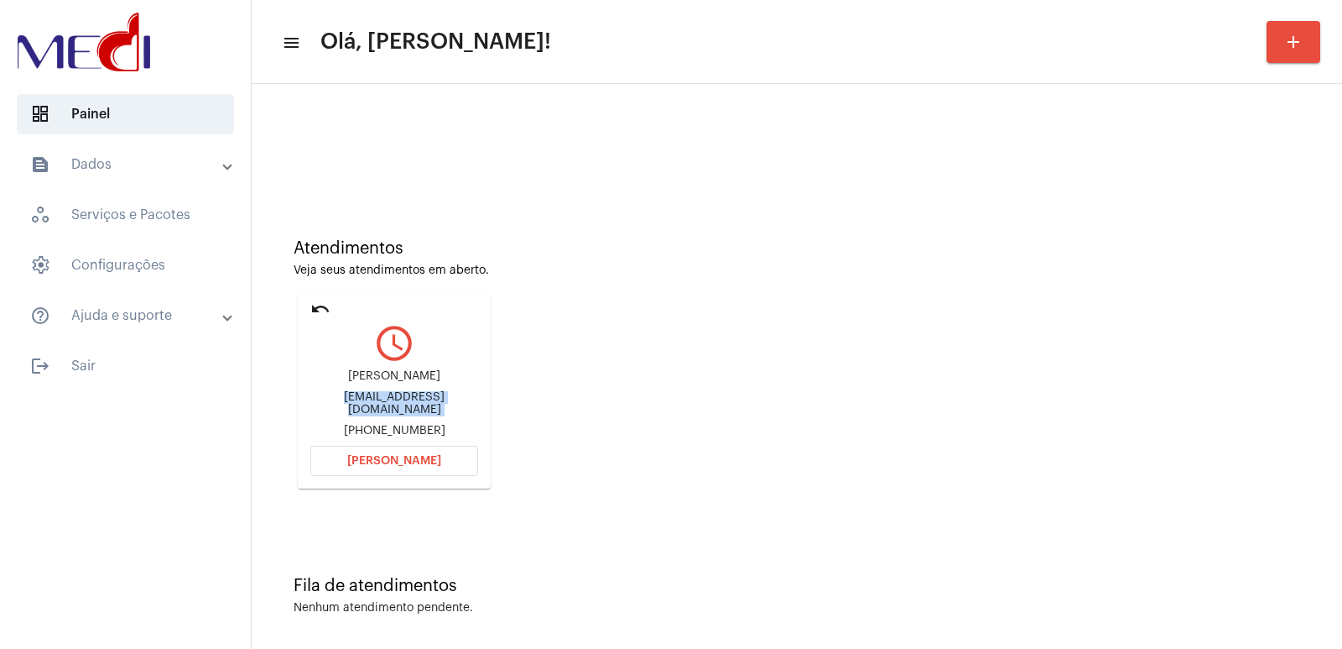
click at [379, 410] on div "Fernando fernandogaspar.eng@gmail.com +5519996759207" at bounding box center [394, 404] width 168 height 76
copy div "fernandogaspar.eng@gmail.com"
click at [419, 466] on span "[PERSON_NAME]" at bounding box center [394, 461] width 94 height 12
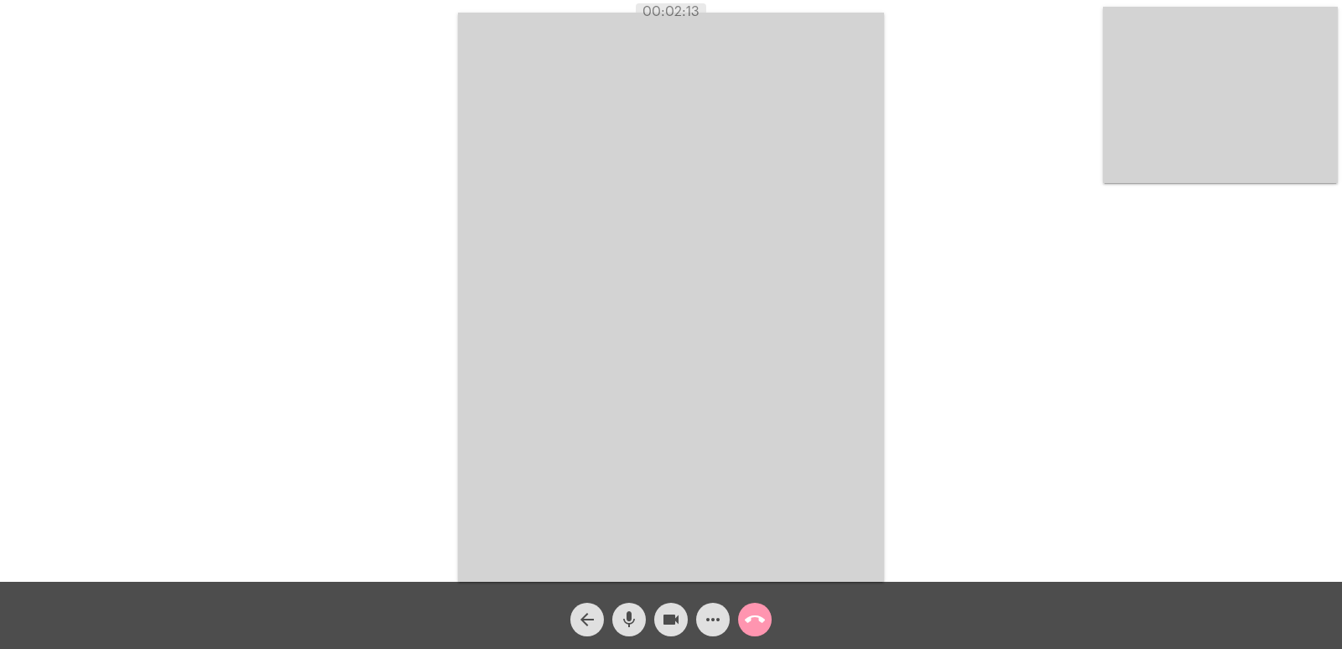
click at [1227, 128] on video at bounding box center [1220, 95] width 235 height 176
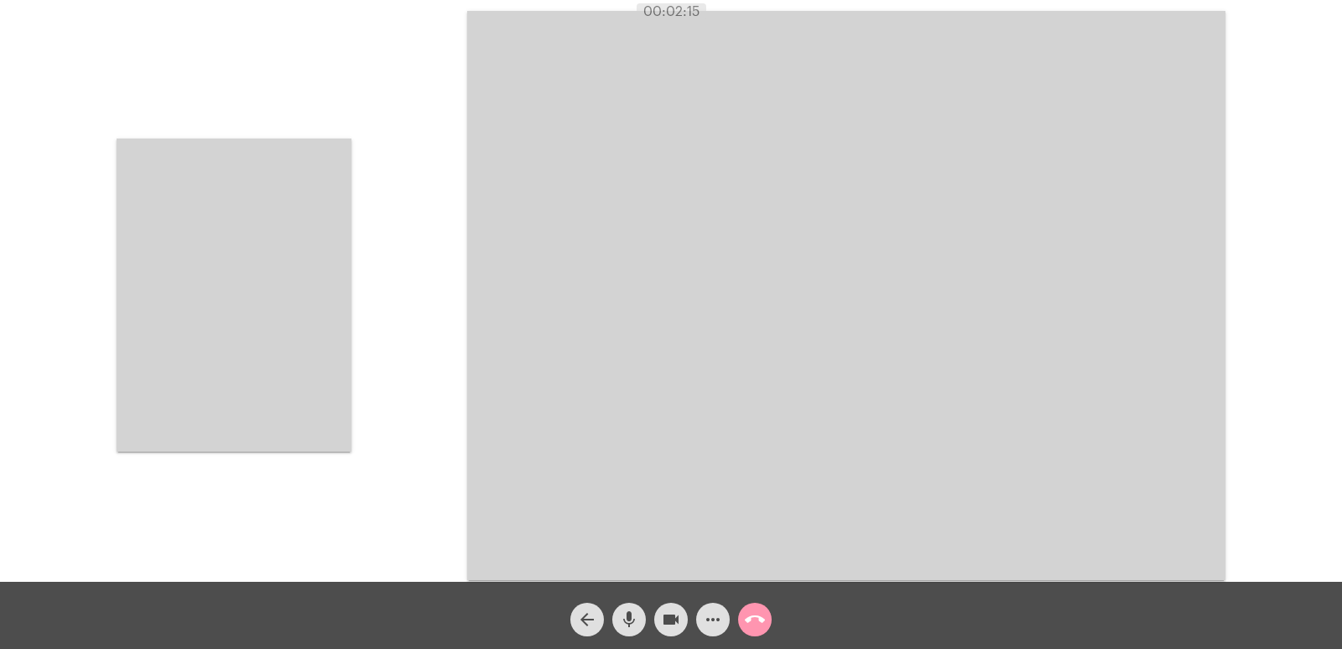
click at [756, 628] on mat-icon "call_end" at bounding box center [755, 619] width 20 height 20
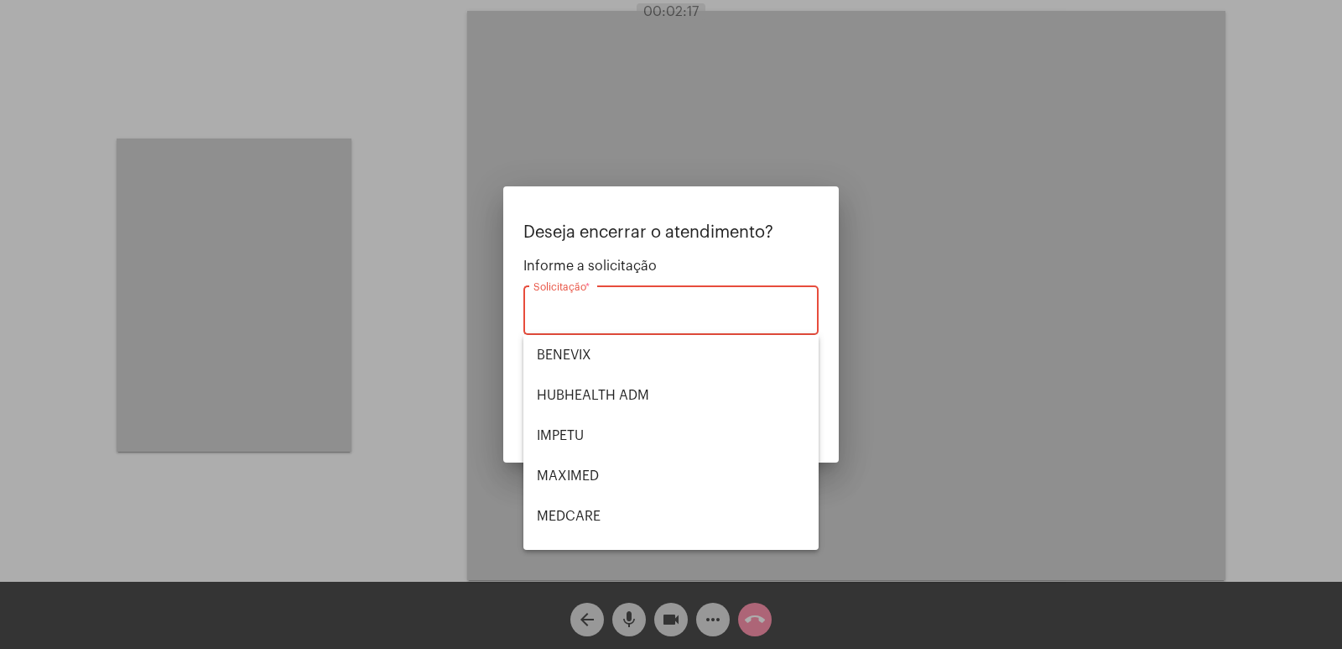
scroll to position [188, 0]
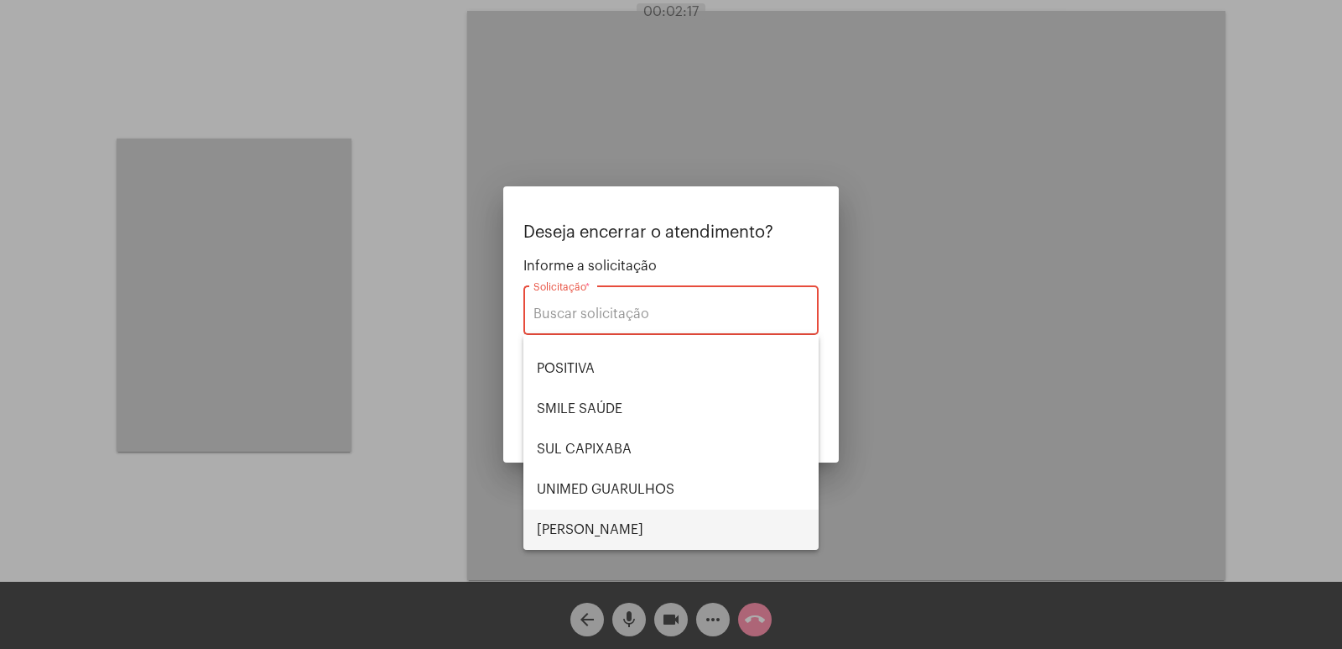
click at [601, 529] on span "[PERSON_NAME]" at bounding box center [671, 529] width 268 height 40
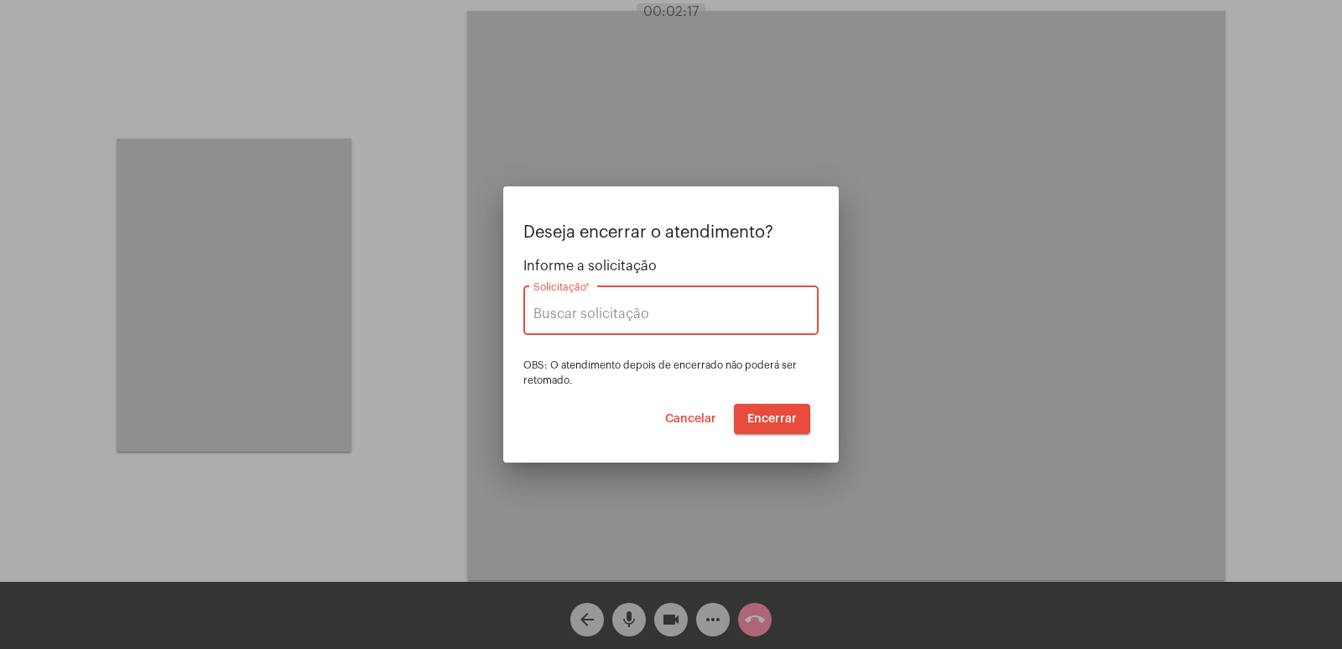
type input "[PERSON_NAME] [PERSON_NAME]"
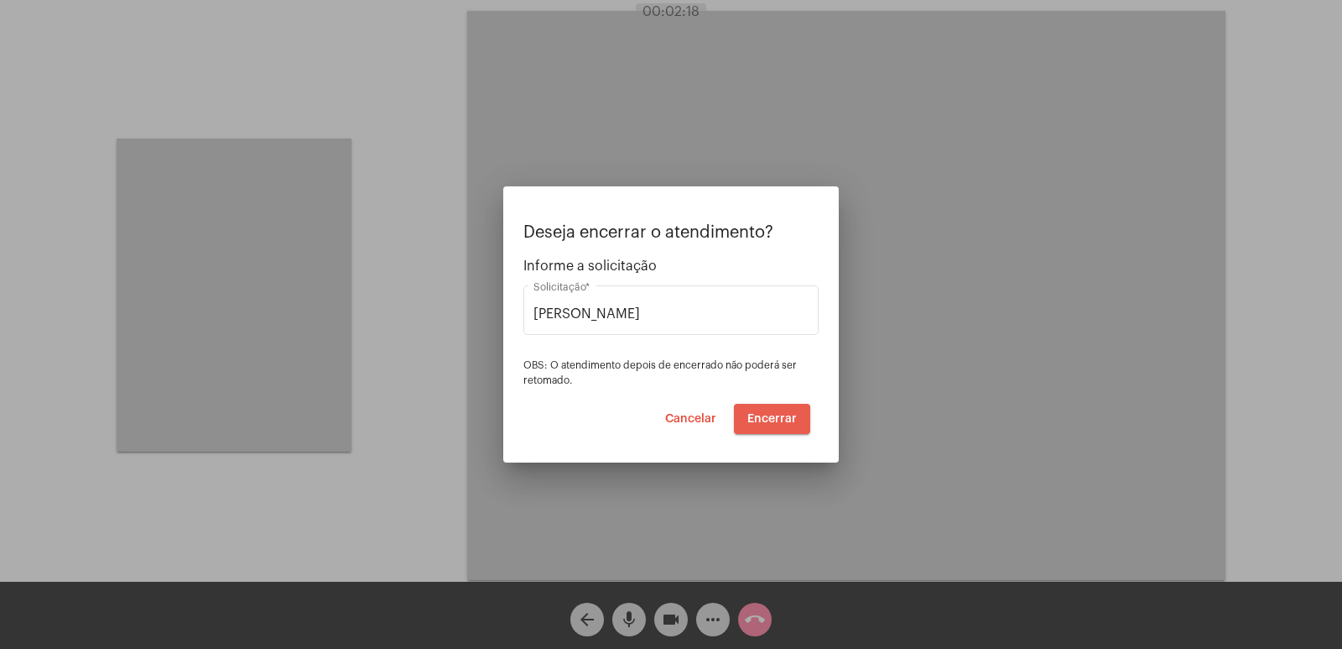
click at [789, 417] on span "Encerrar" at bounding box center [773, 419] width 50 height 12
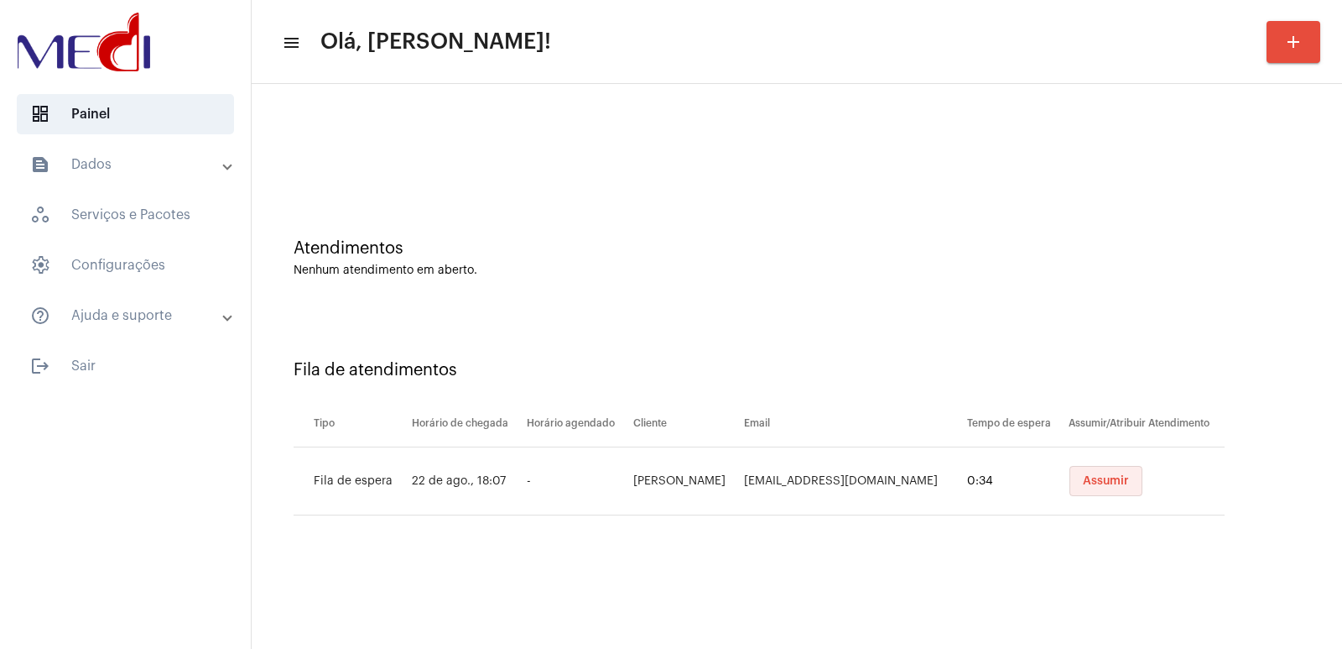
click at [1115, 468] on button "Assumir" at bounding box center [1106, 481] width 73 height 30
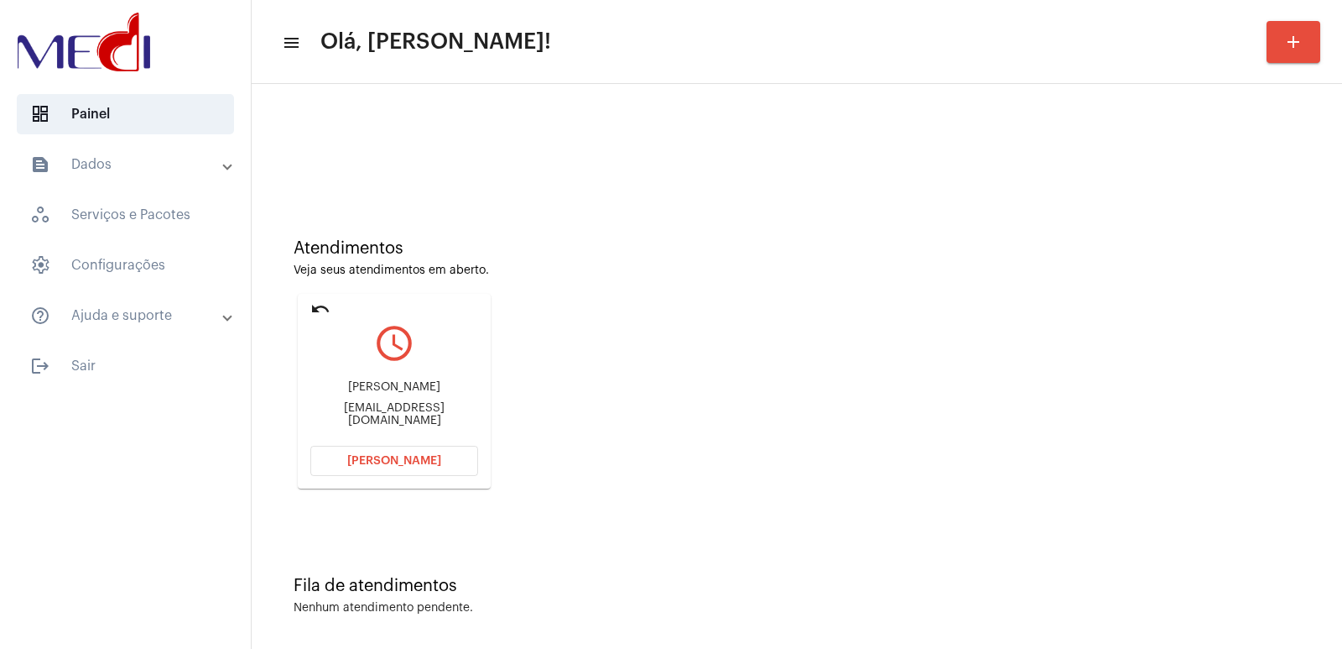
click at [382, 388] on div "Rafael Falk Giannotti" at bounding box center [394, 387] width 168 height 13
copy div "Rafael Falk Giannotti"
click at [415, 470] on button "[PERSON_NAME]" at bounding box center [394, 461] width 168 height 30
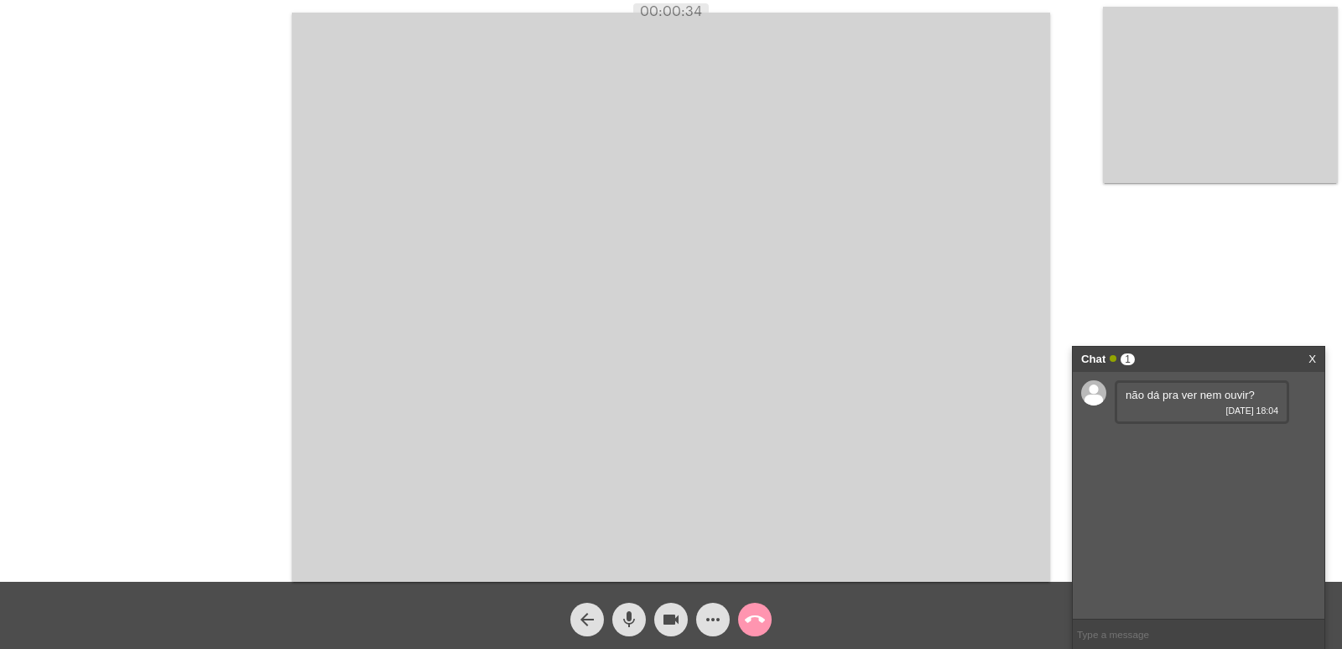
click at [1154, 628] on input "text" at bounding box center [1199, 633] width 252 height 29
type input "ISSP"
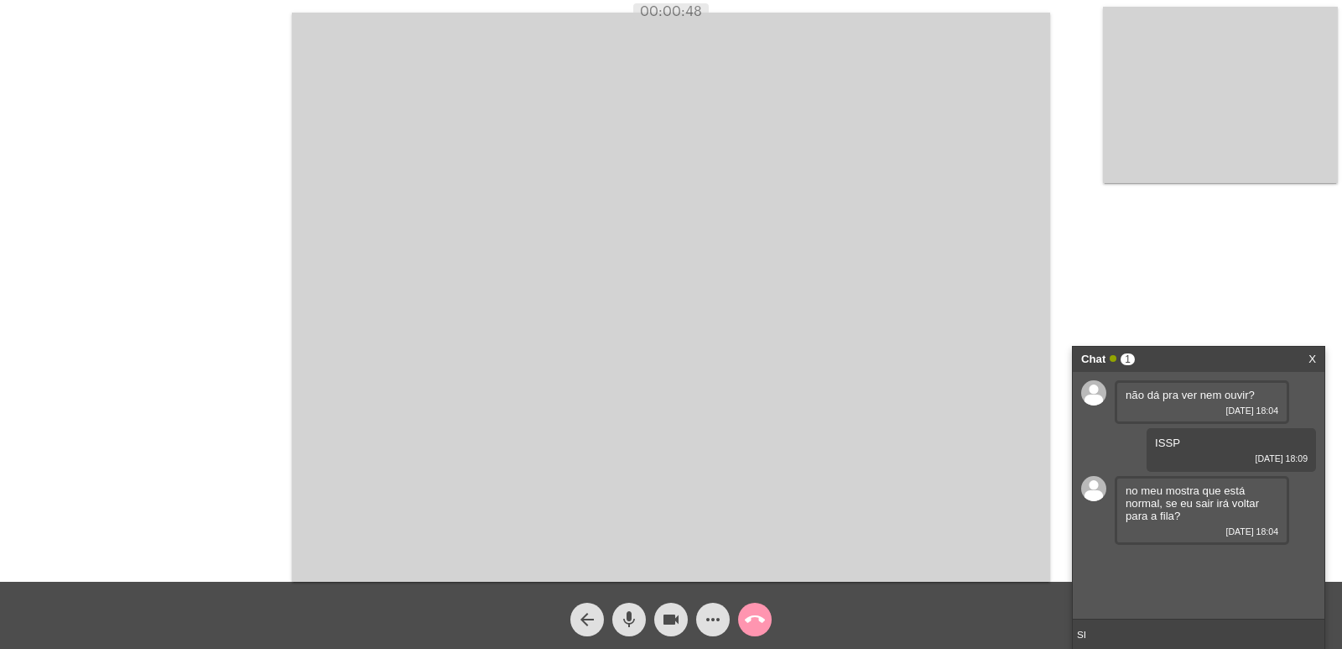
type input "S"
type input "PODE SIM"
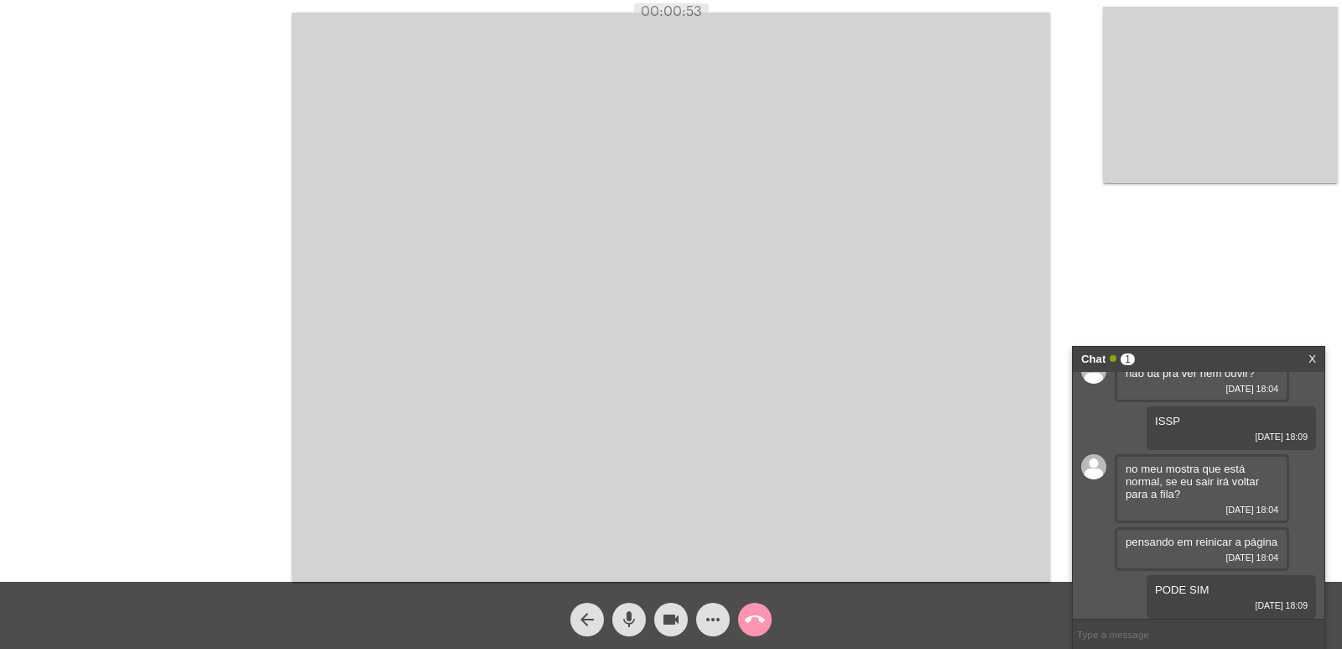
click at [1312, 357] on link "X" at bounding box center [1313, 359] width 8 height 25
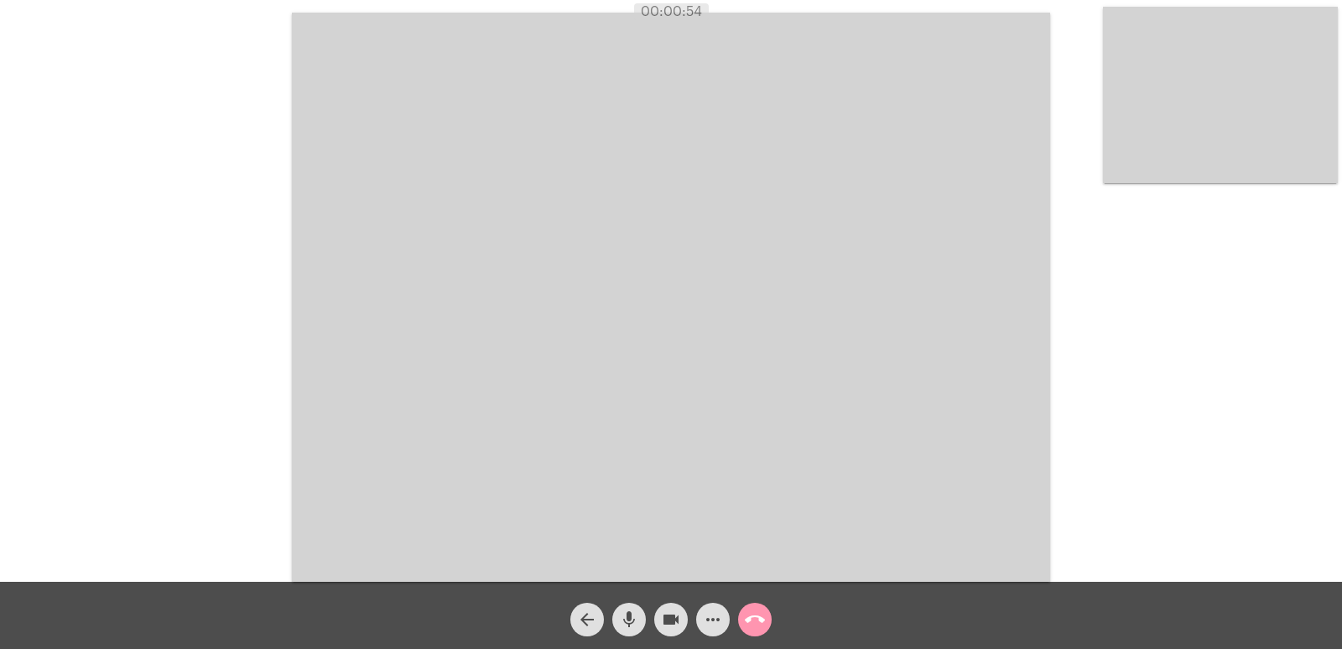
click at [746, 621] on mat-icon "call_end" at bounding box center [755, 619] width 20 height 20
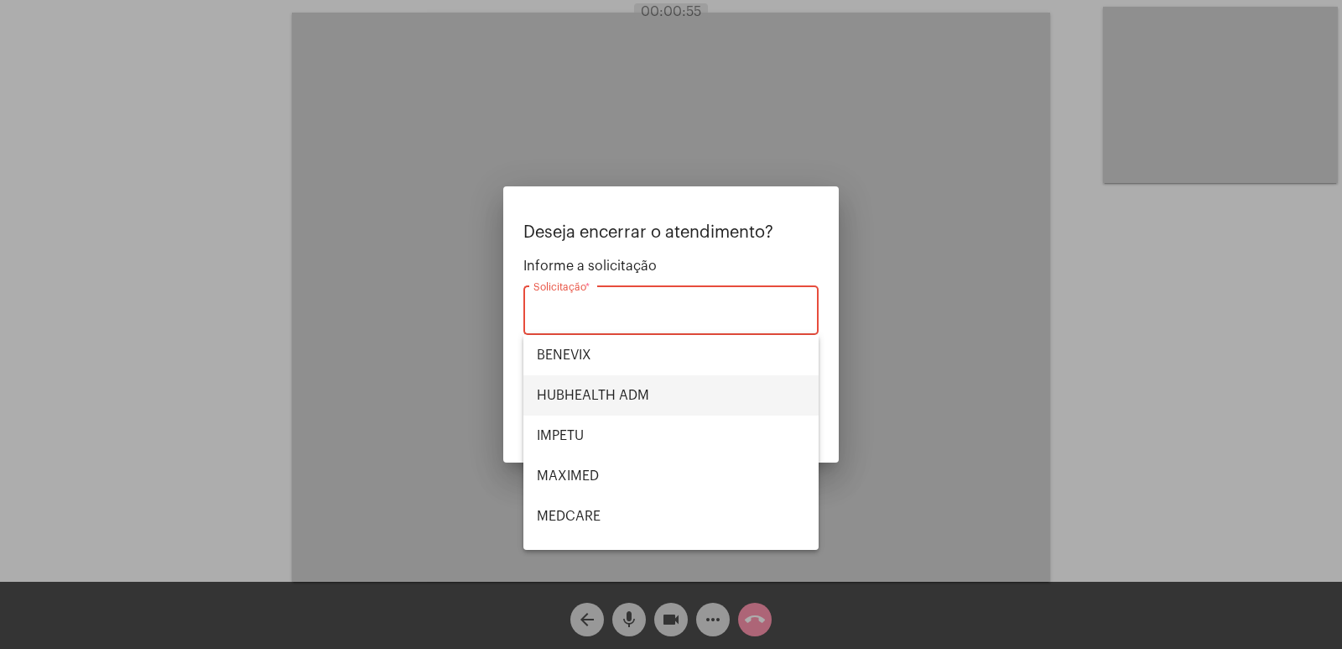
scroll to position [188, 0]
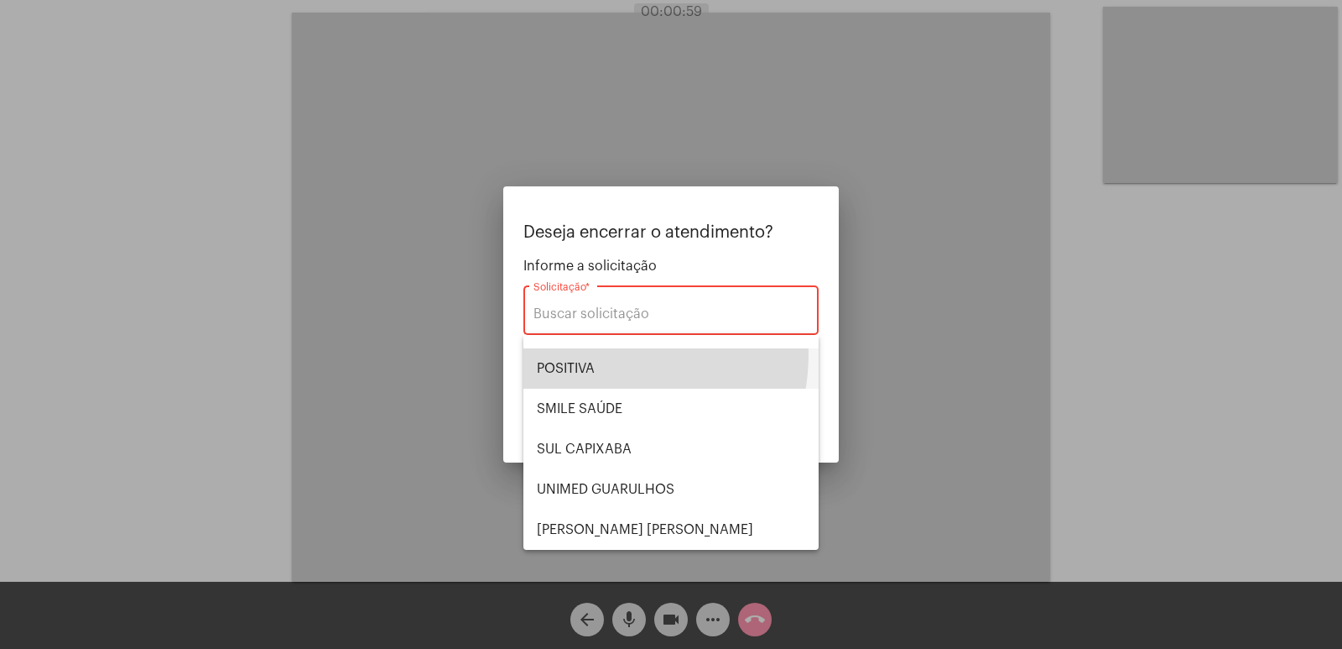
click at [597, 354] on span "POSITIVA" at bounding box center [671, 368] width 268 height 40
type input "POSITIVA"
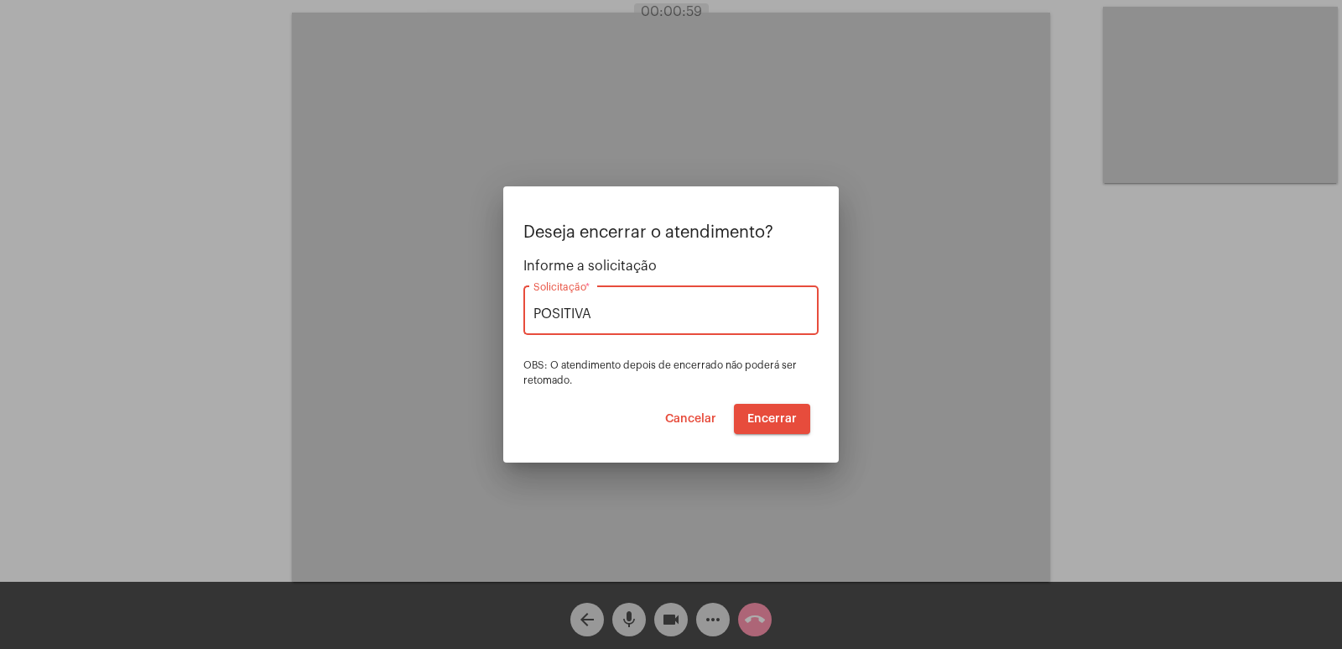
click at [761, 417] on span "Encerrar" at bounding box center [773, 419] width 50 height 12
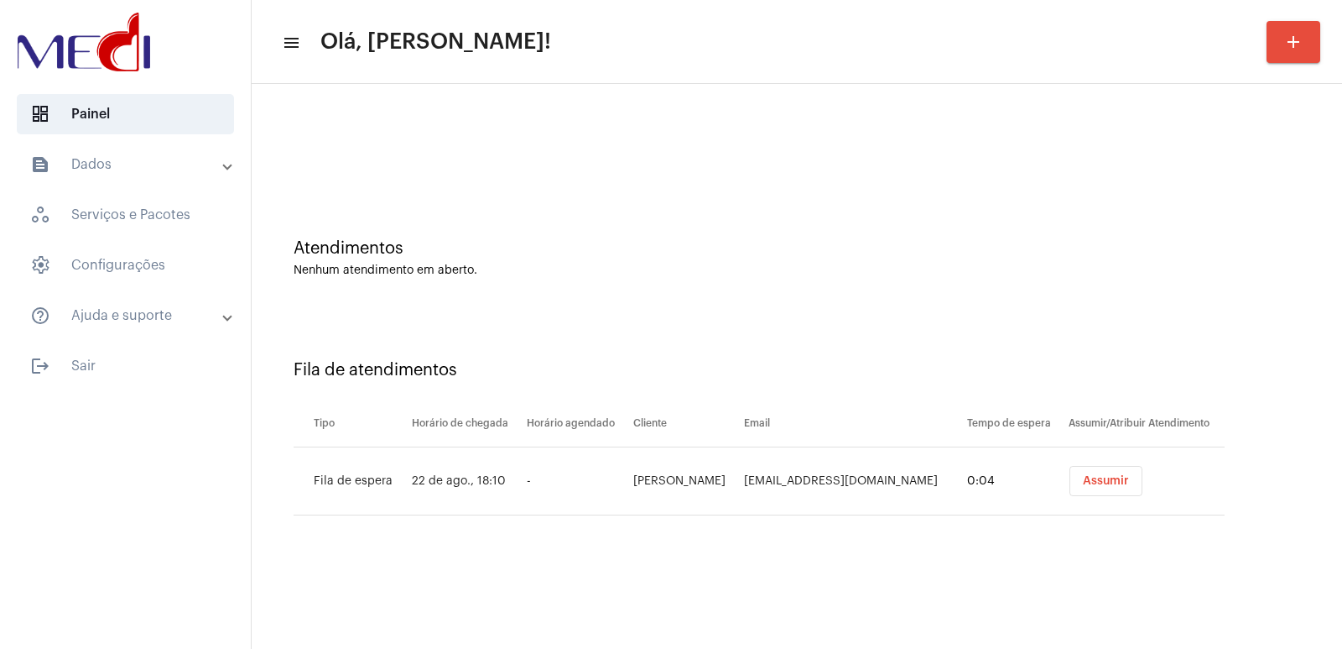
click at [1103, 487] on button "Assumir" at bounding box center [1106, 481] width 73 height 30
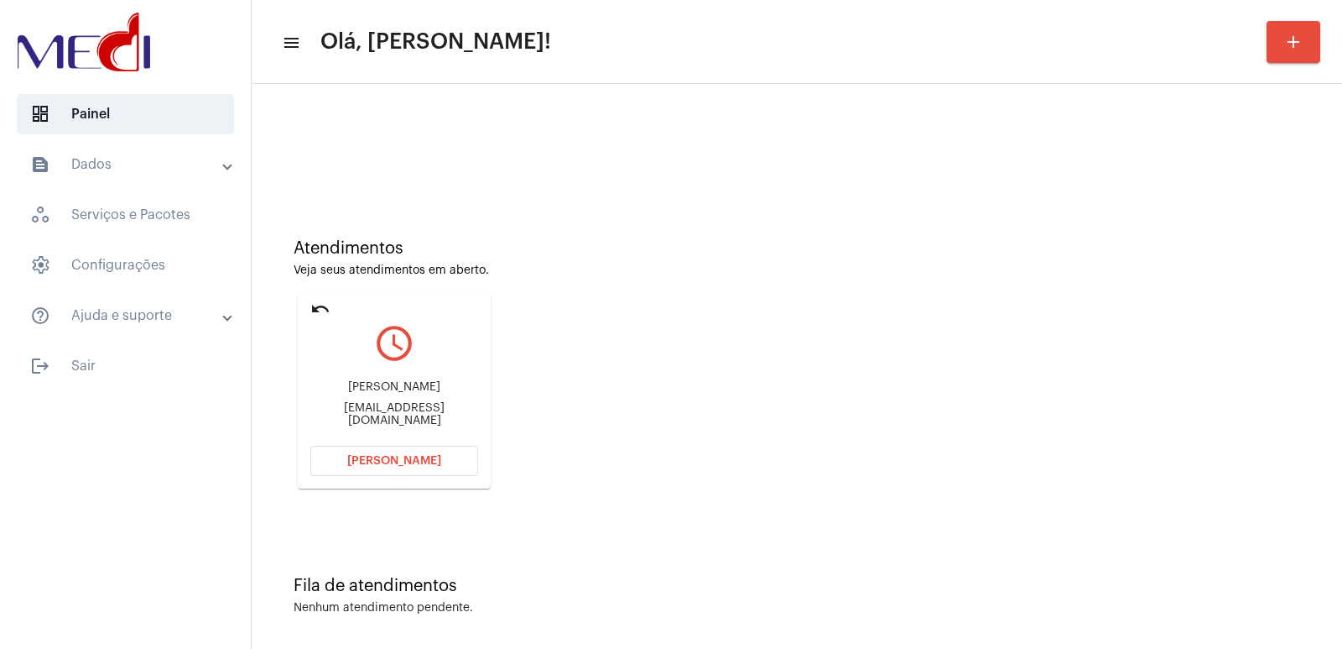
click at [398, 382] on div "[PERSON_NAME] [EMAIL_ADDRESS][DOMAIN_NAME]" at bounding box center [394, 404] width 168 height 76
click at [380, 455] on span "[PERSON_NAME]" at bounding box center [394, 461] width 94 height 12
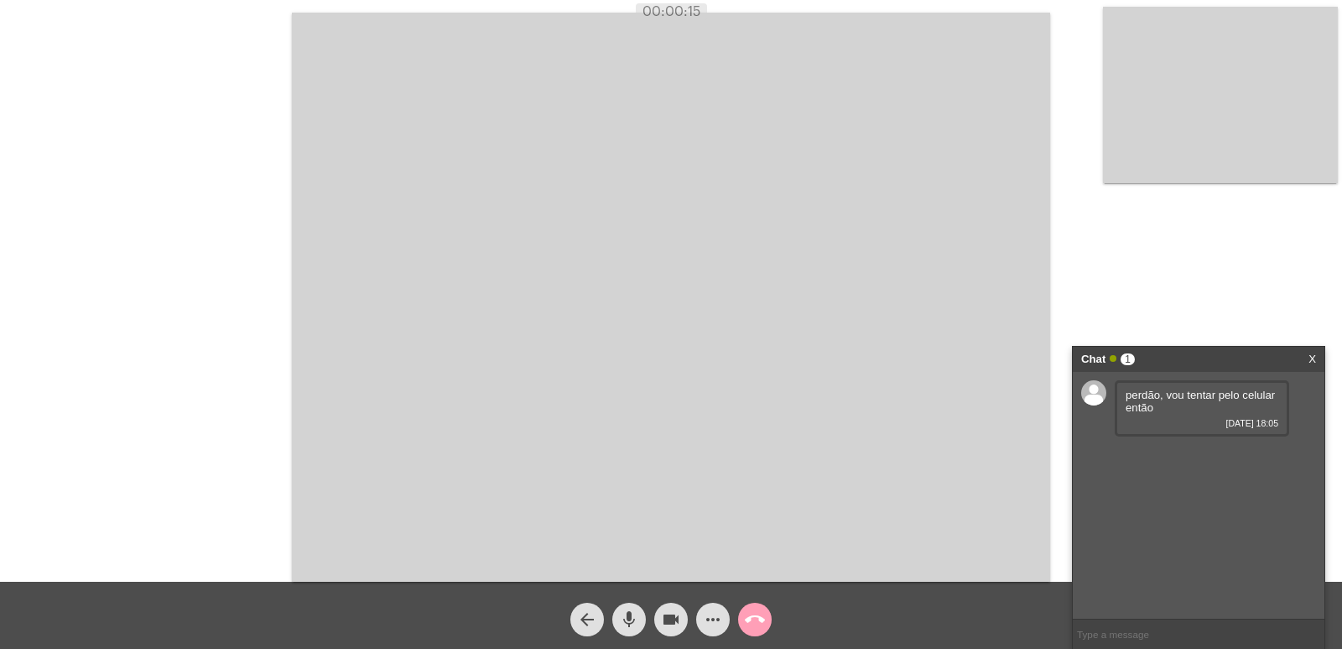
click at [757, 619] on mat-icon "call_end" at bounding box center [755, 619] width 20 height 20
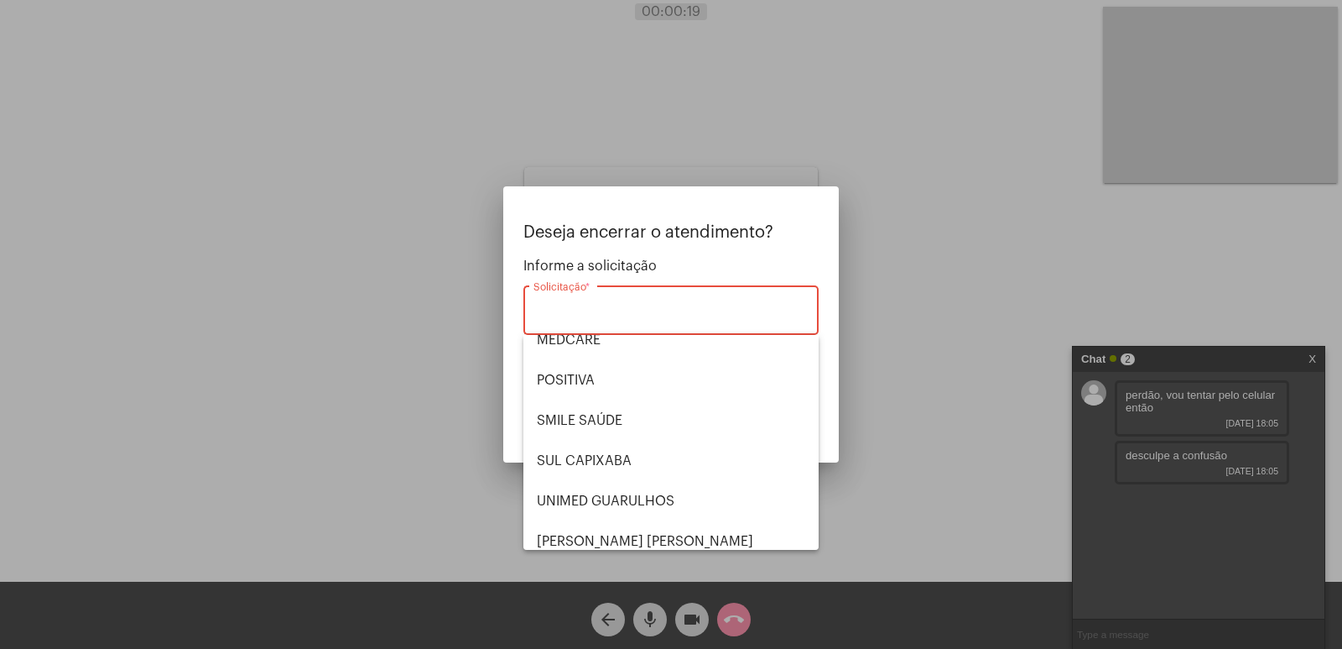
scroll to position [188, 0]
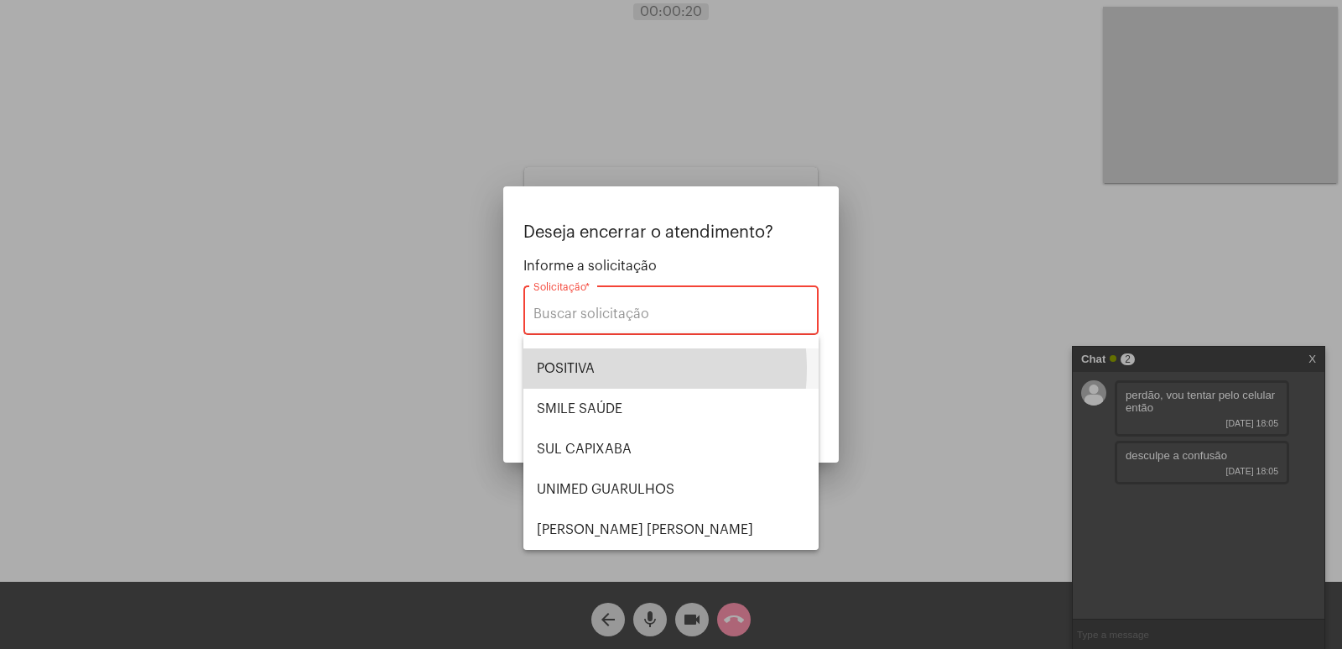
click at [588, 368] on span "POSITIVA" at bounding box center [671, 368] width 268 height 40
type input "POSITIVA"
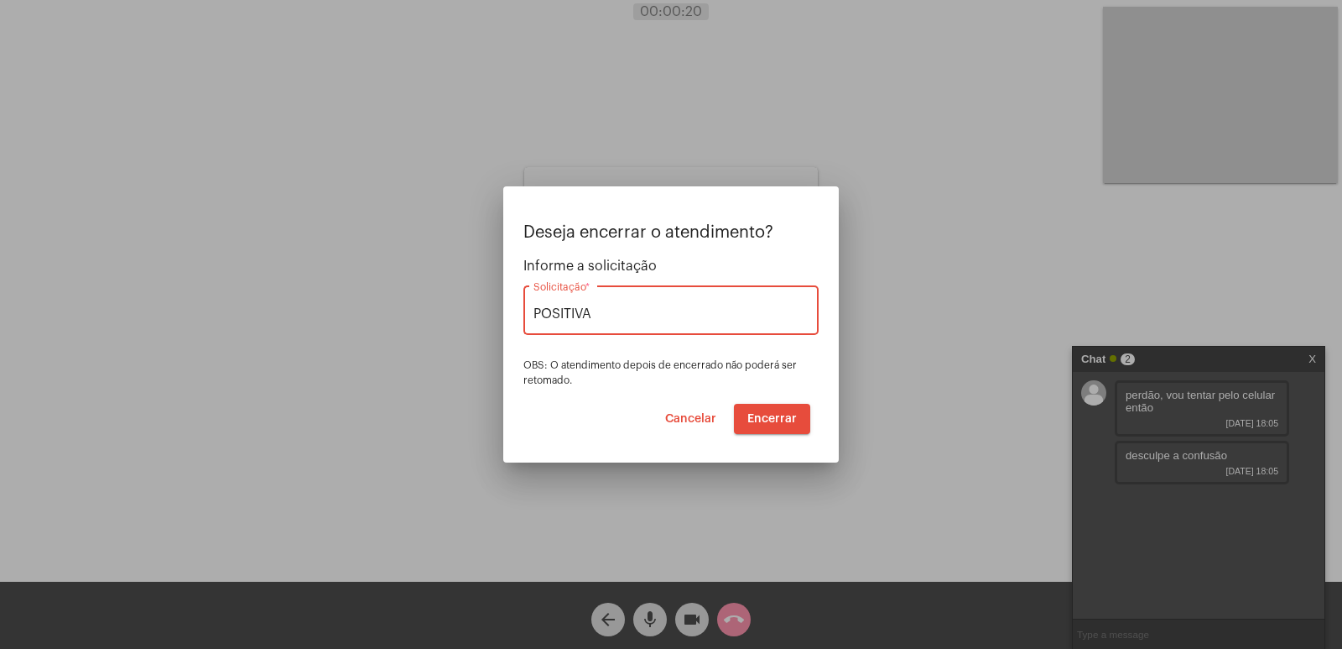
click at [778, 414] on span "Encerrar" at bounding box center [773, 419] width 50 height 12
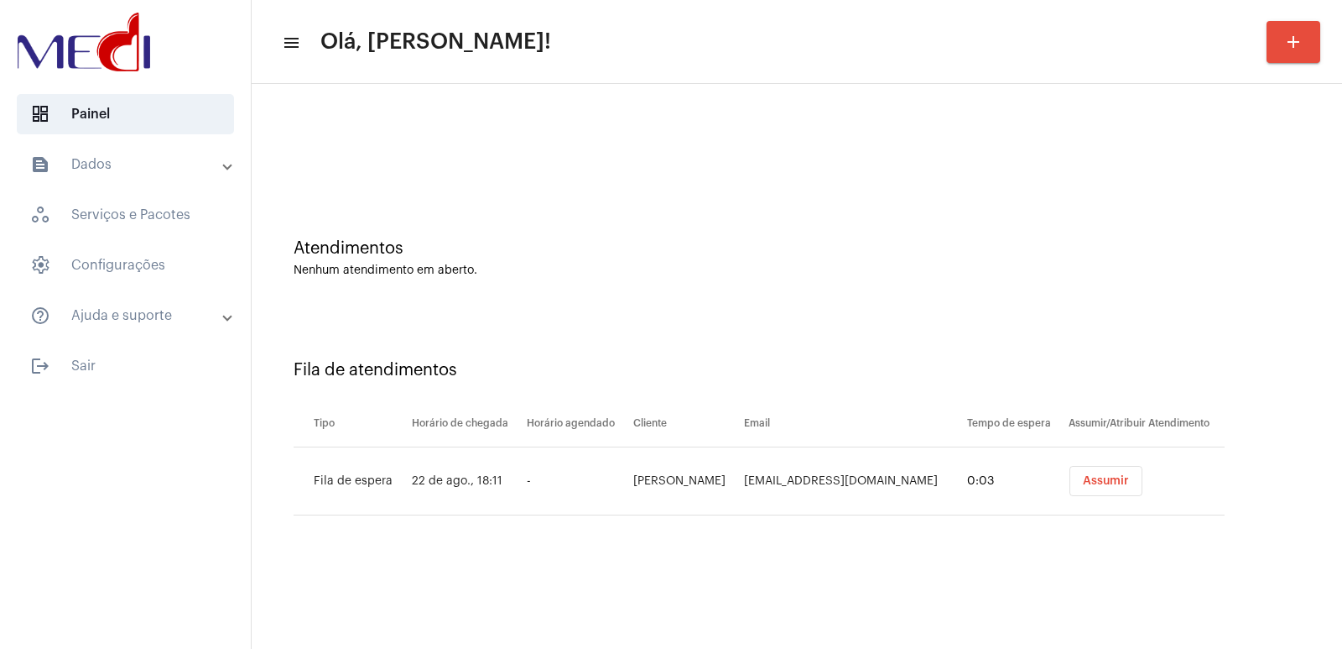
click at [1123, 478] on button "Assumir" at bounding box center [1106, 481] width 73 height 30
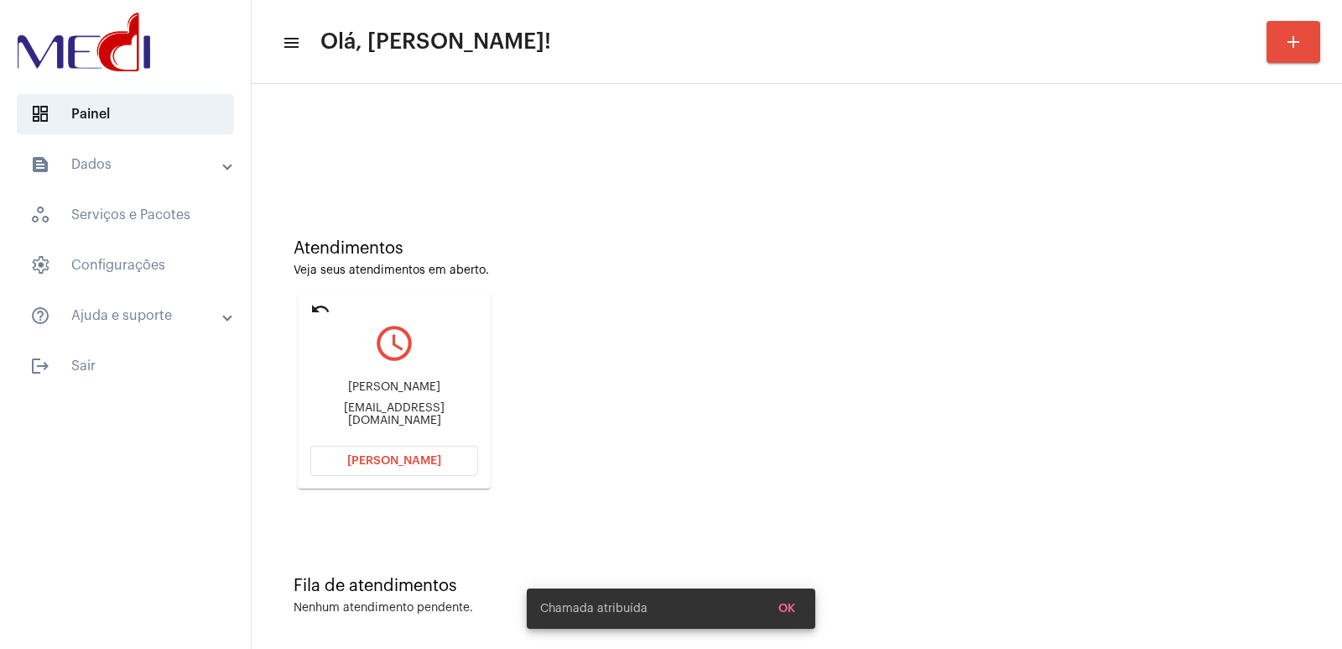
click at [380, 456] on span "Abrir Chamada" at bounding box center [394, 461] width 94 height 12
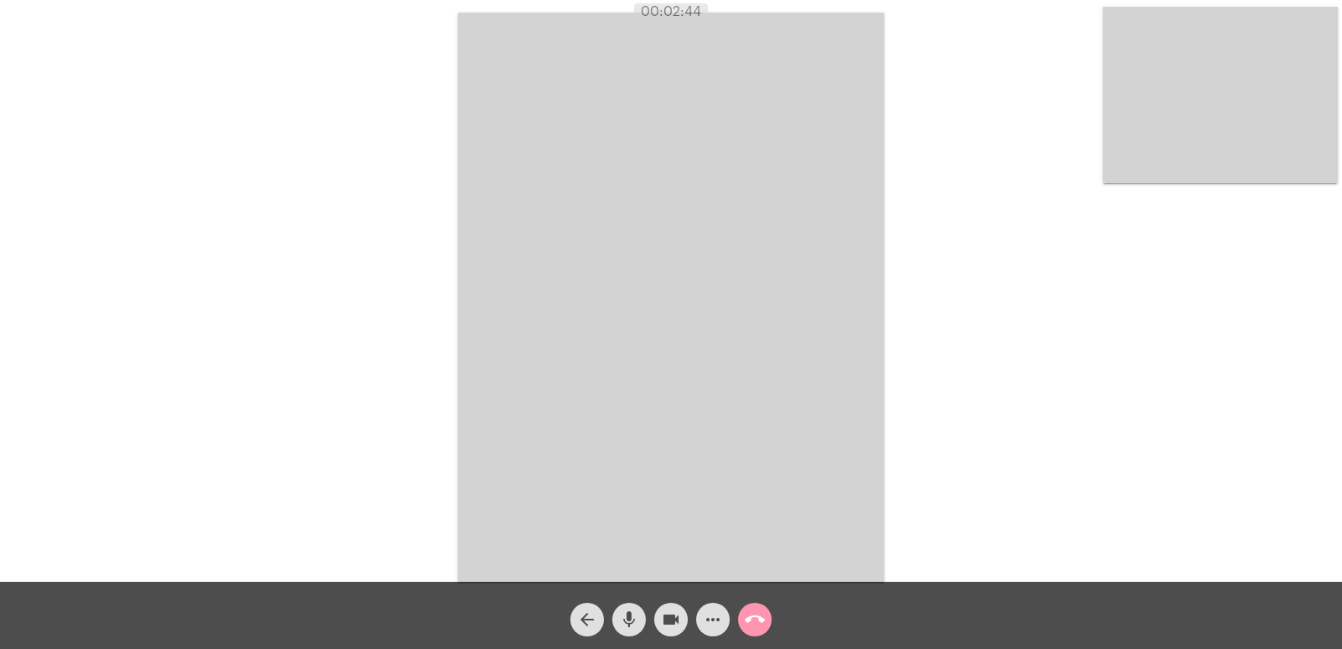
click at [747, 624] on mat-icon "call_end" at bounding box center [755, 619] width 20 height 20
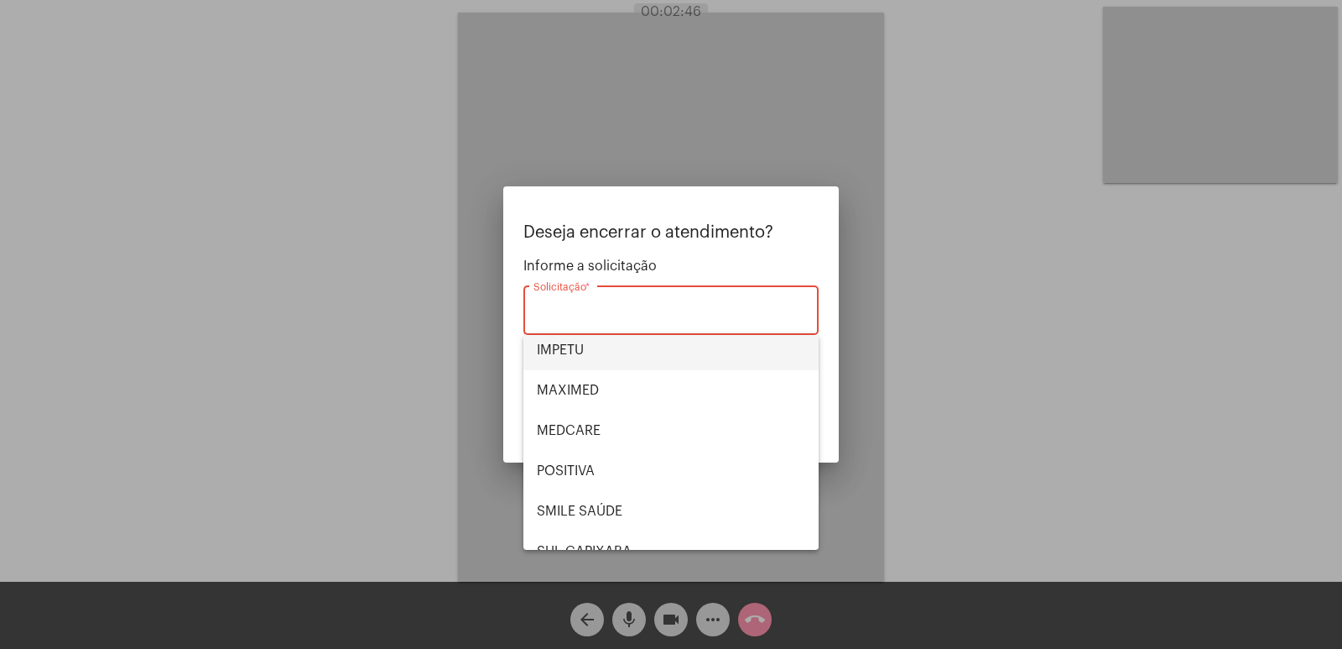
scroll to position [168, 0]
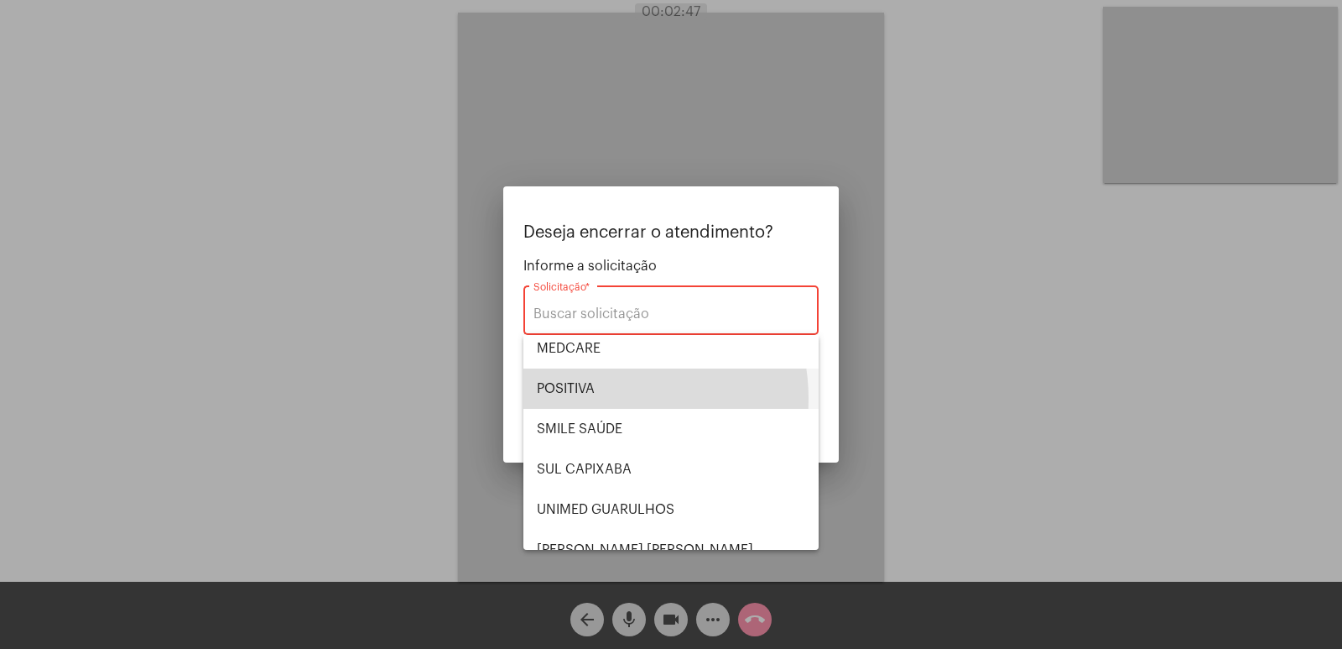
click at [602, 399] on span "POSITIVA" at bounding box center [671, 388] width 268 height 40
type input "POSITIVA"
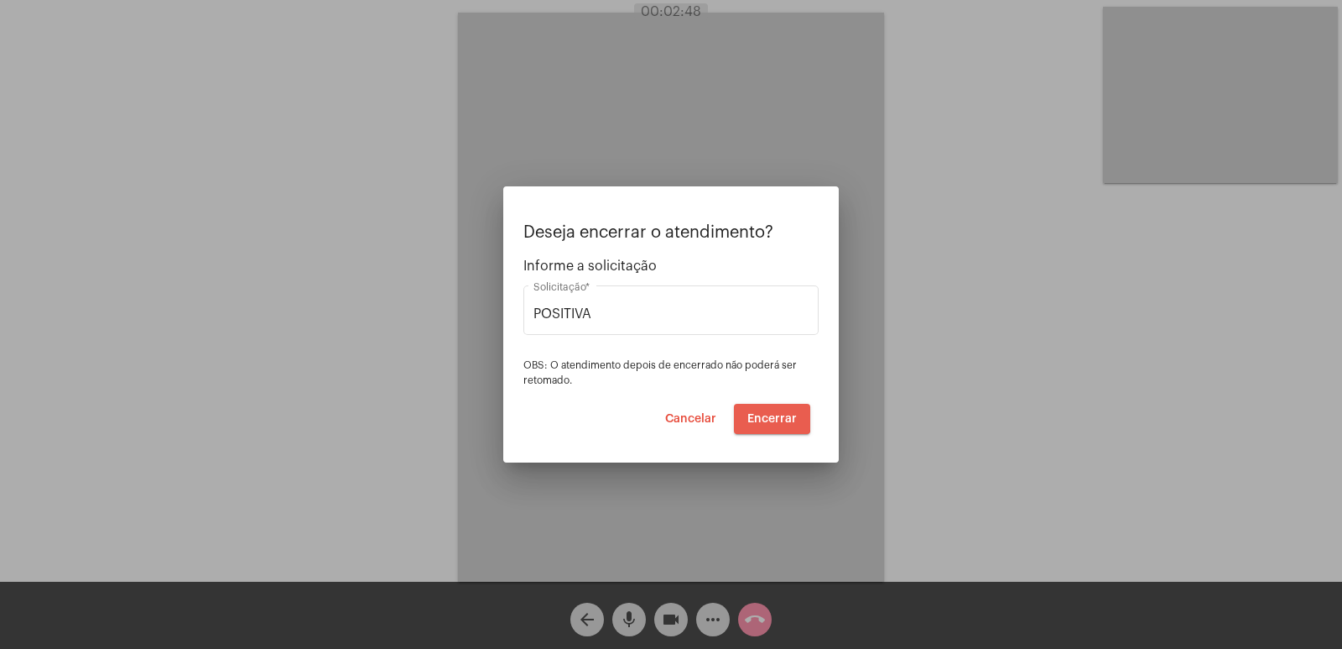
click at [766, 414] on span "Encerrar" at bounding box center [773, 419] width 50 height 12
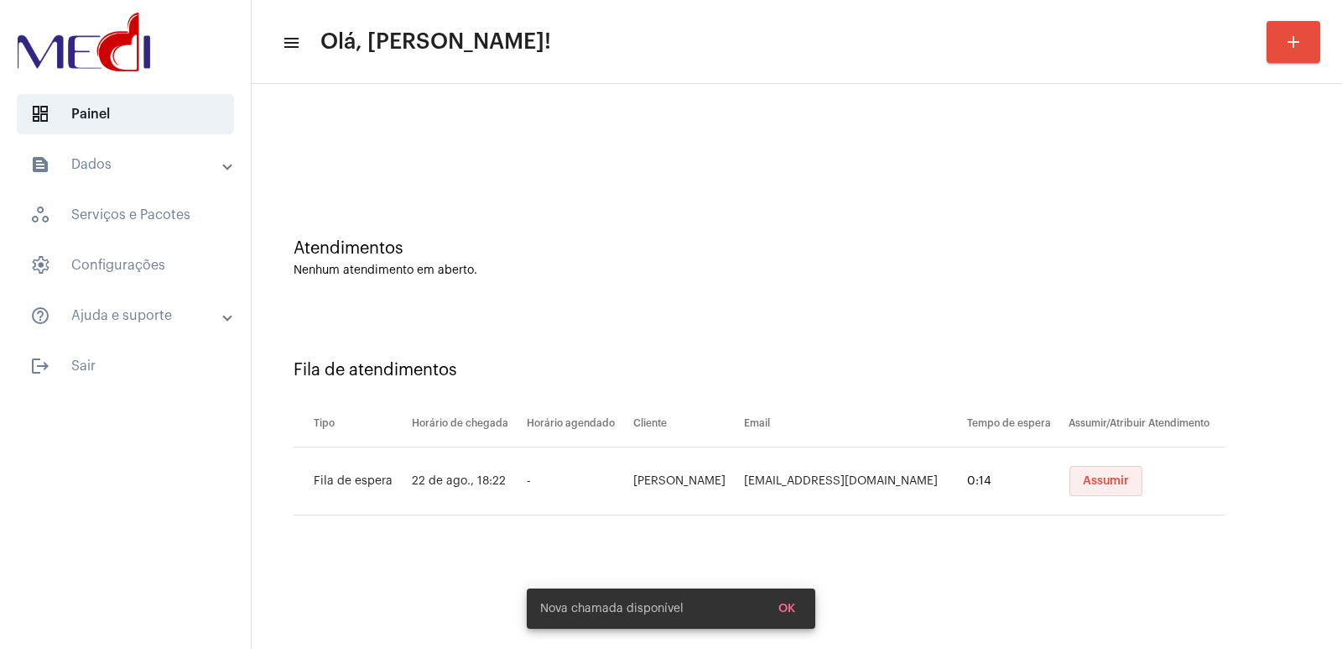
click at [1123, 487] on button "Assumir" at bounding box center [1106, 481] width 73 height 30
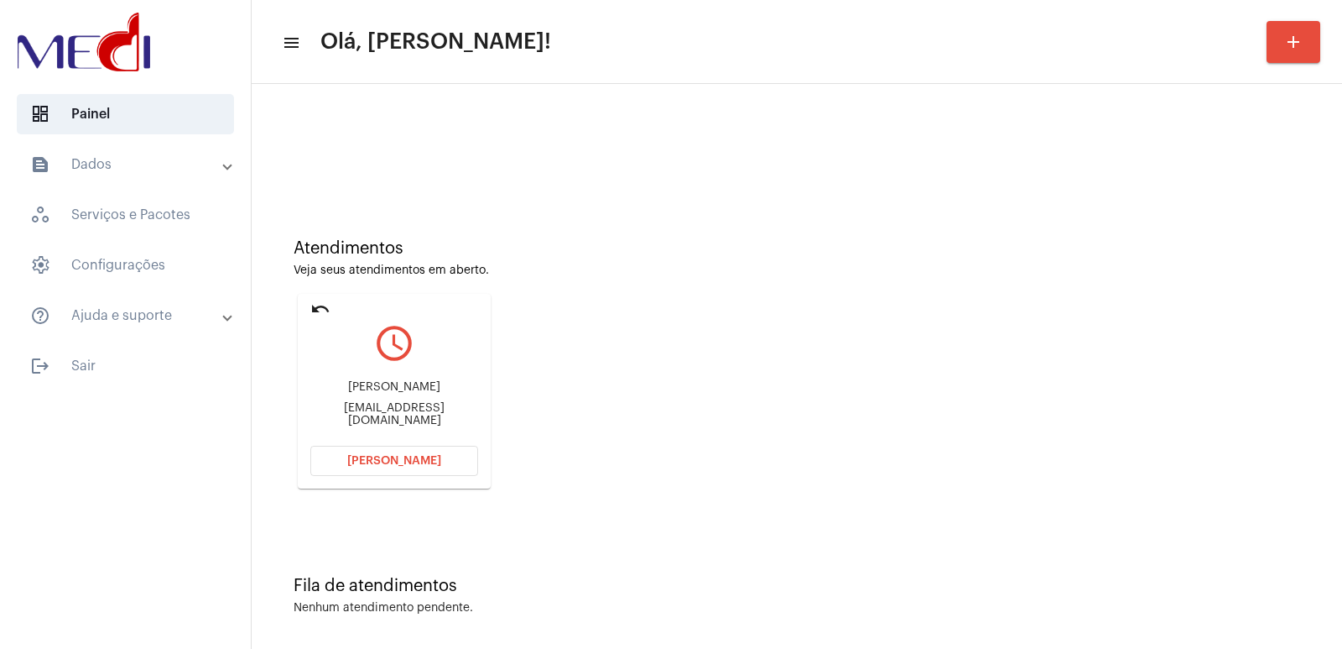
click at [404, 387] on div "[PERSON_NAME]" at bounding box center [394, 387] width 168 height 13
click at [368, 390] on div "[PERSON_NAME]" at bounding box center [394, 387] width 168 height 13
copy div "[PERSON_NAME]"
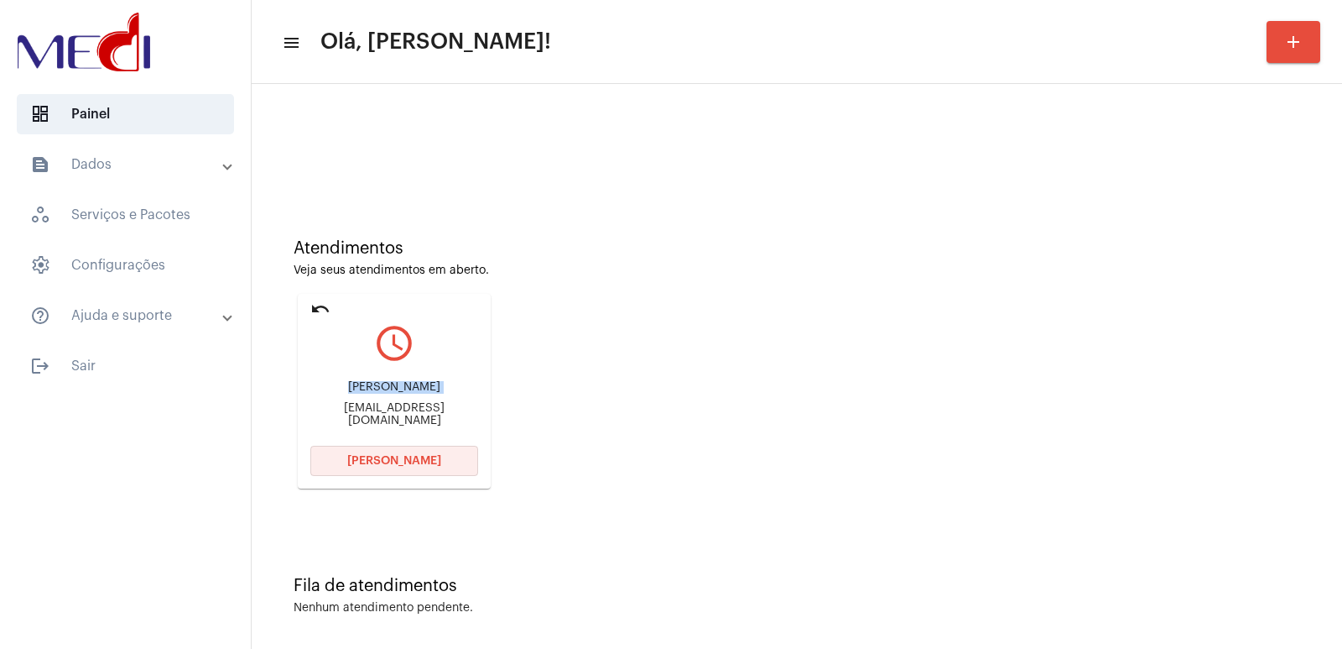
click at [387, 452] on button "[PERSON_NAME]" at bounding box center [394, 461] width 168 height 30
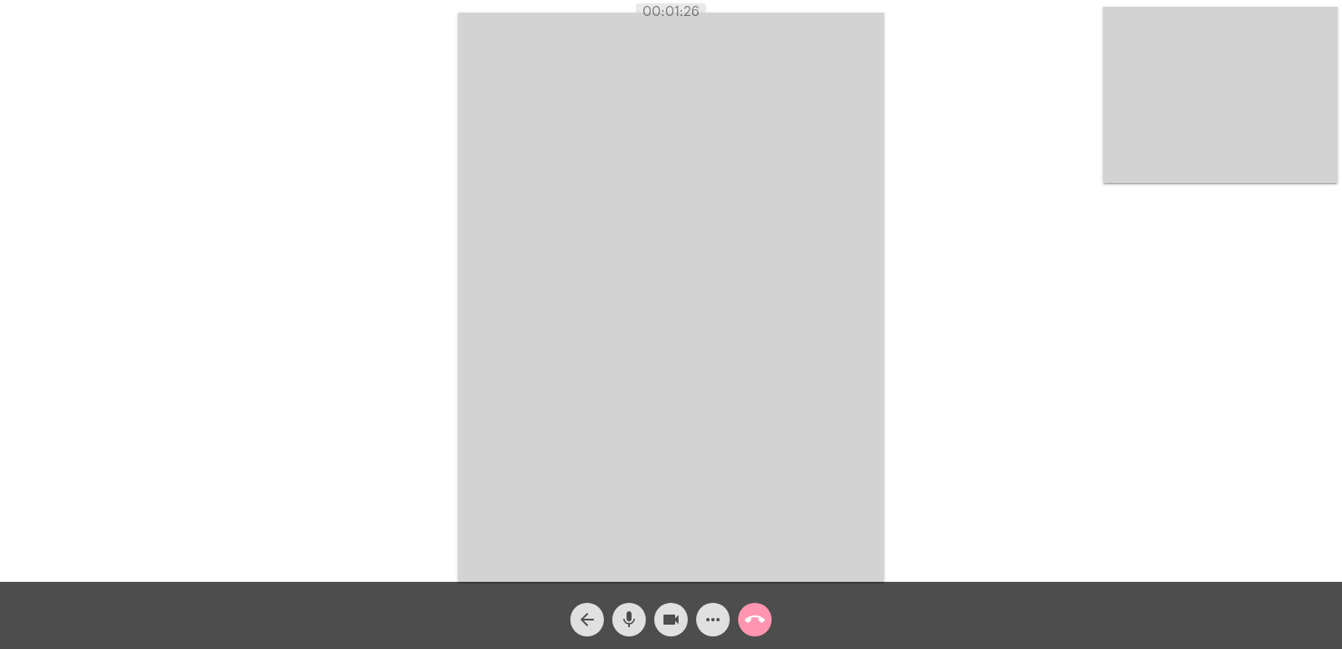
click at [546, 596] on div "arrow_back mic videocam more_horiz call_end" at bounding box center [671, 614] width 1342 height 67
click at [757, 614] on mat-icon "call_end" at bounding box center [755, 619] width 20 height 20
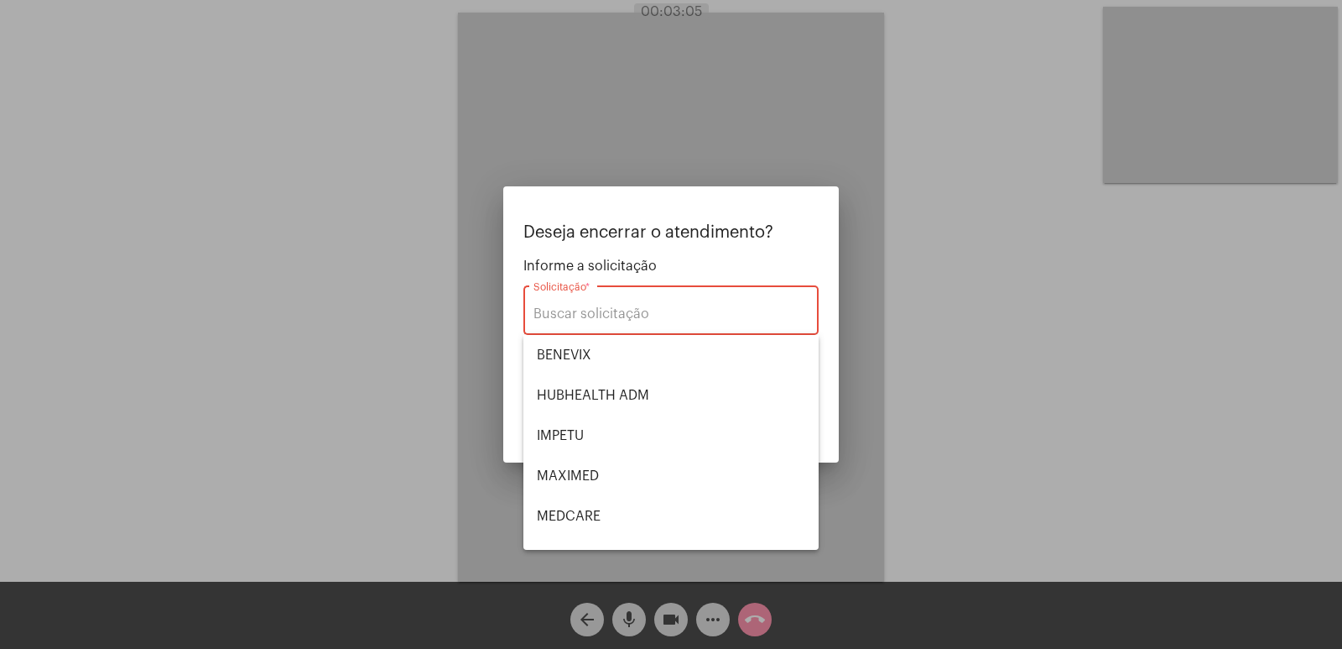
scroll to position [188, 0]
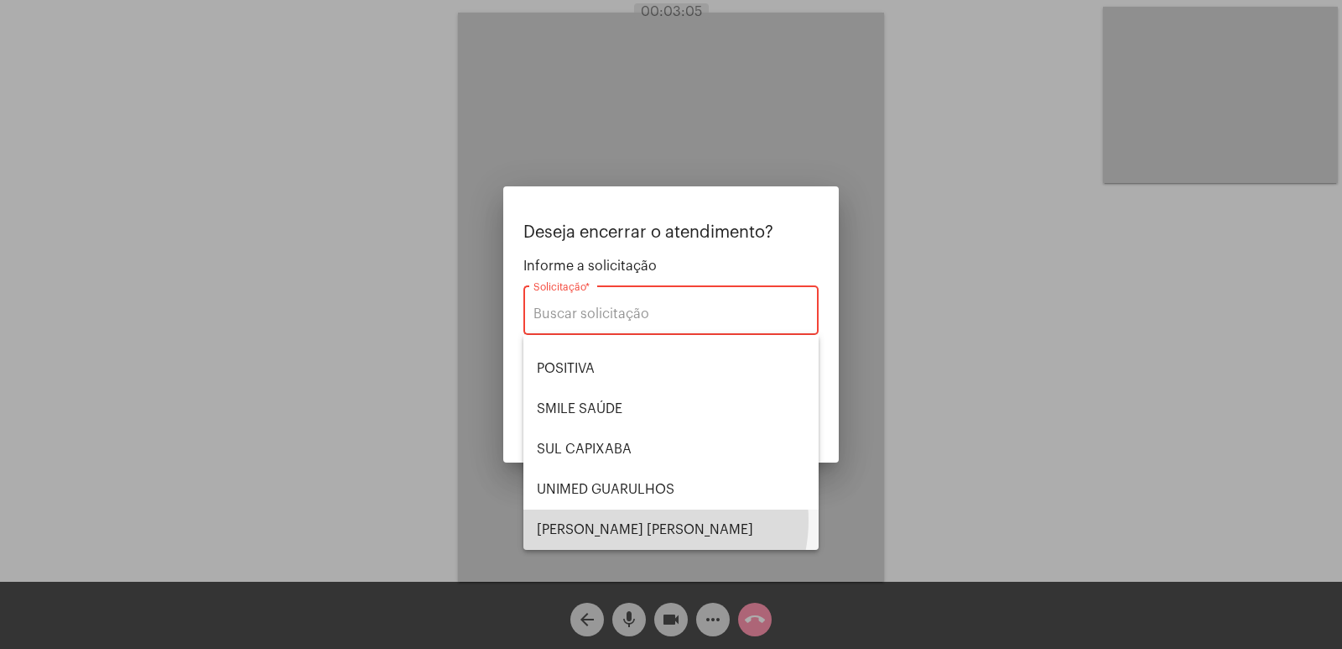
click at [652, 520] on span "[PERSON_NAME] [PERSON_NAME]" at bounding box center [671, 529] width 268 height 40
type input "[PERSON_NAME] [PERSON_NAME]"
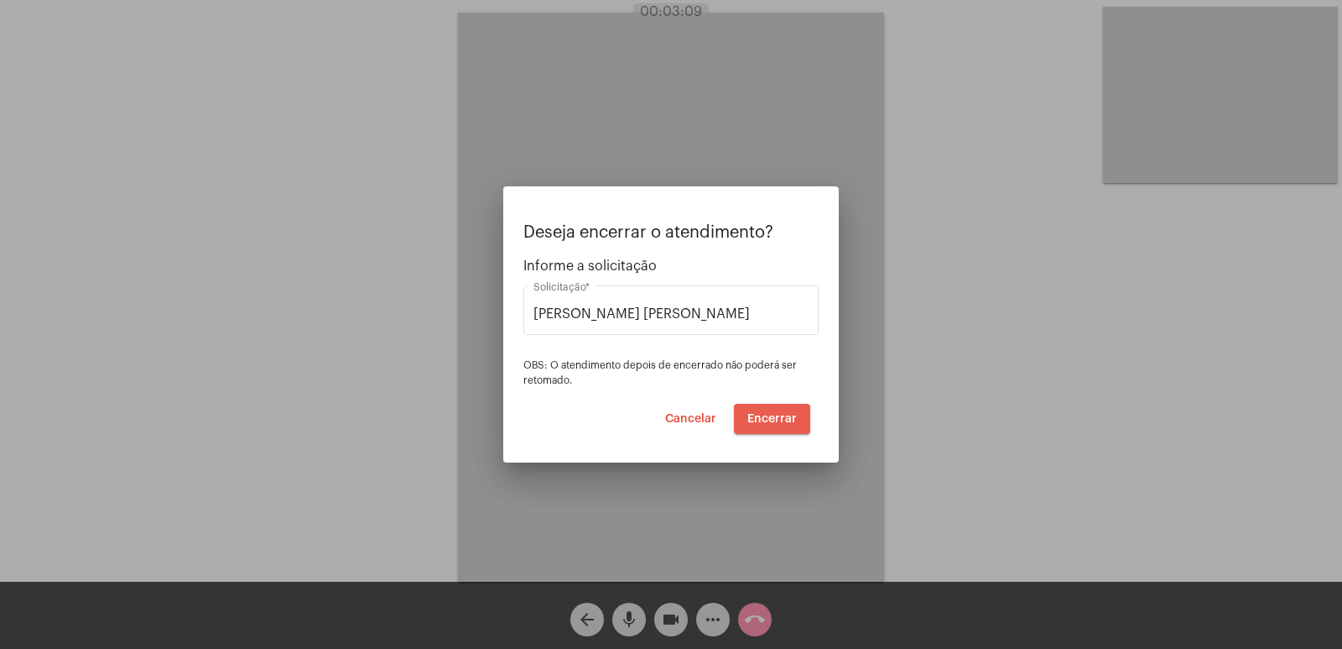
click at [771, 419] on span "Encerrar" at bounding box center [773, 419] width 50 height 12
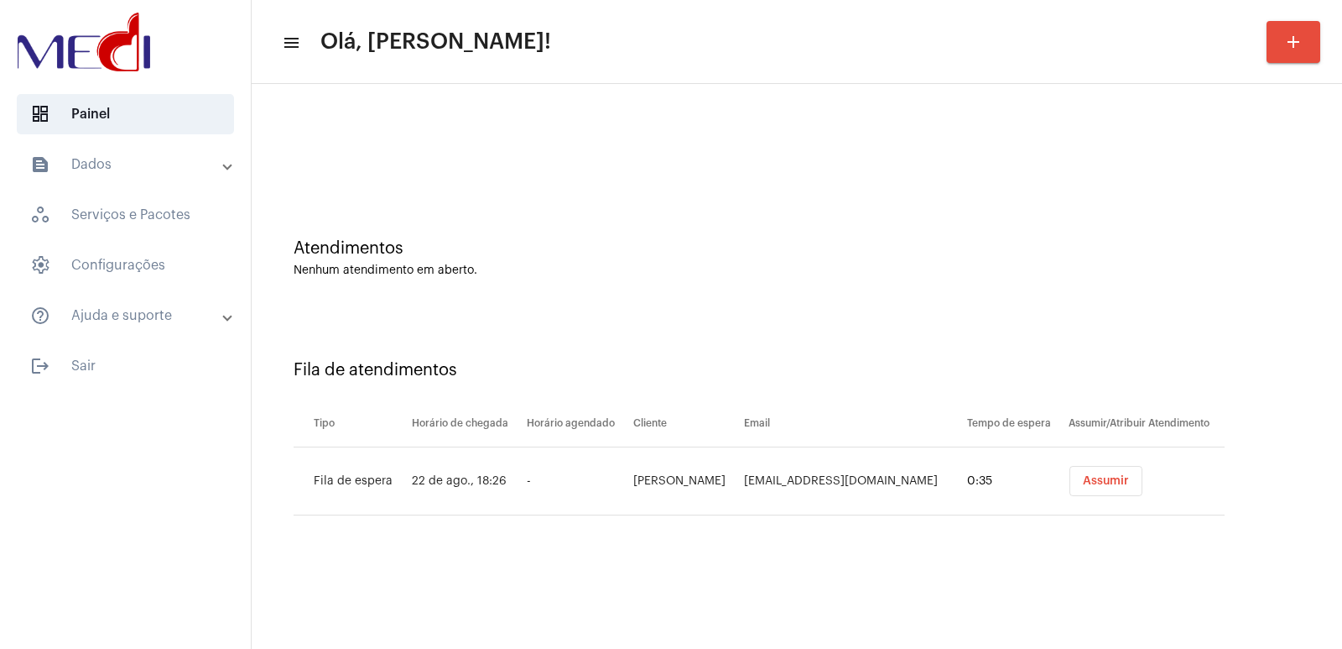
click at [1120, 480] on button "Assumir" at bounding box center [1106, 481] width 73 height 30
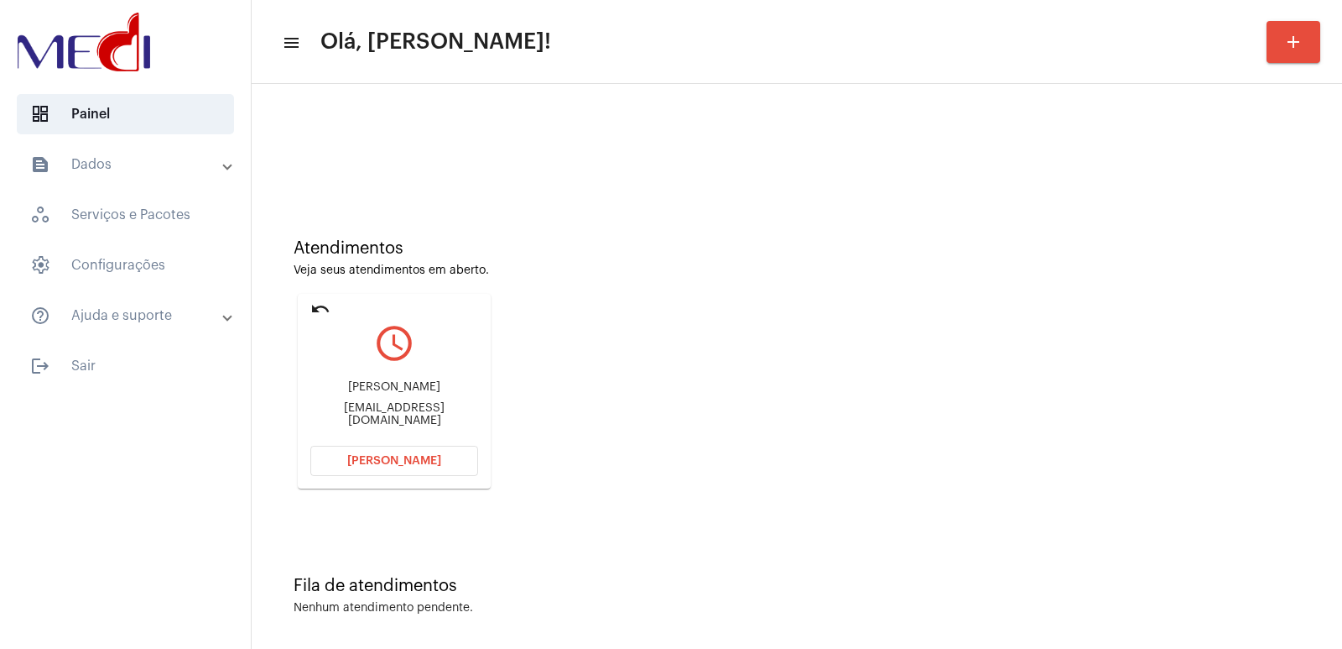
click at [382, 394] on div "[PERSON_NAME]" at bounding box center [394, 387] width 168 height 13
copy div "[PERSON_NAME]"
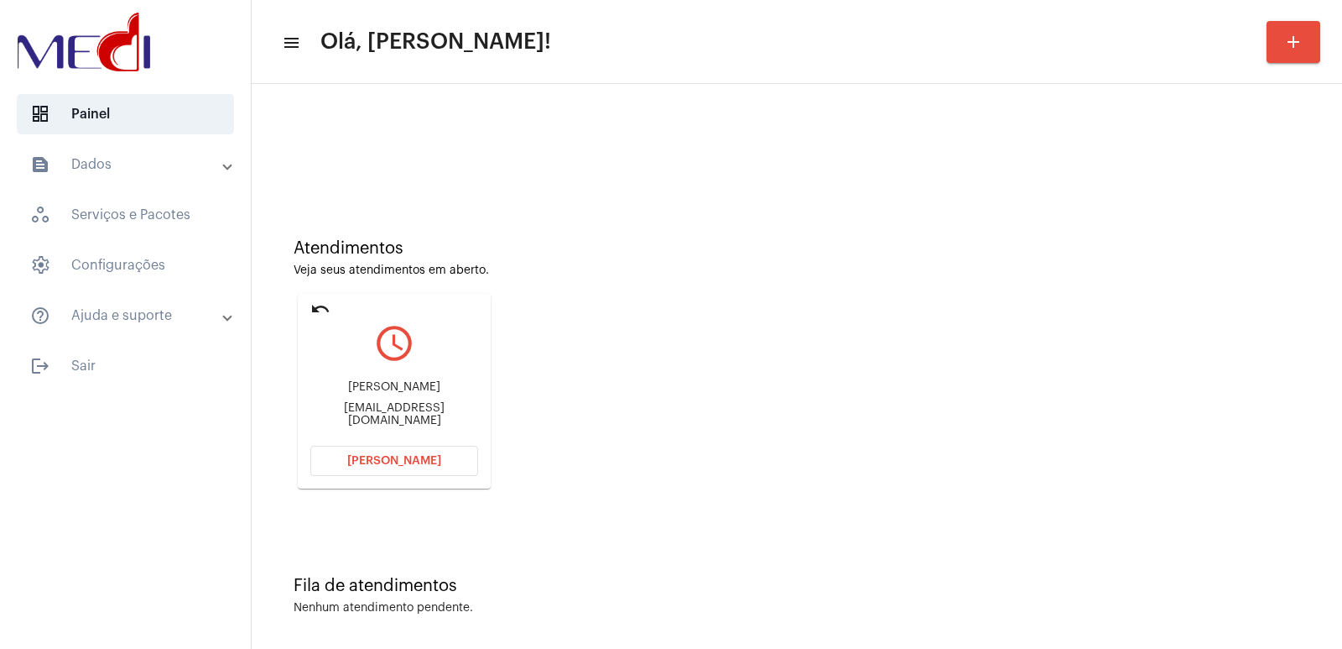
click at [428, 447] on button "[PERSON_NAME]" at bounding box center [394, 461] width 168 height 30
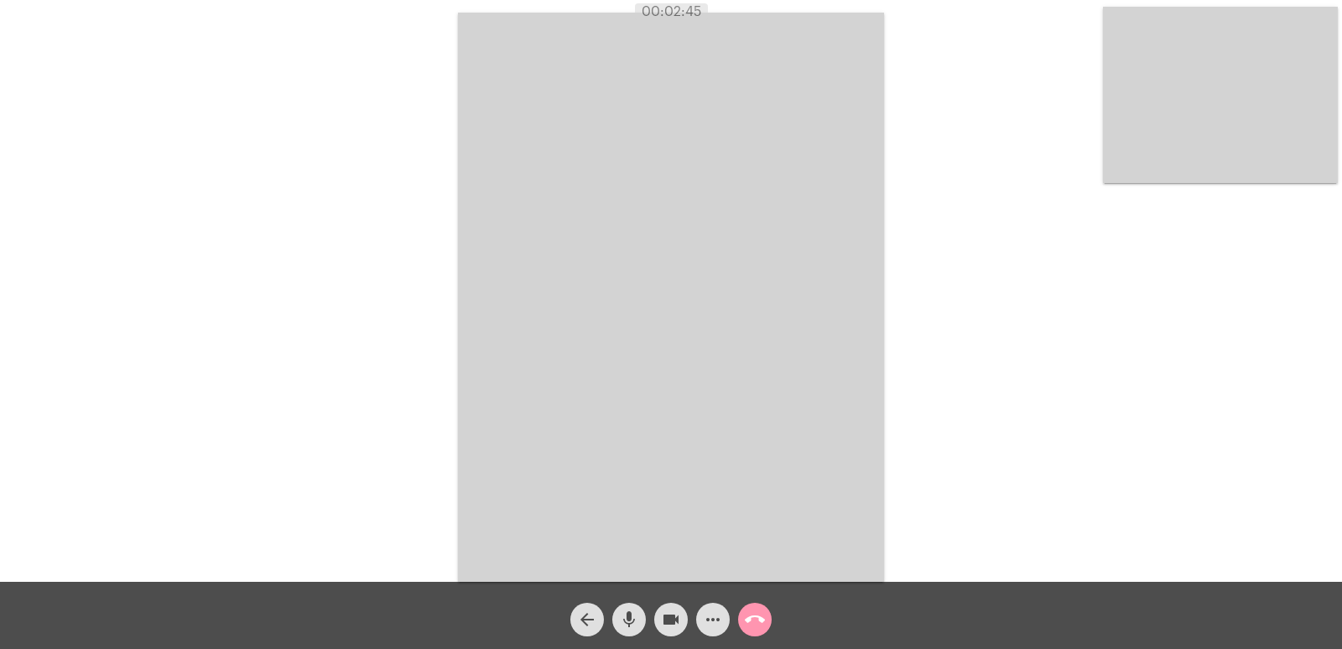
click at [758, 612] on mat-icon "call_end" at bounding box center [755, 619] width 20 height 20
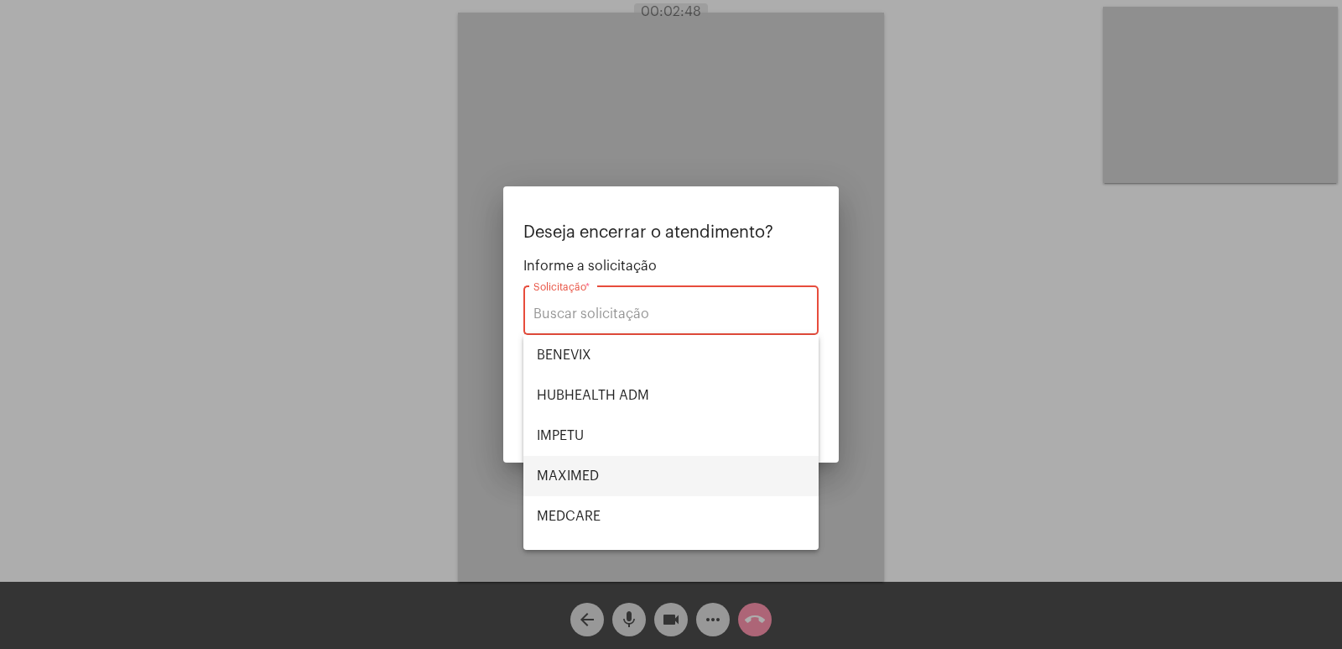
click at [589, 463] on span "MAXIMED" at bounding box center [671, 476] width 268 height 40
type input "MAXIMED"
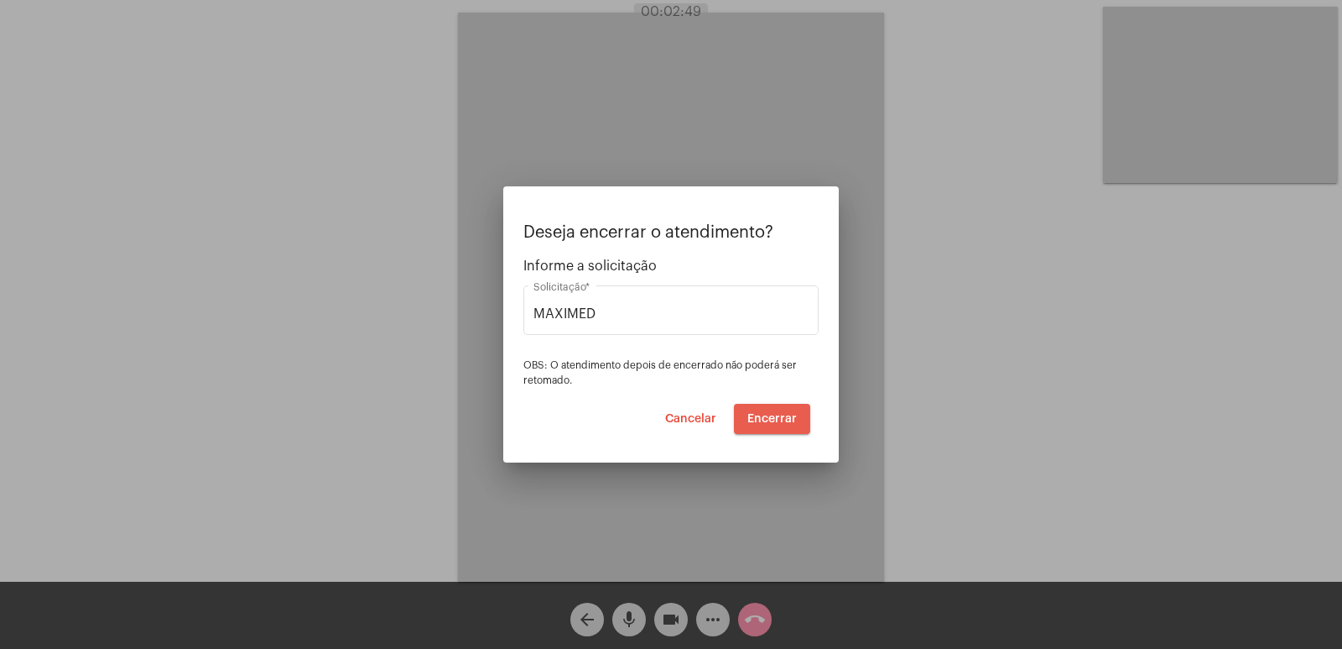
click at [801, 417] on button "Encerrar" at bounding box center [772, 419] width 76 height 30
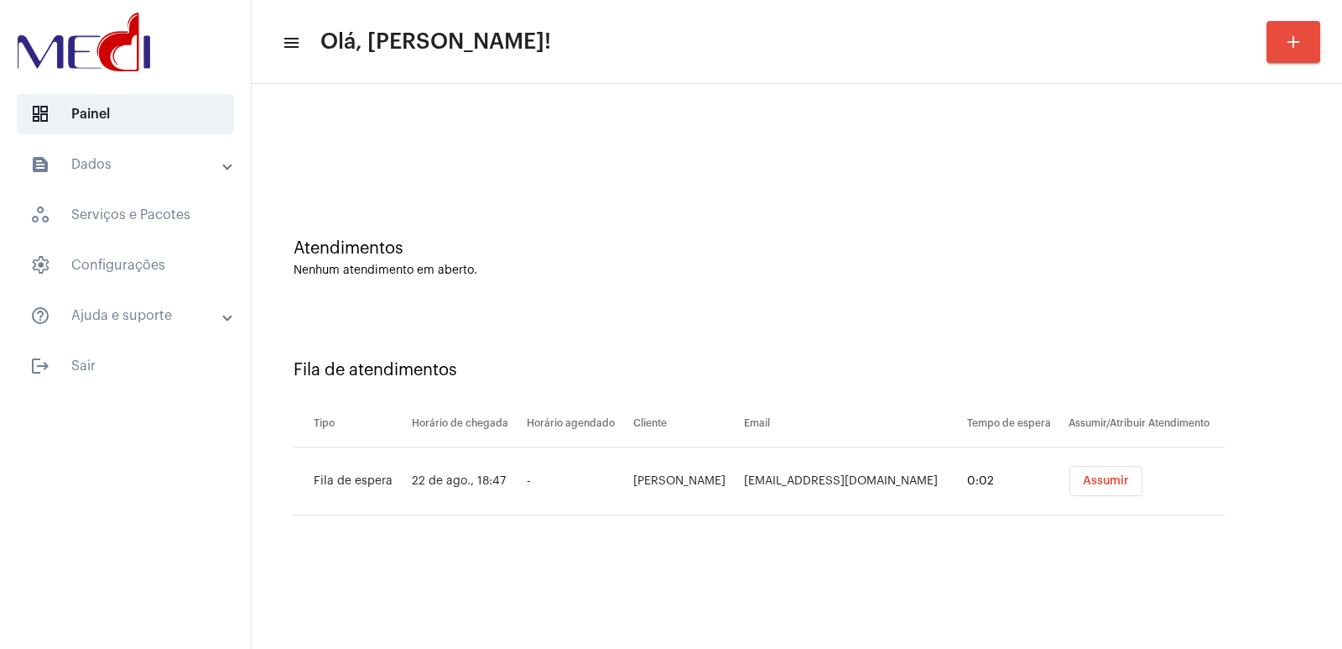
click at [1143, 473] on button "Assumir" at bounding box center [1106, 481] width 73 height 30
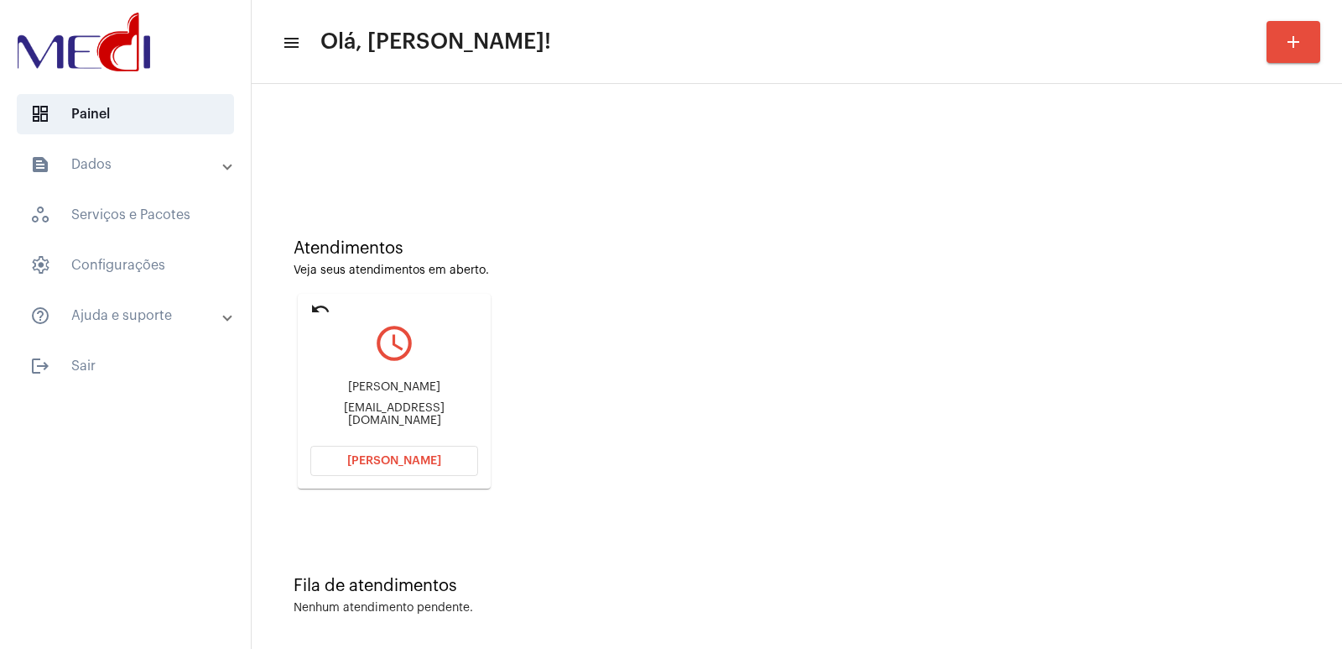
click at [363, 388] on div "[PERSON_NAME]" at bounding box center [394, 387] width 168 height 13
copy div "[PERSON_NAME]"
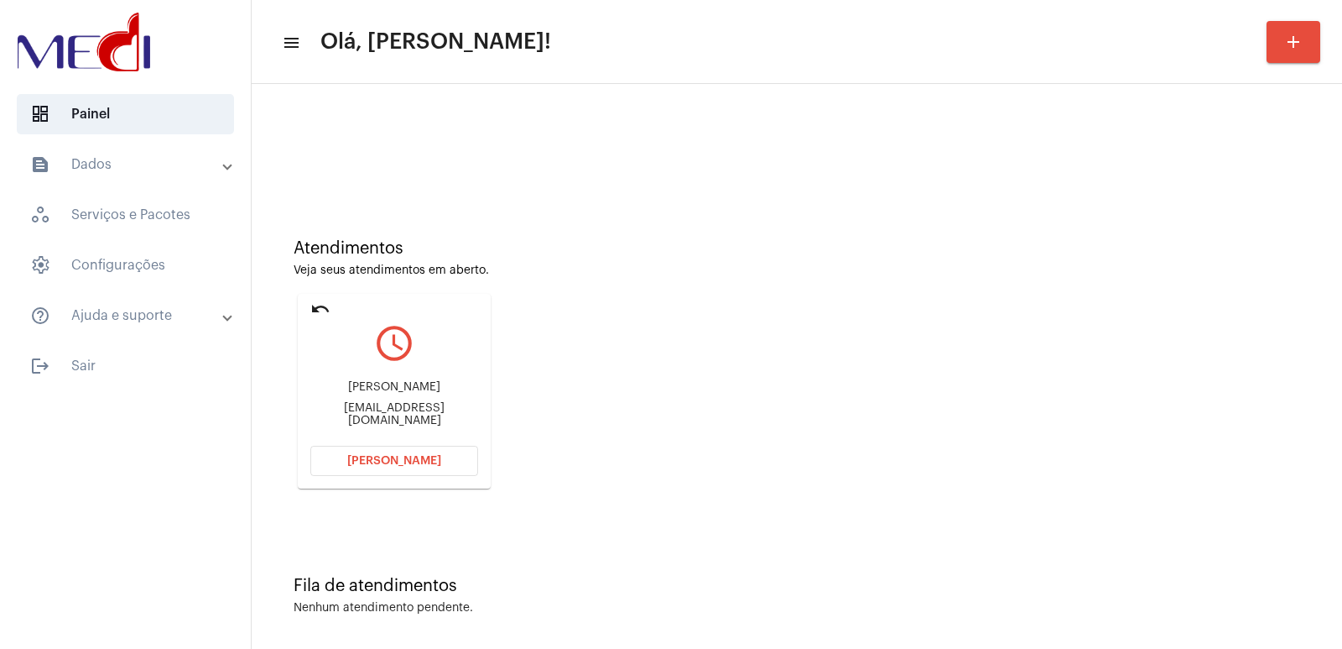
click at [439, 477] on mat-card "undo query_builder [PERSON_NAME] [PERSON_NAME] [PERSON_NAME][EMAIL_ADDRESS][DOM…" at bounding box center [394, 391] width 193 height 195
click at [437, 457] on button "[PERSON_NAME]" at bounding box center [394, 461] width 168 height 30
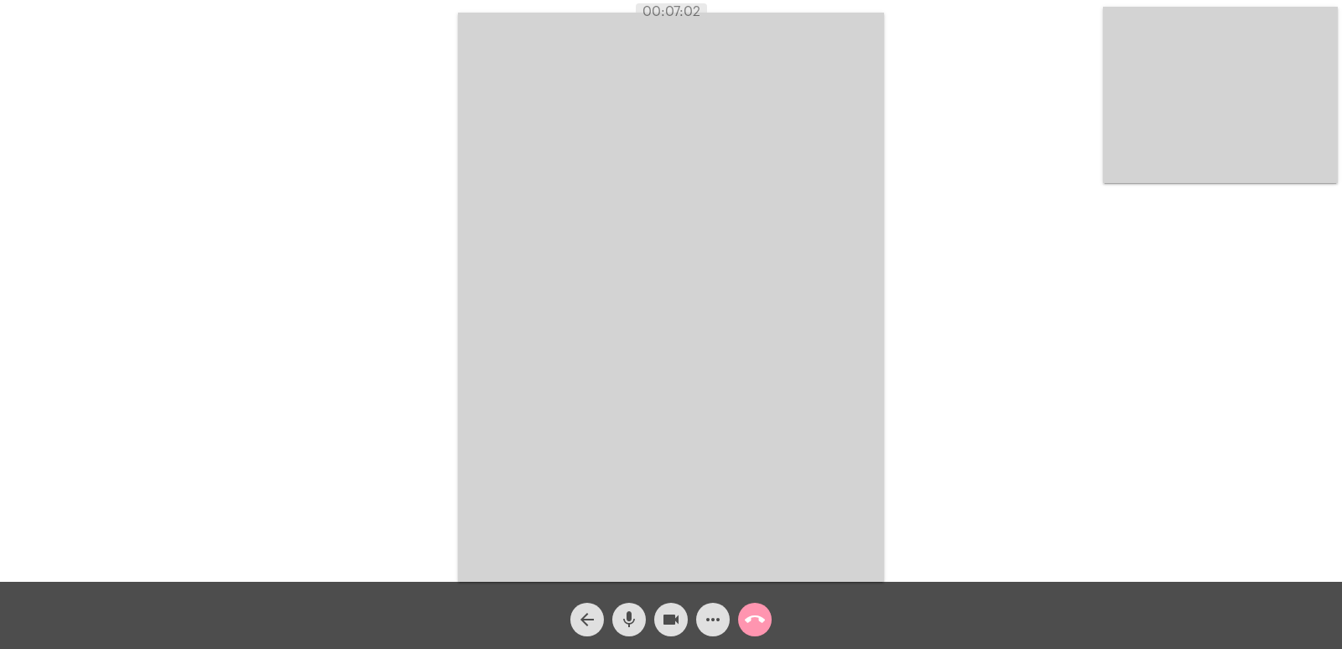
click at [764, 615] on mat-icon "call_end" at bounding box center [755, 619] width 20 height 20
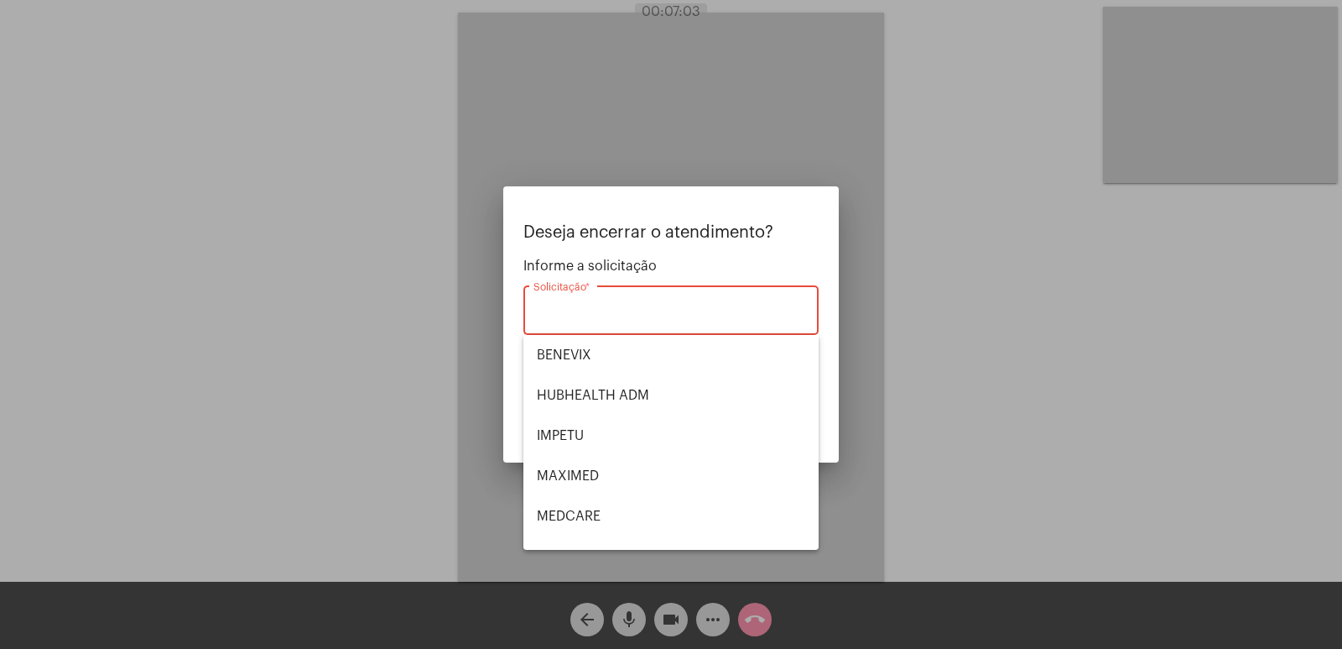
scroll to position [188, 0]
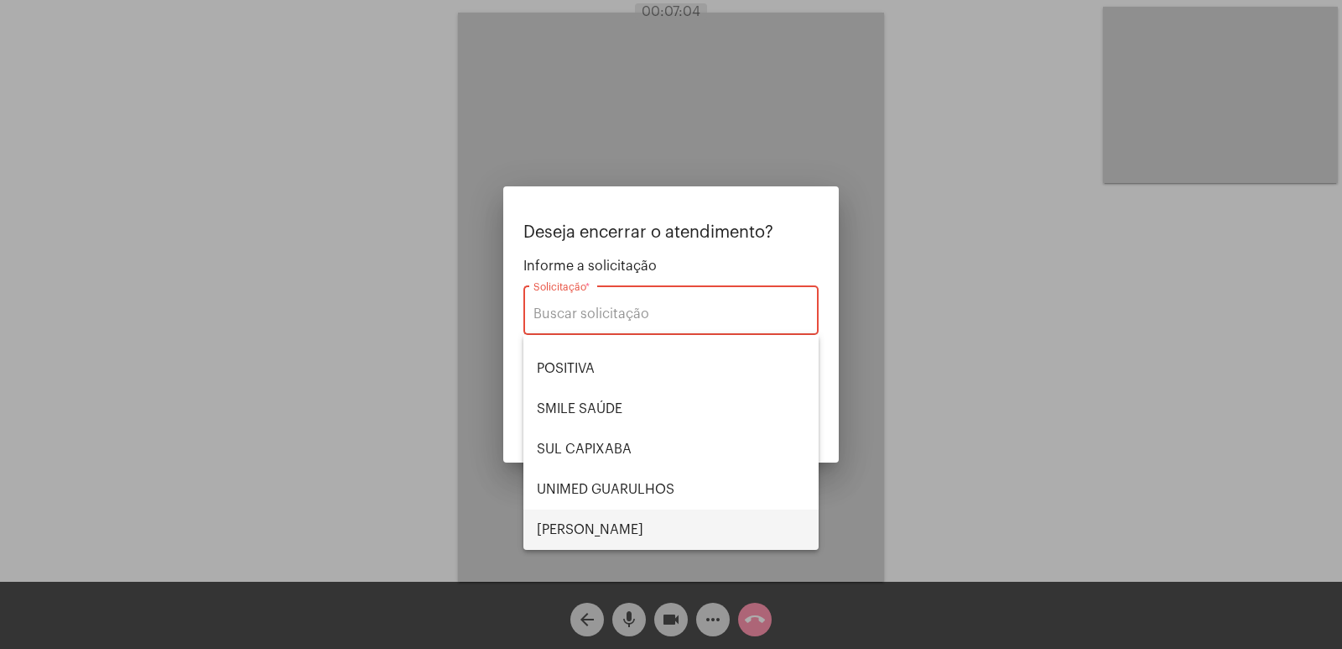
click at [588, 526] on span "[PERSON_NAME]" at bounding box center [671, 529] width 268 height 40
type input "[PERSON_NAME]"
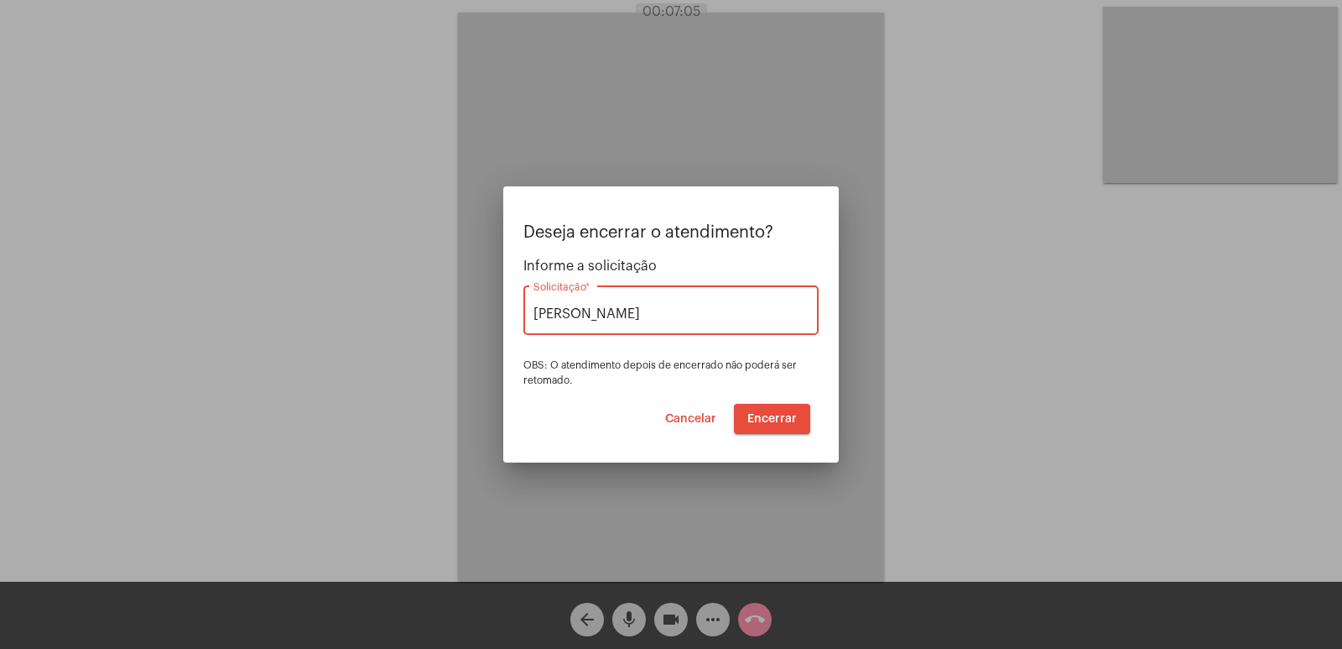
click at [766, 409] on button "Encerrar" at bounding box center [772, 419] width 76 height 30
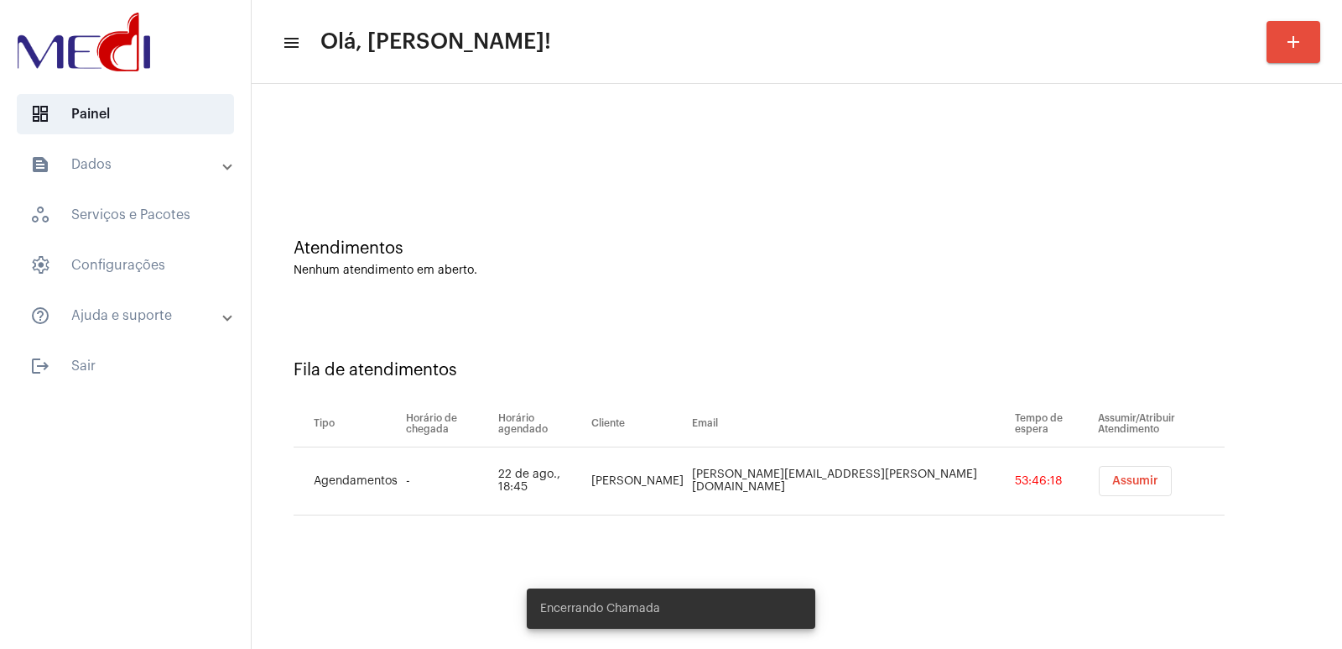
click at [1108, 474] on button "Assumir" at bounding box center [1135, 481] width 73 height 30
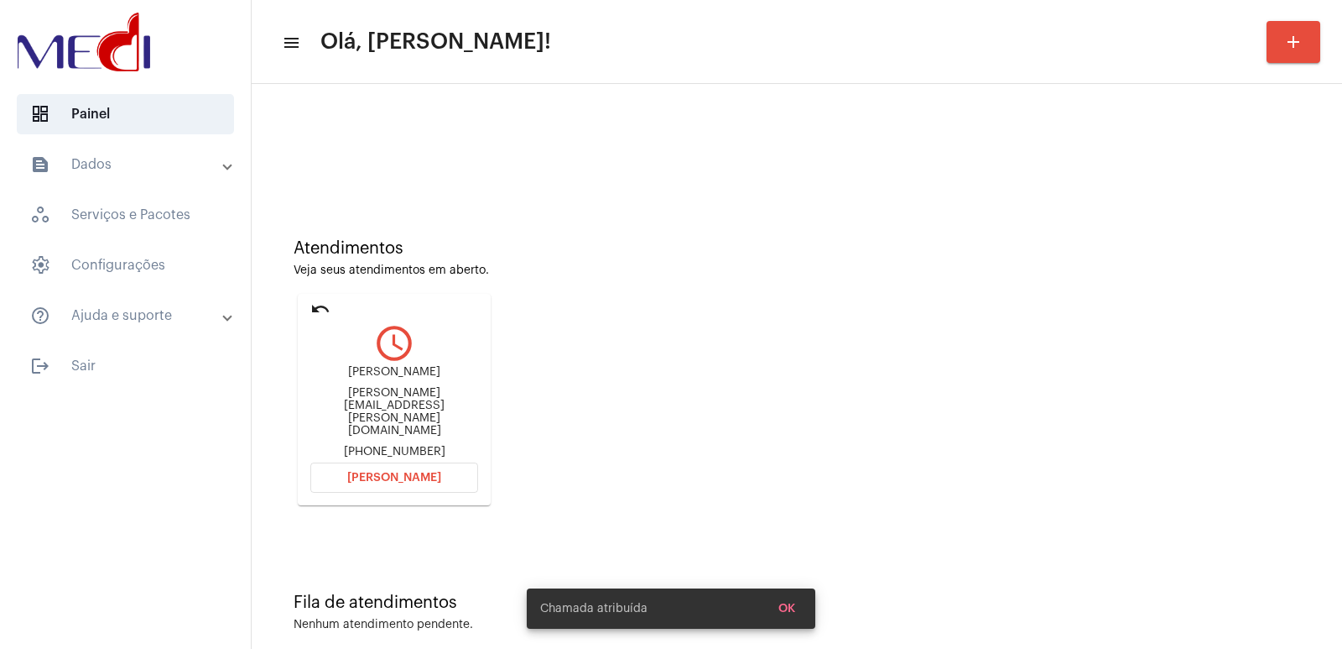
click at [373, 365] on mat-card-content "query_builder Alessandro Diniz de Figueiredo [EMAIL_ADDRESS][PERSON_NAME][DOMAI…" at bounding box center [394, 386] width 168 height 143
click at [373, 366] on div "Alessandro Diniz de Figueiredo [EMAIL_ADDRESS][PERSON_NAME][DOMAIN_NAME] [PHONE…" at bounding box center [394, 412] width 168 height 92
copy div "[PERSON_NAME]"
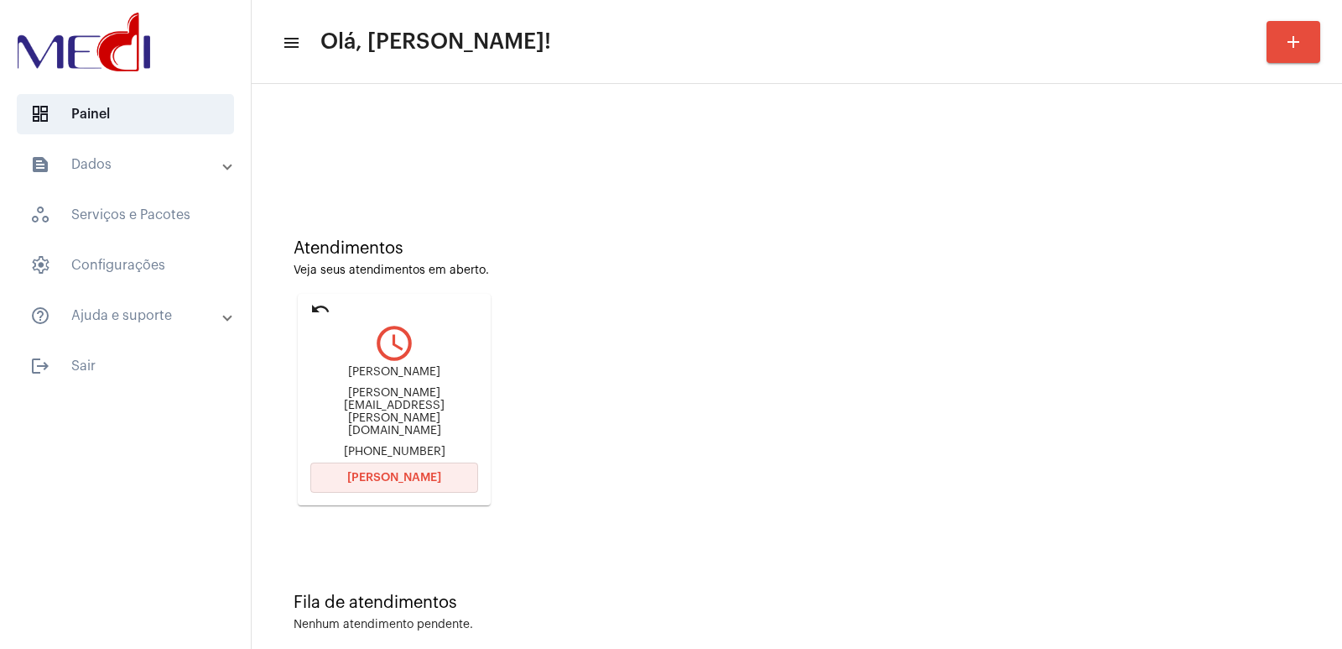
click at [430, 472] on span "[PERSON_NAME]" at bounding box center [394, 478] width 94 height 12
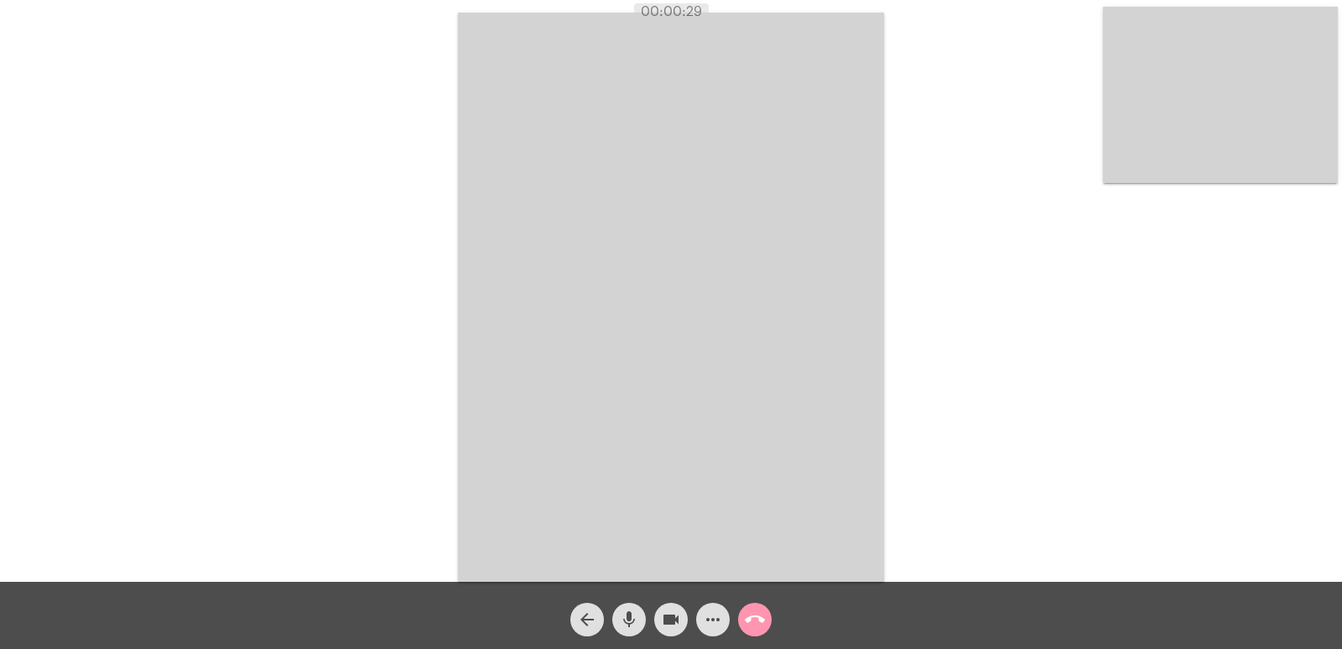
click at [633, 610] on mat-icon "mic" at bounding box center [629, 619] width 20 height 20
click at [655, 617] on button "videocam" at bounding box center [671, 619] width 34 height 34
click at [655, 618] on button "videocam_off" at bounding box center [671, 619] width 34 height 34
click at [628, 631] on span "mic_off" at bounding box center [629, 619] width 20 height 34
click at [767, 612] on button "call_end" at bounding box center [755, 619] width 34 height 34
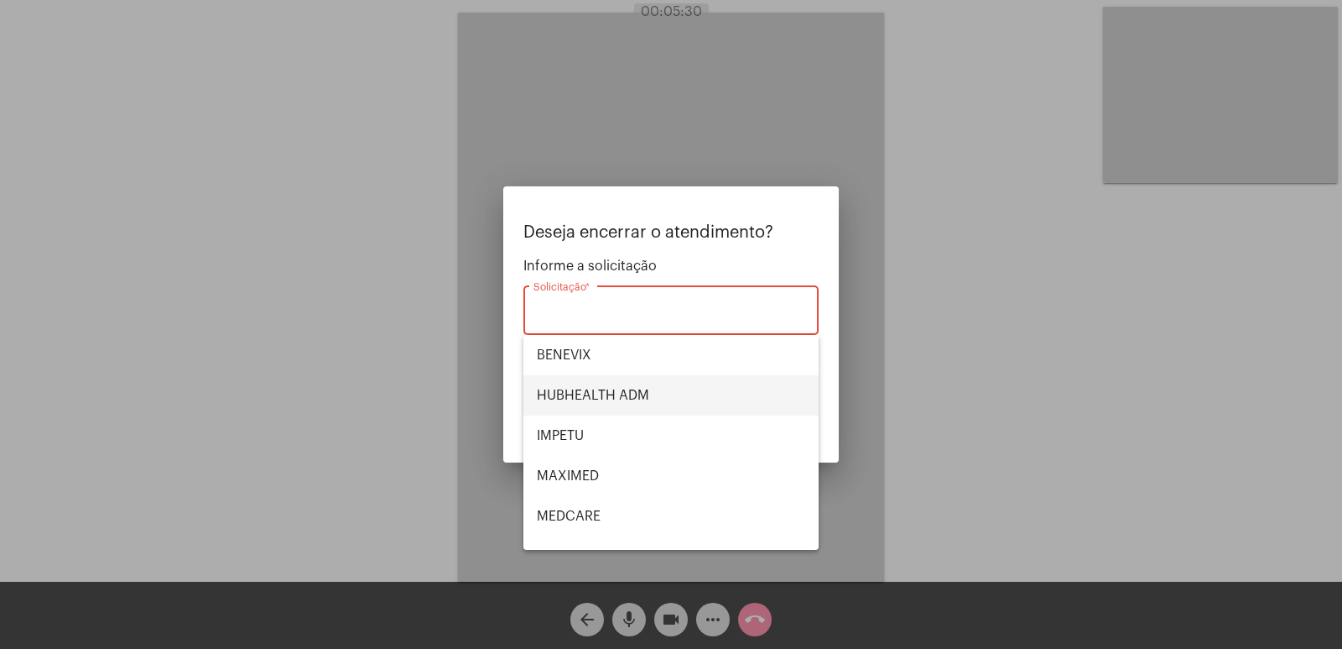
scroll to position [188, 0]
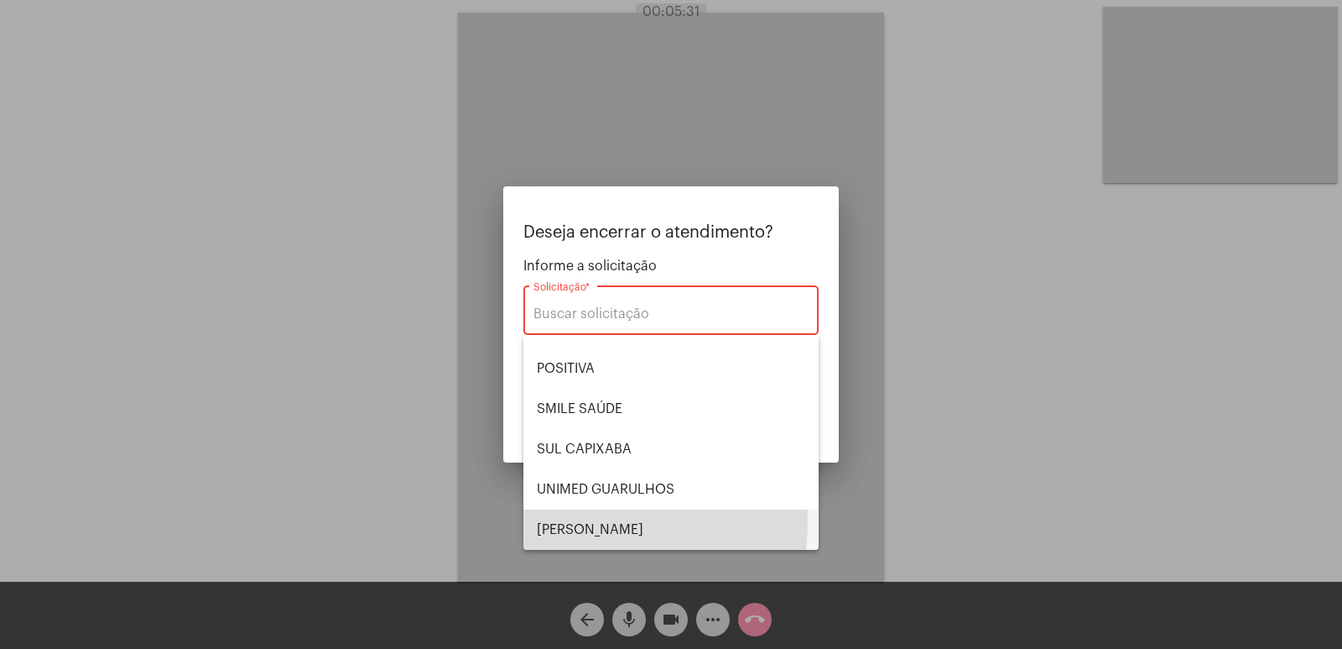
click at [566, 521] on span "[PERSON_NAME]" at bounding box center [671, 529] width 268 height 40
type input "[PERSON_NAME]"
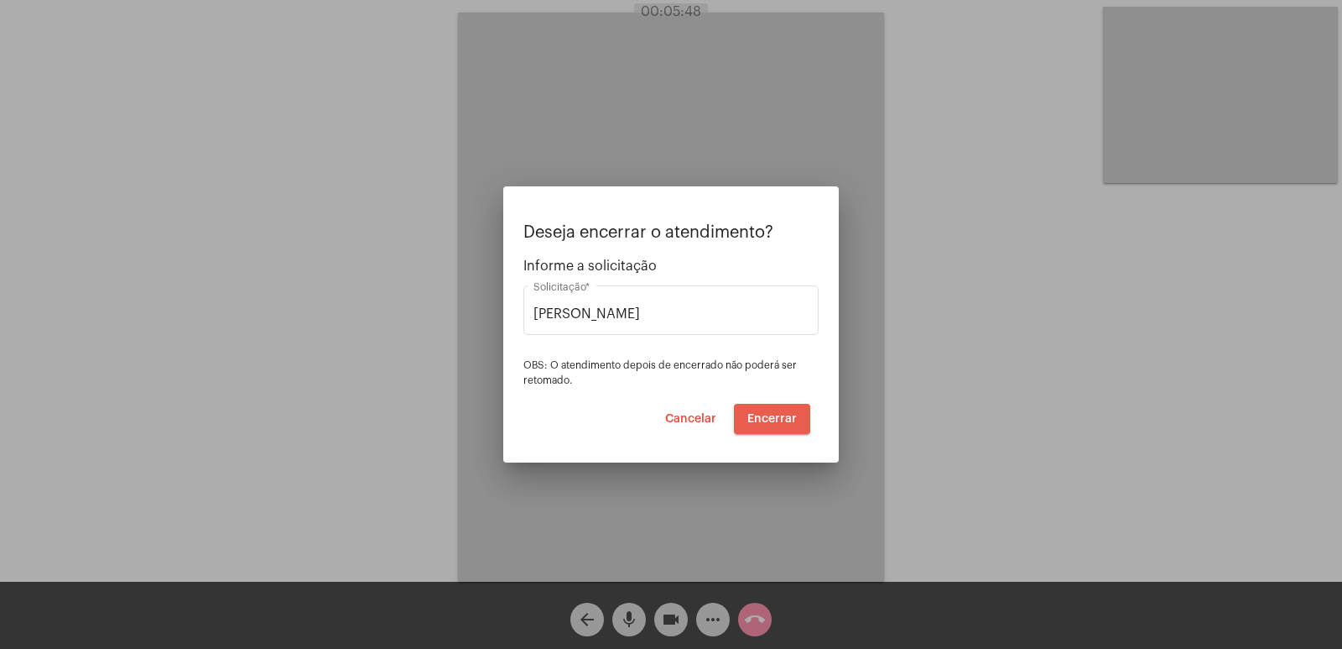
click at [769, 421] on span "Encerrar" at bounding box center [773, 419] width 50 height 12
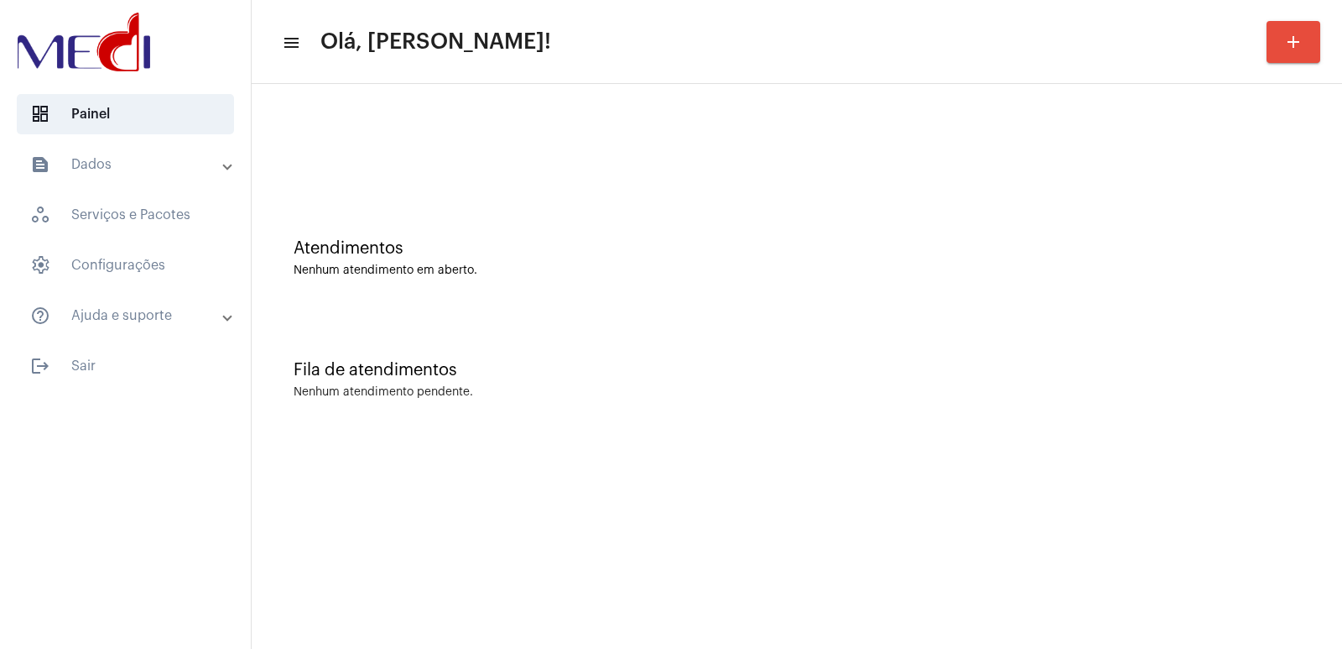
drag, startPoint x: 548, startPoint y: 268, endPoint x: 511, endPoint y: 263, distance: 37.2
click at [530, 267] on div "Nenhum atendimento em aberto." at bounding box center [797, 270] width 1007 height 13
drag, startPoint x: 508, startPoint y: 271, endPoint x: 238, endPoint y: 114, distance: 311.7
click at [473, 253] on div "Atendimentos Nenhum atendimento em aberto." at bounding box center [797, 258] width 1007 height 38
click at [470, 645] on mat-sidenav-content "menu Olá, [PERSON_NAME]! add Atendimentos Nenhum atendimento em aberto. Fila de…" at bounding box center [797, 324] width 1091 height 649
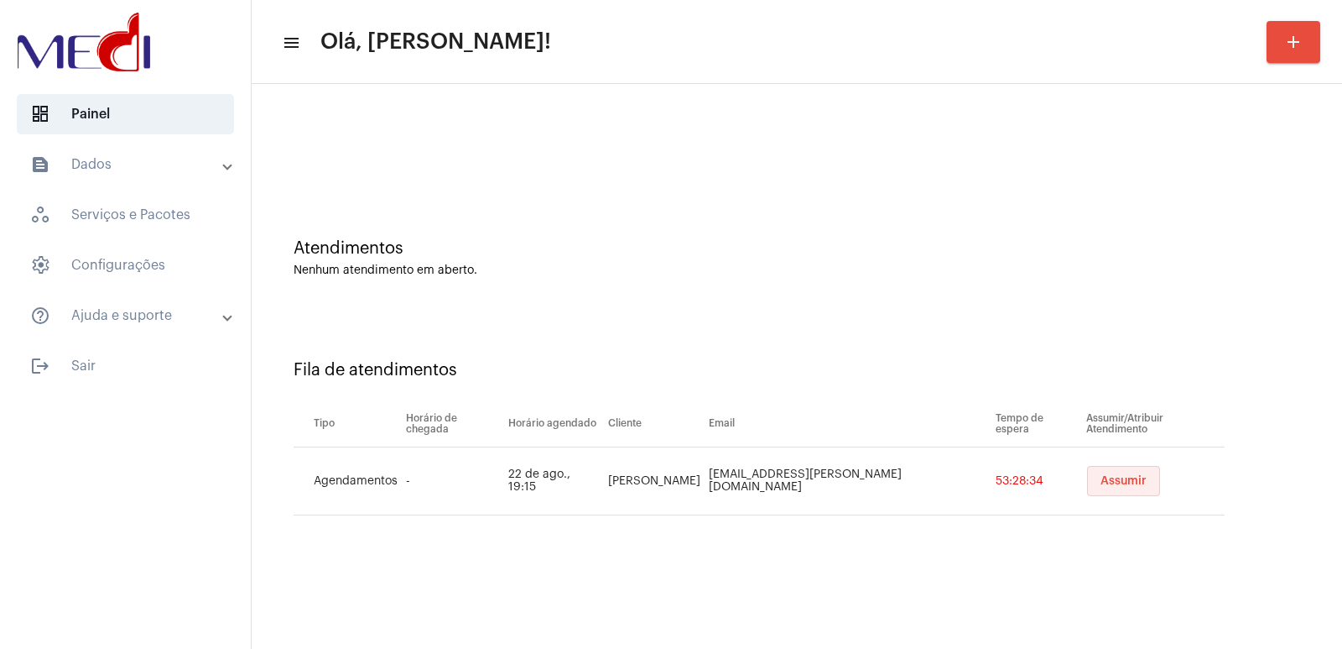
click at [1094, 488] on button "Assumir" at bounding box center [1123, 481] width 73 height 30
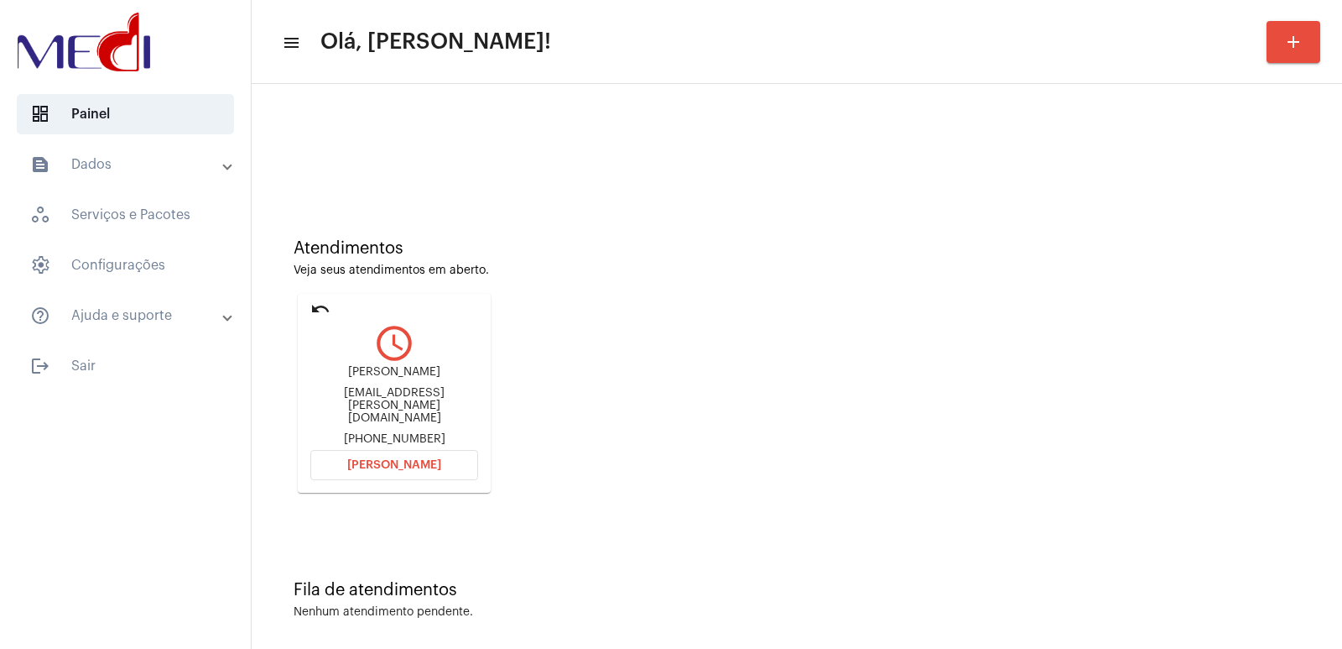
click at [424, 400] on div "luana.d.barbosa.ld@gmail.com" at bounding box center [394, 406] width 168 height 38
drag, startPoint x: 424, startPoint y: 400, endPoint x: 397, endPoint y: 472, distance: 77.0
click at [422, 401] on div "luana.d.barbosa.ld@gmail.com" at bounding box center [394, 406] width 168 height 38
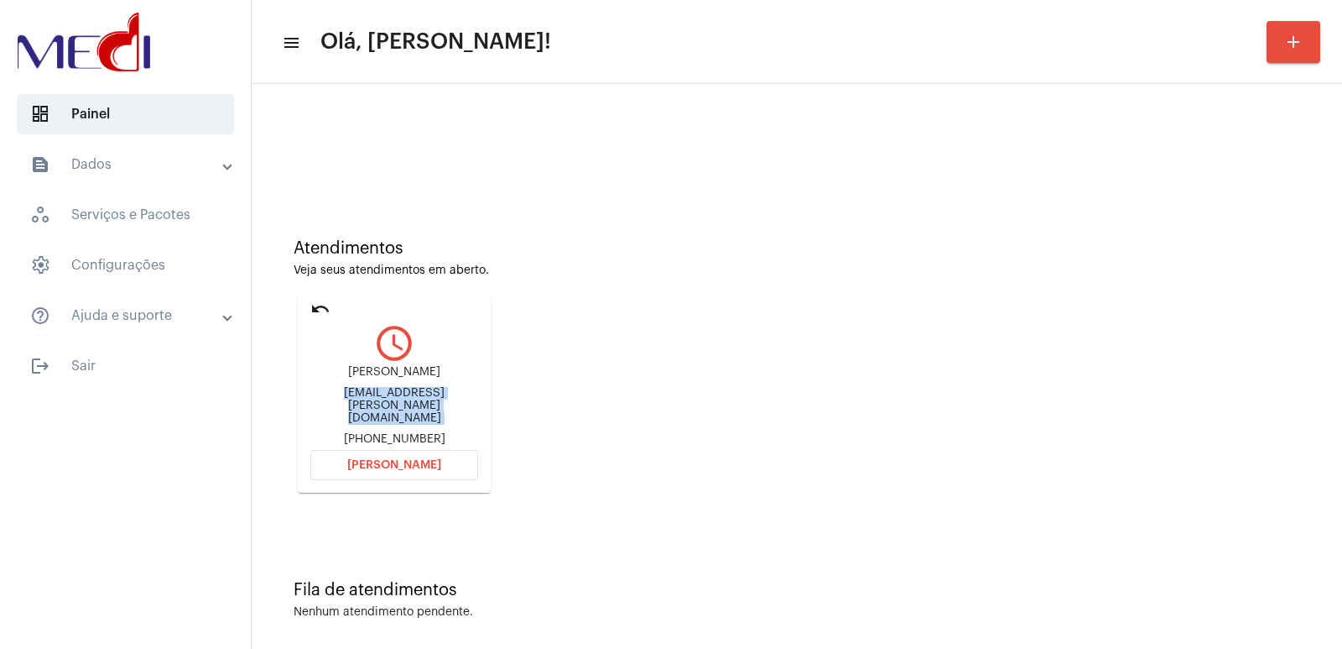
copy div "luana.d.barbosa.ld@gmail.com"
click at [394, 454] on button "Abrir Chamada" at bounding box center [394, 465] width 168 height 30
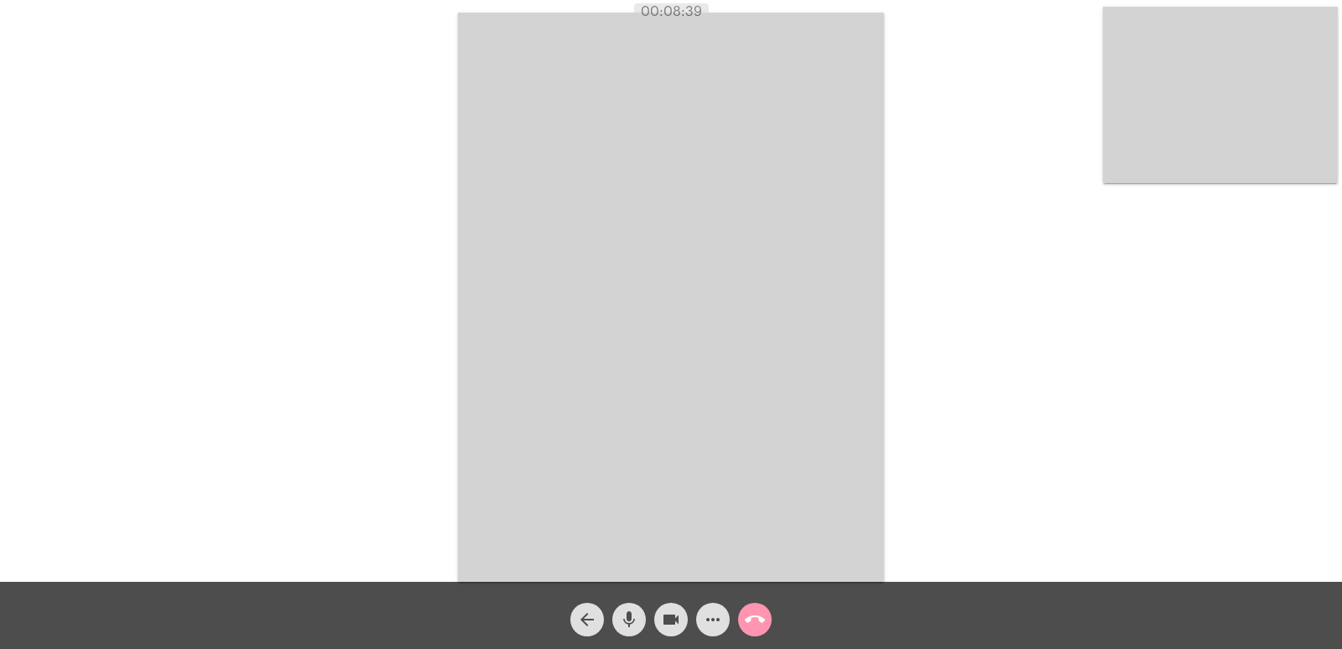
click at [753, 627] on mat-icon "call_end" at bounding box center [755, 619] width 20 height 20
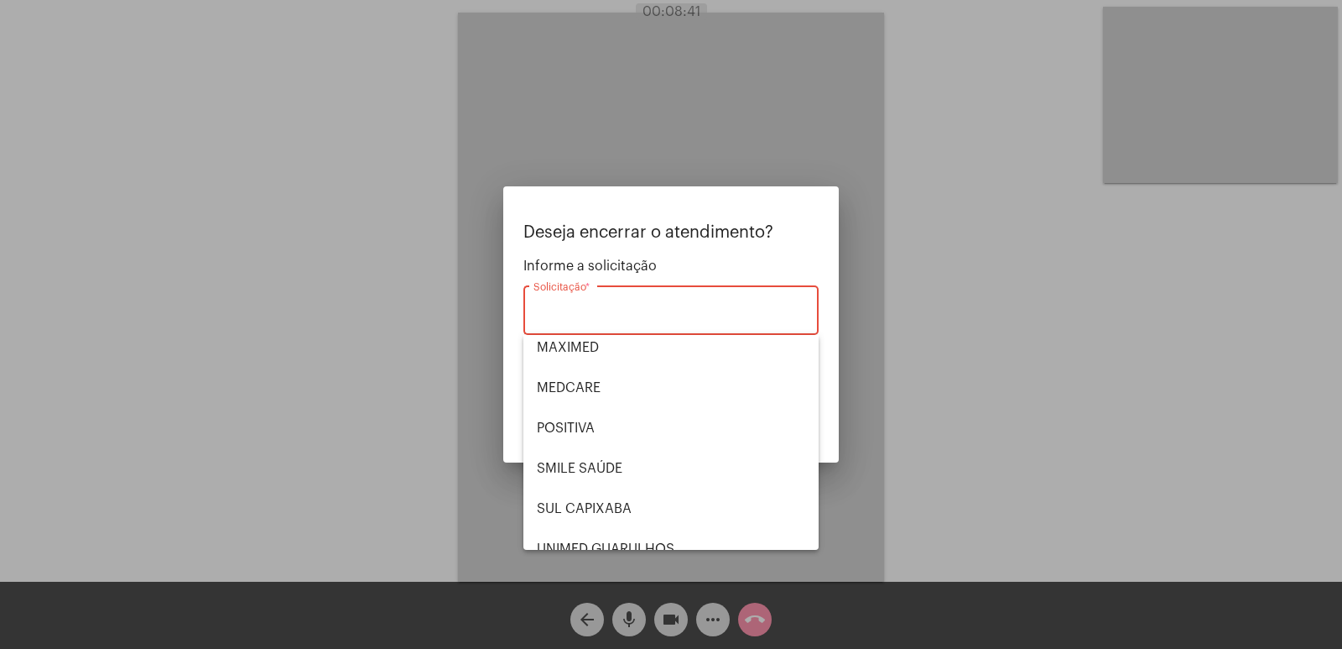
scroll to position [188, 0]
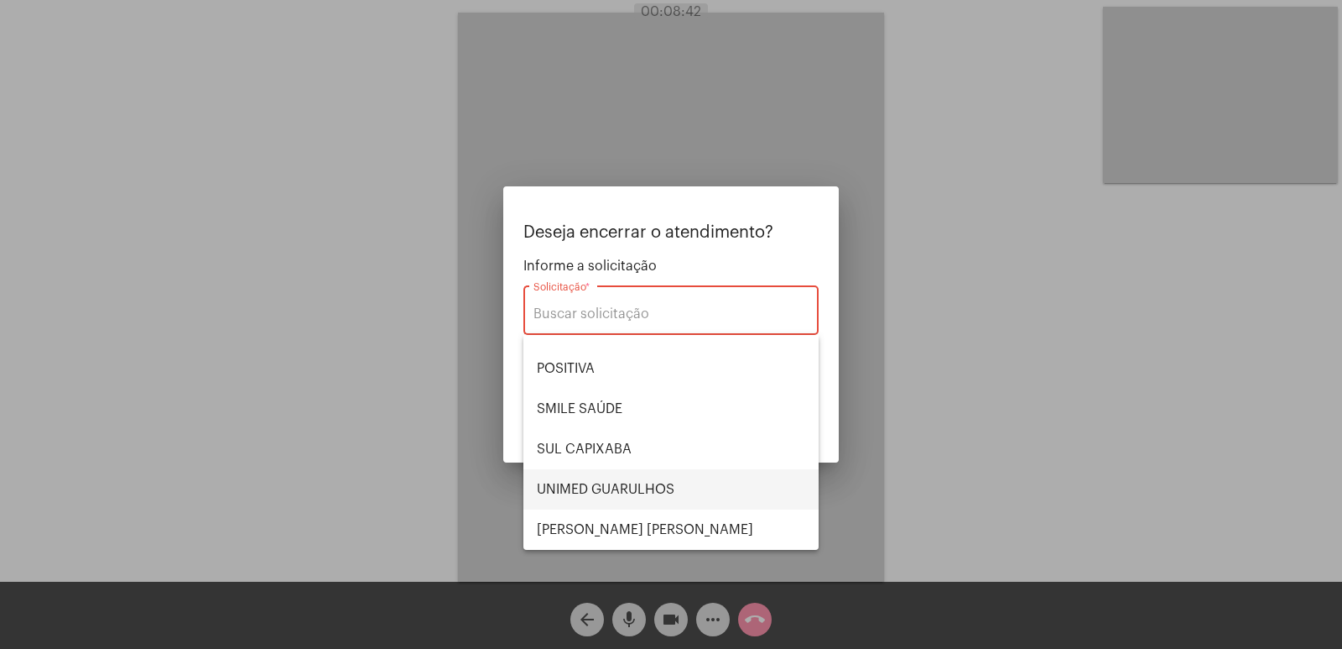
click at [615, 484] on span "UNIMED GUARULHOS" at bounding box center [671, 489] width 268 height 40
type input "UNIMED GUARULHOS"
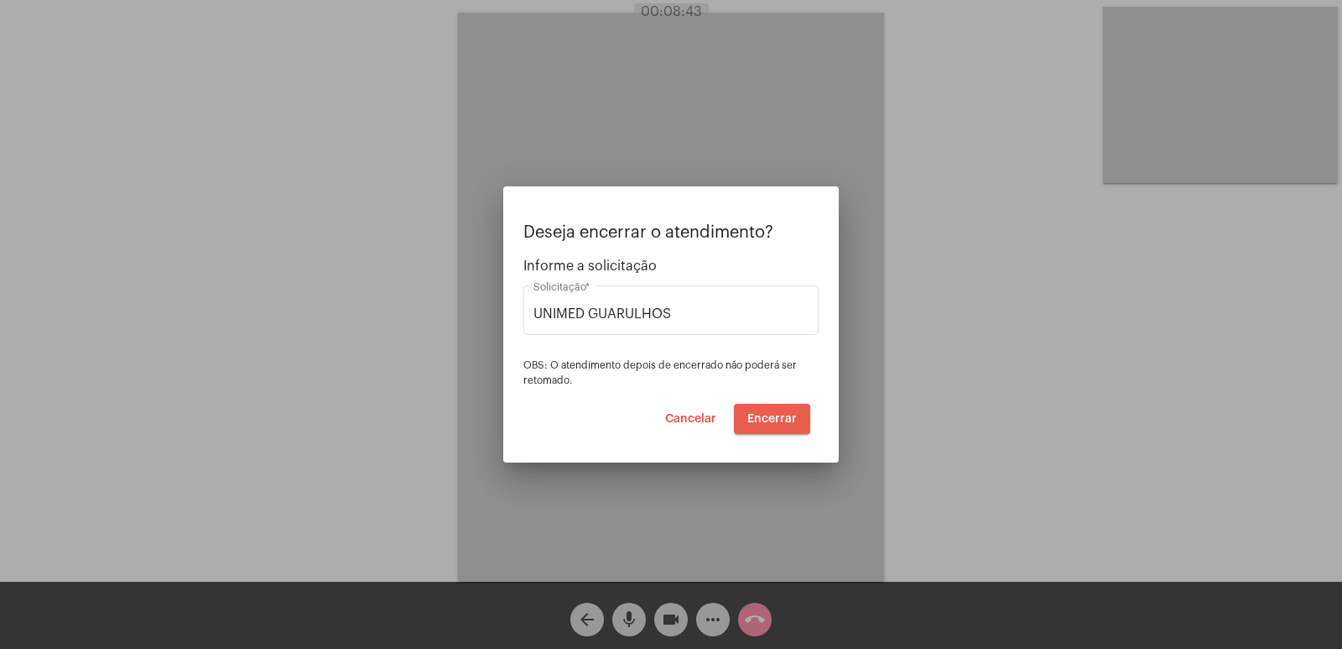
click at [771, 408] on button "Encerrar" at bounding box center [772, 419] width 76 height 30
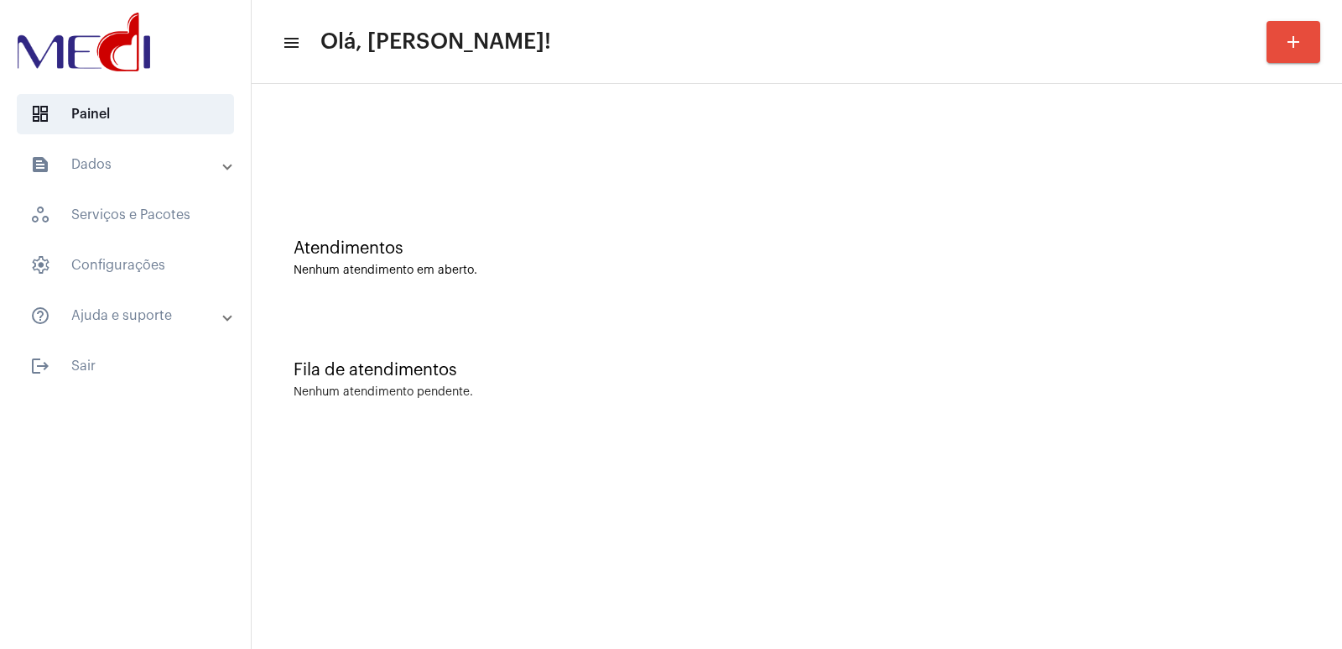
click at [1082, 326] on div "Fila de atendimentos Nenhum atendimento pendente." at bounding box center [797, 371] width 1074 height 122
click at [1084, 458] on mat-sidenav-content "menu Olá, Vivian! add Atendimentos Nenhum atendimento em aberto. Fila de atendi…" at bounding box center [797, 324] width 1091 height 649
drag, startPoint x: 0, startPoint y: 0, endPoint x: 1084, endPoint y: 458, distance: 1176.8
click at [1084, 458] on mat-sidenav-content "menu Olá, [PERSON_NAME]! add Atendimentos Nenhum atendimento em aberto. Fila de…" at bounding box center [797, 324] width 1091 height 649
